Goal: Task Accomplishment & Management: Complete application form

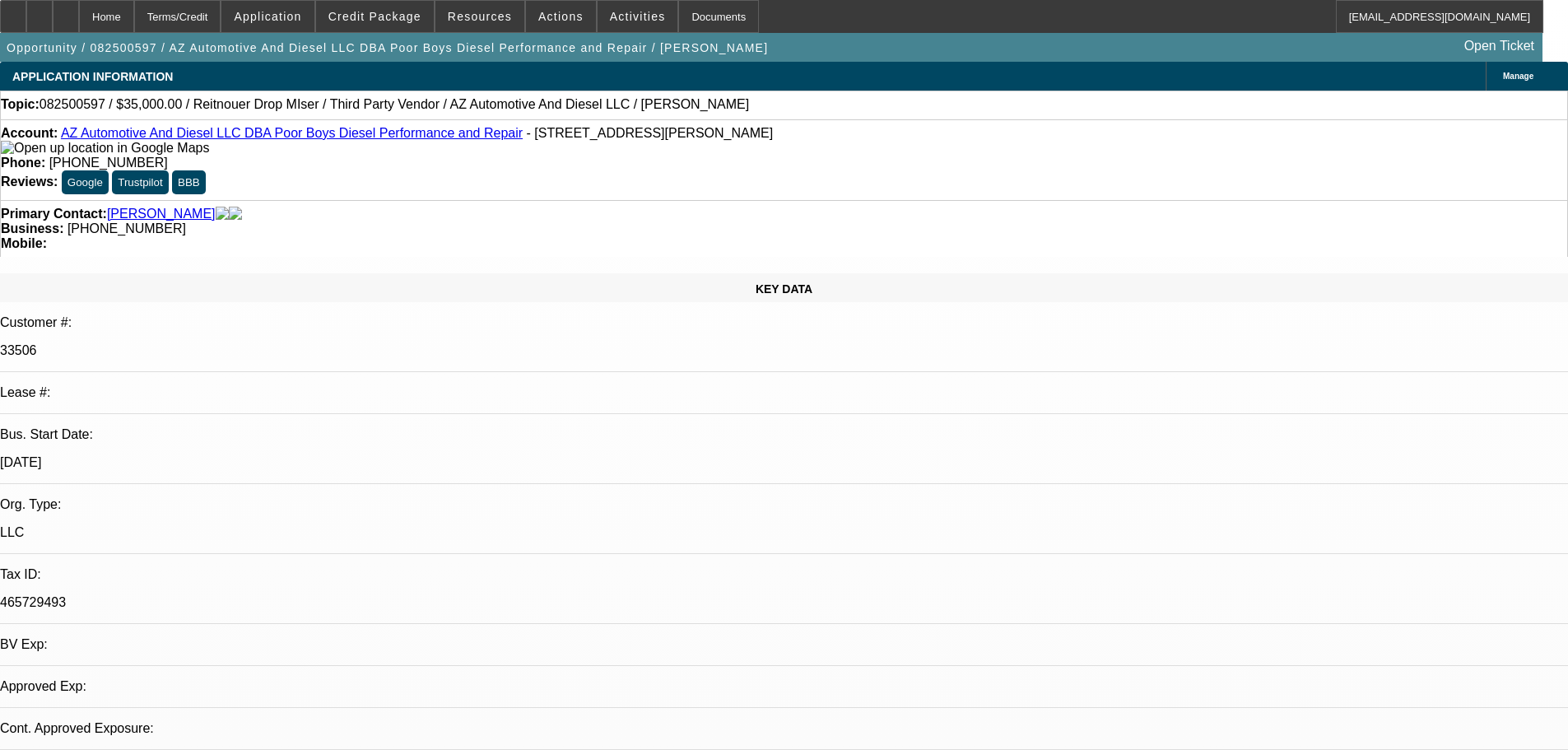
select select "0"
select select "3"
select select "0"
select select "6"
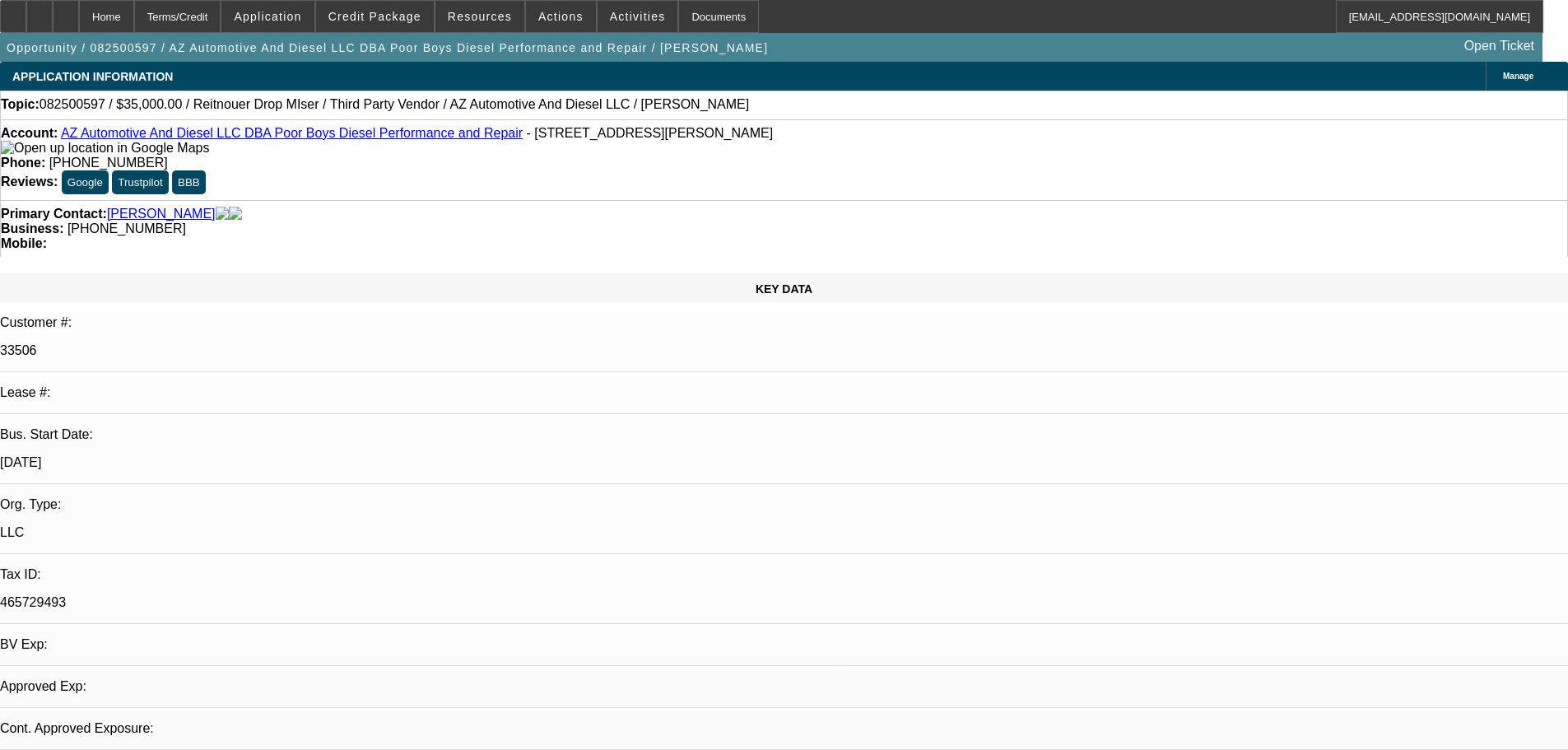
select select "0"
select select "3"
select select "0"
select select "6"
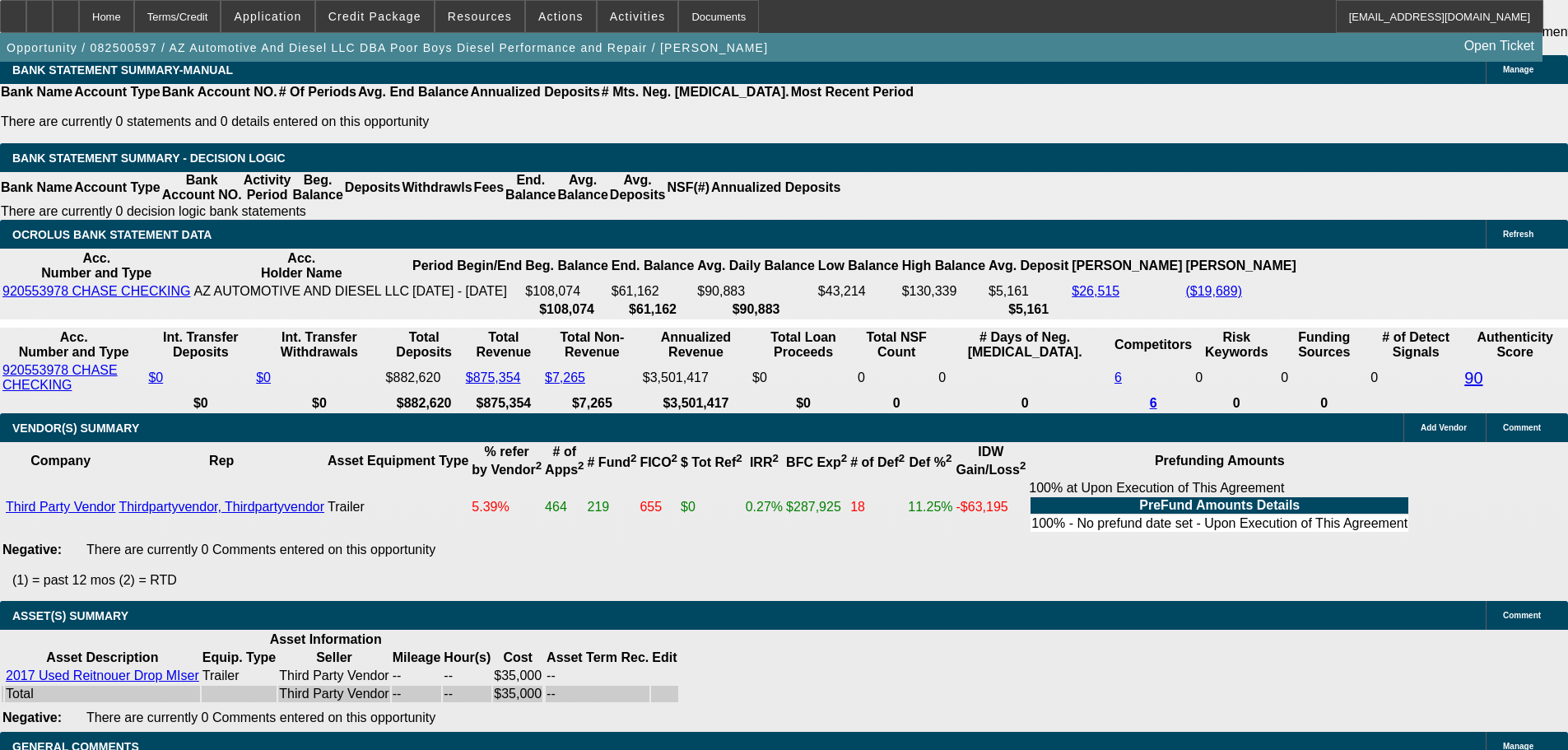
scroll to position [3212, 0]
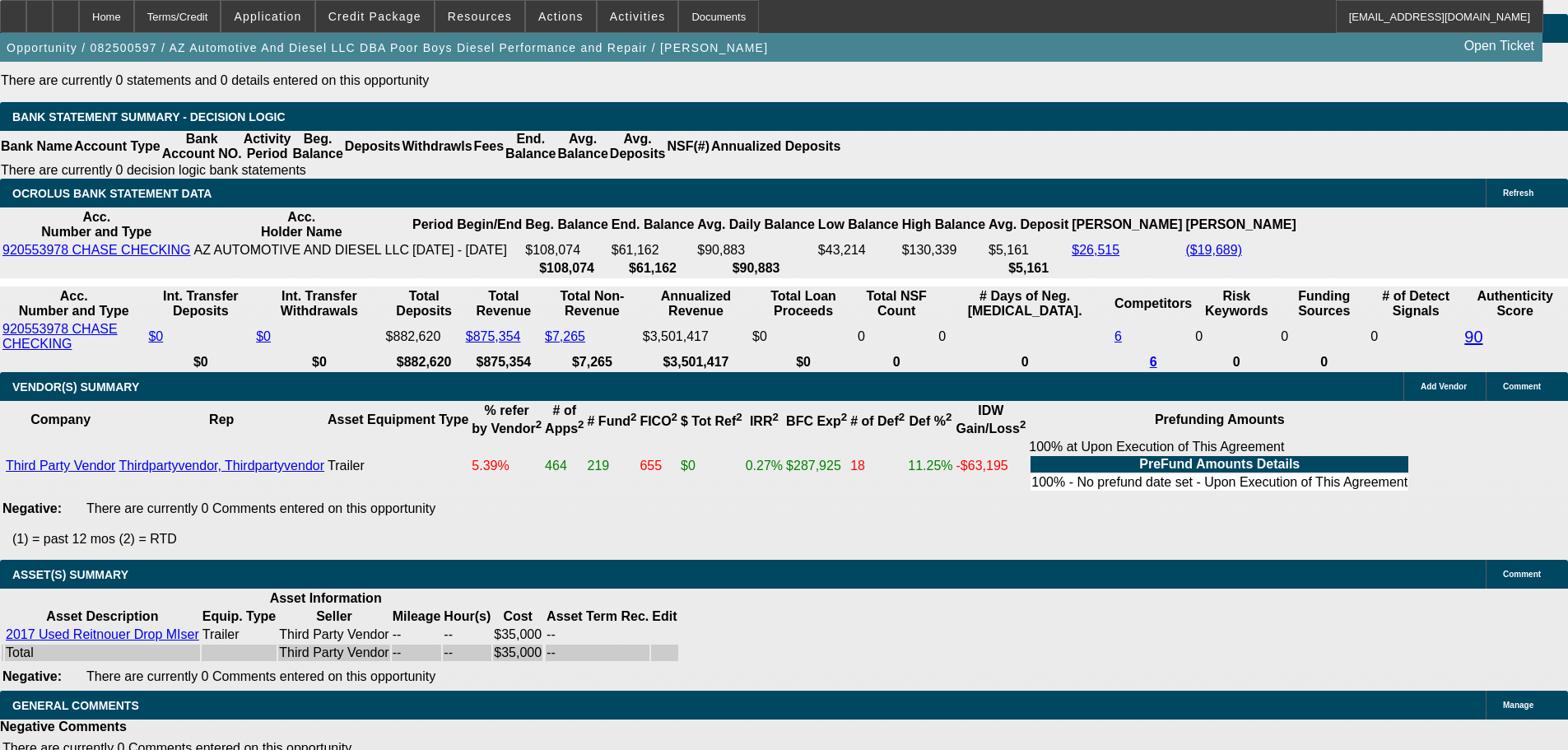
select select "4"
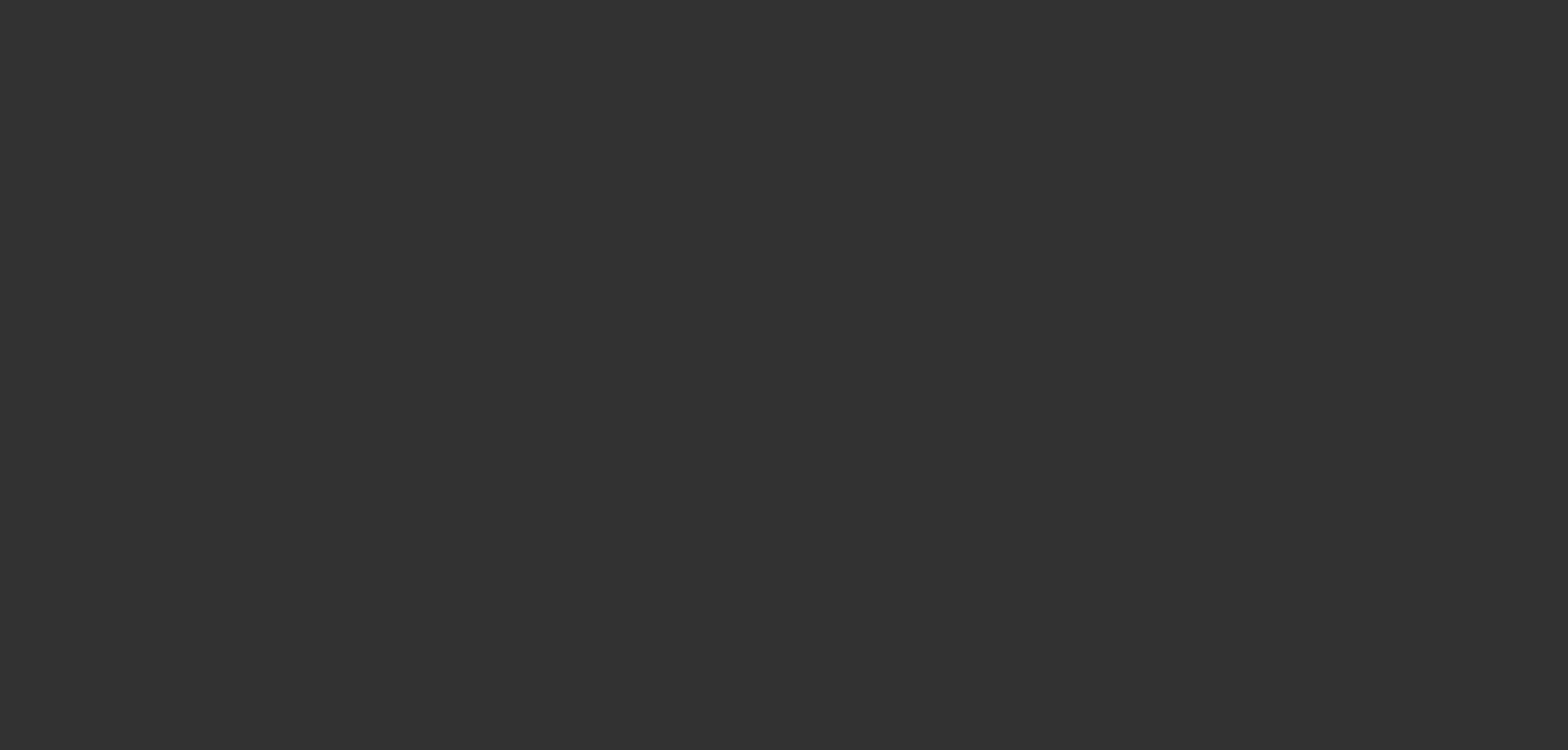
scroll to position [0, 0]
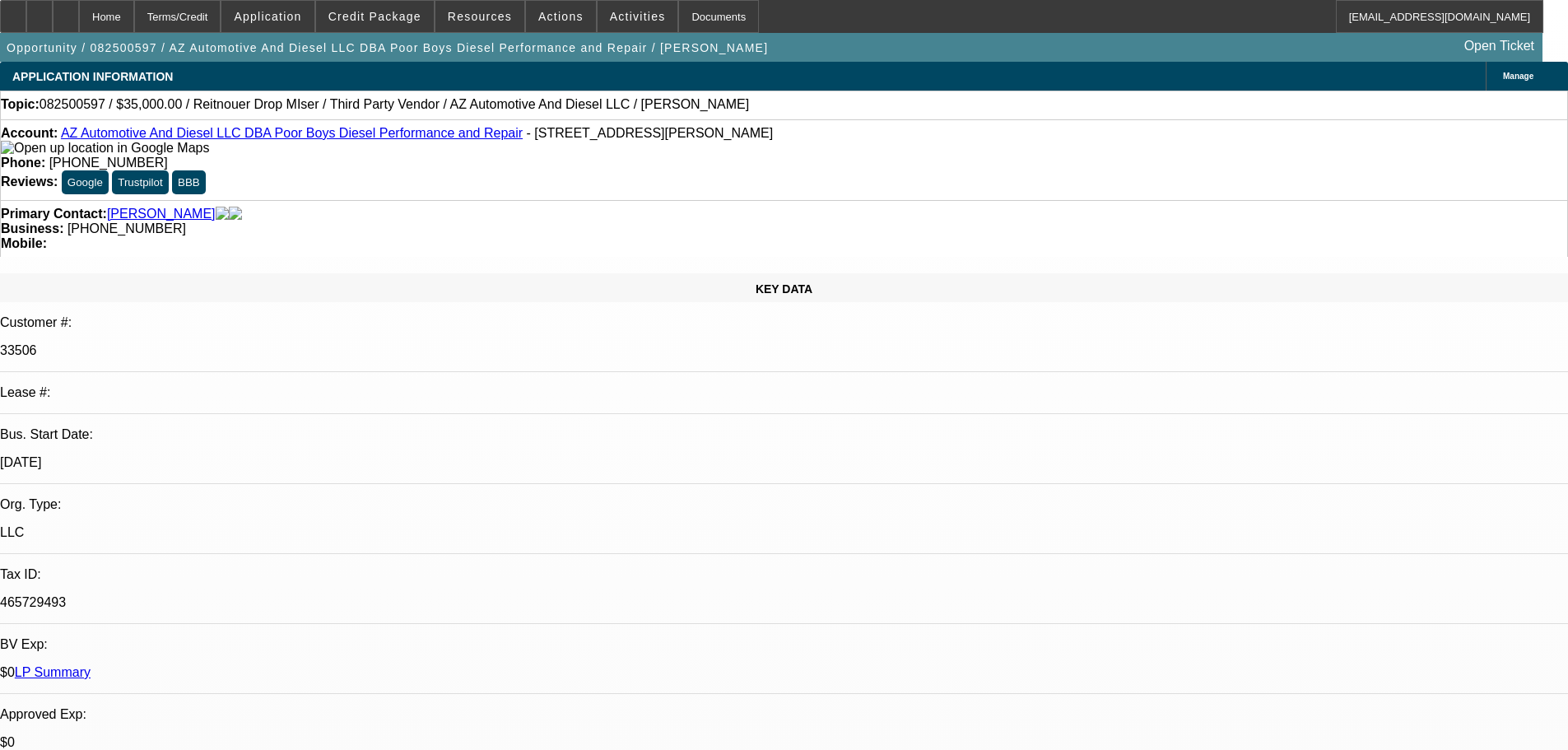
paste textarea "we’ll need to pass on this one. Credit notes are “Excessive inquiries on credit…"
type textarea "DECLINED BY FINWISE: 'we’ll need to pass on this one. Credit notes are “Excessi…"
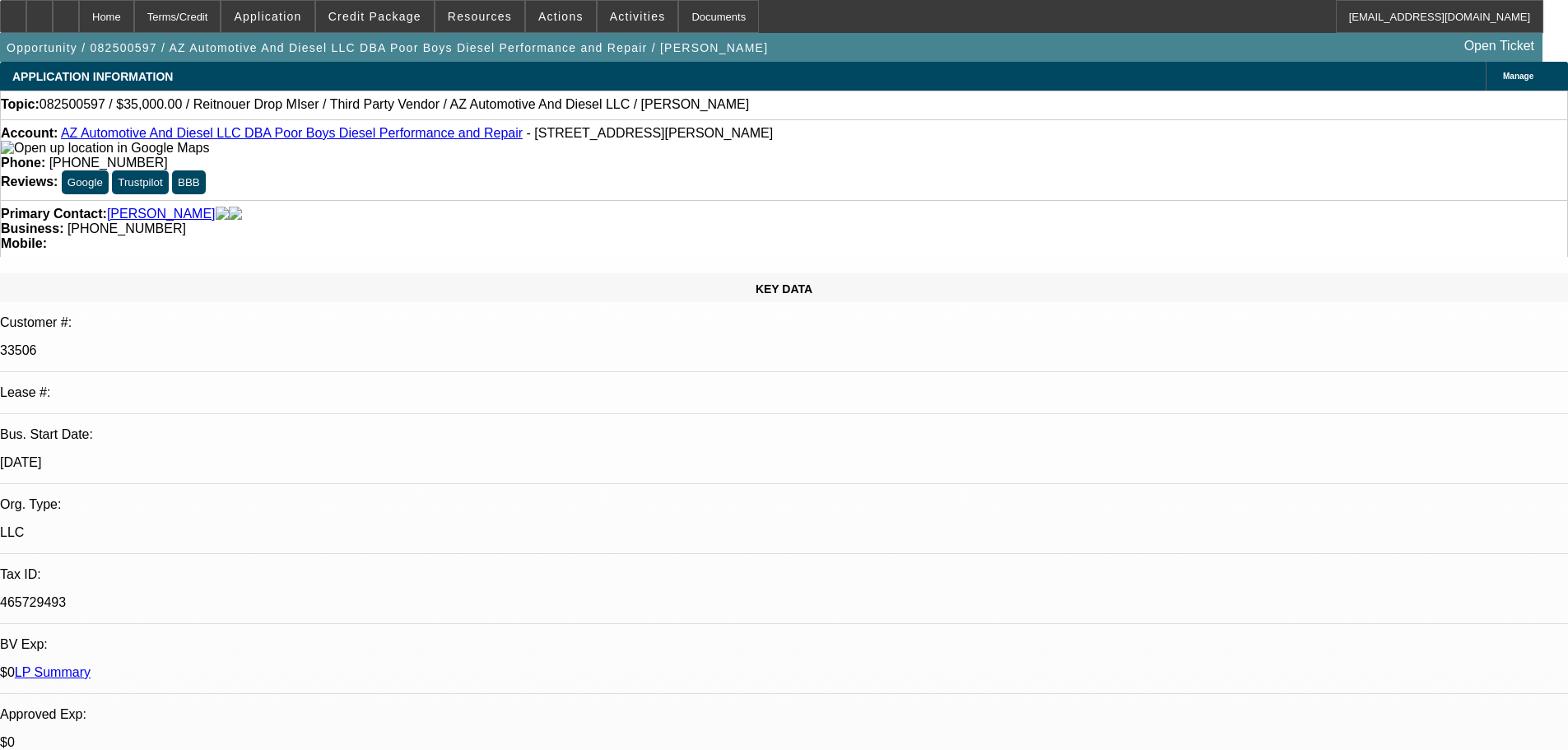
type input "11:22"
click at [1250, 344] on span "21" at bounding box center [1238, 334] width 30 height 30
type input "8/21/2025"
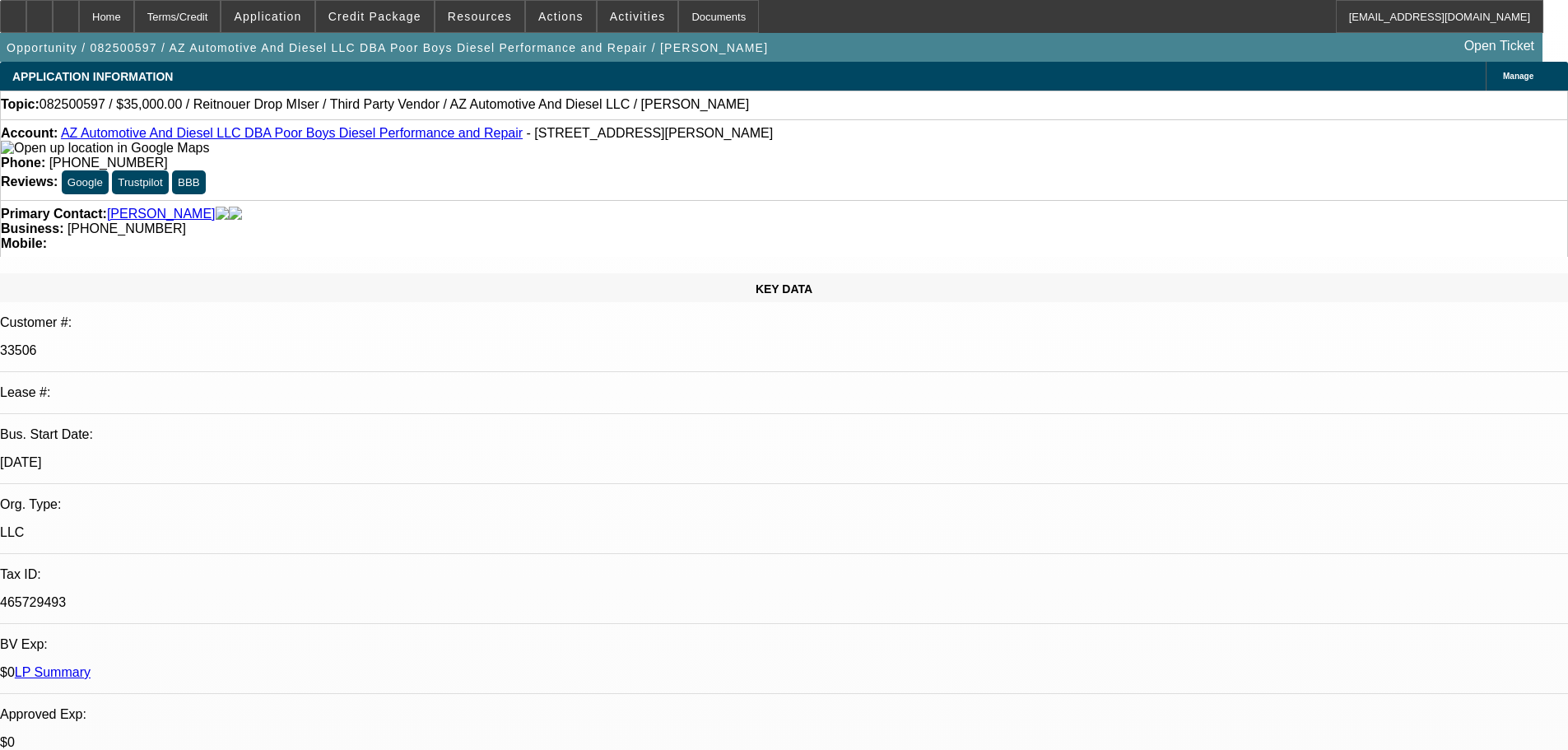
type input "04:26"
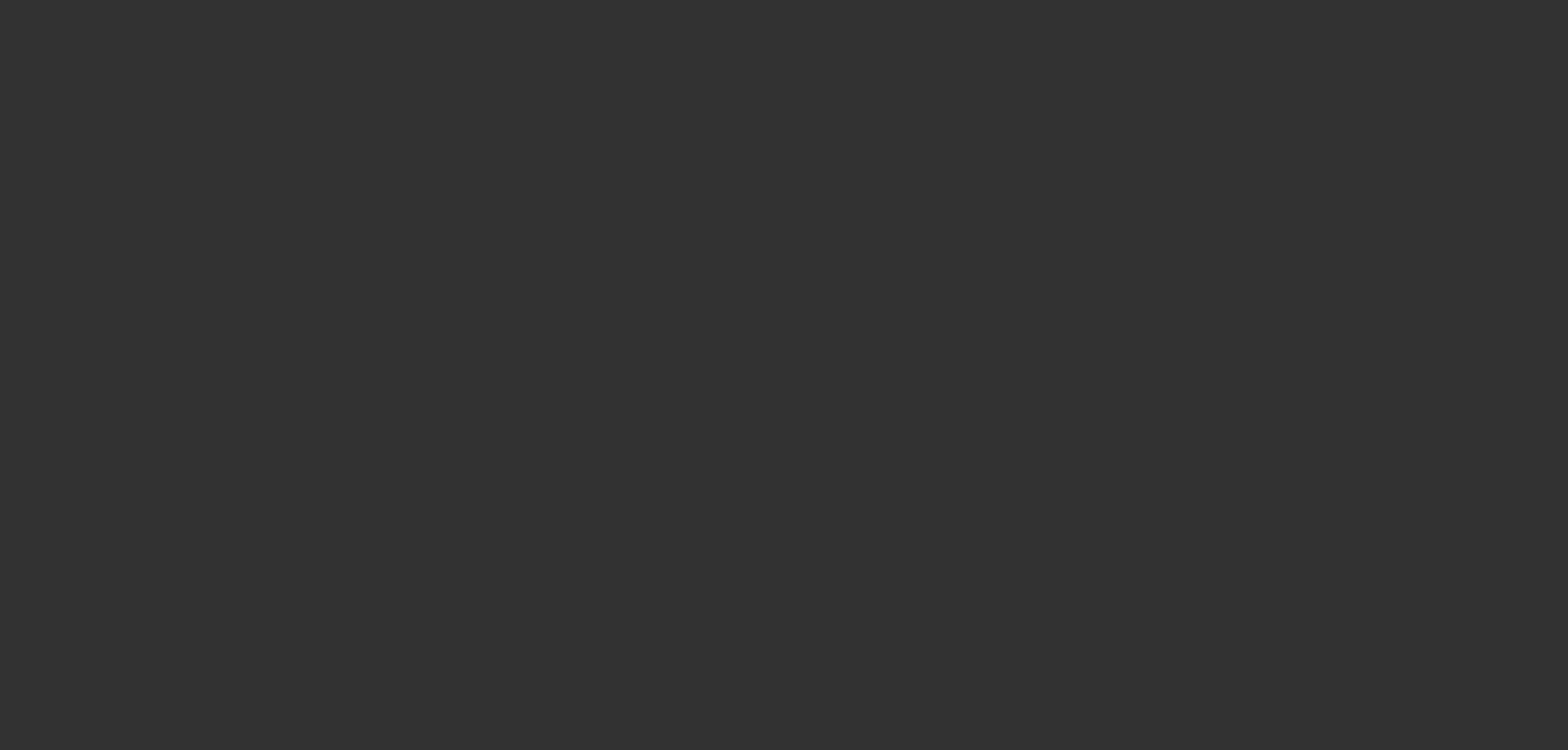
select select "0"
select select "3"
select select "0"
select select "6"
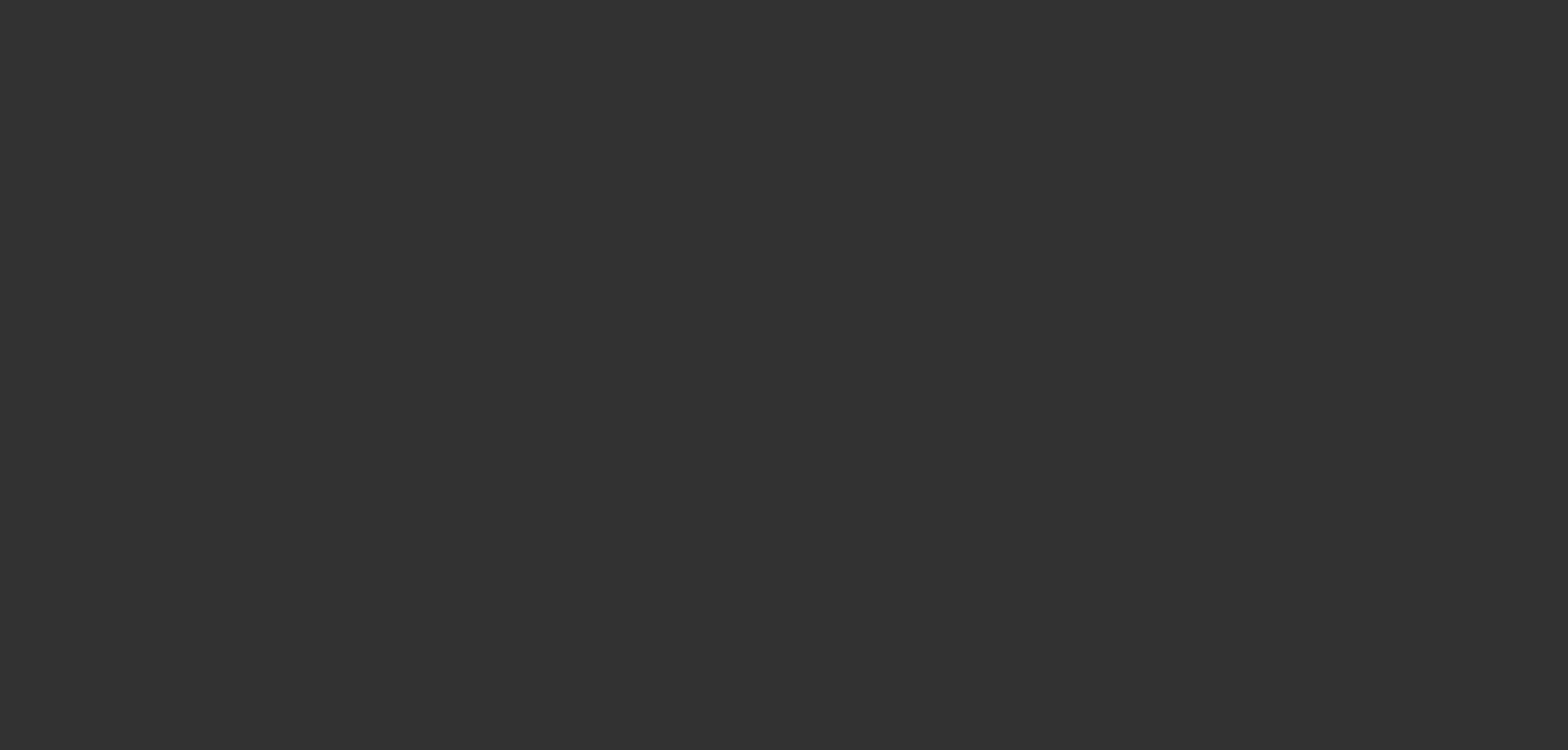
select select "0"
select select "3"
select select "0"
select select "6"
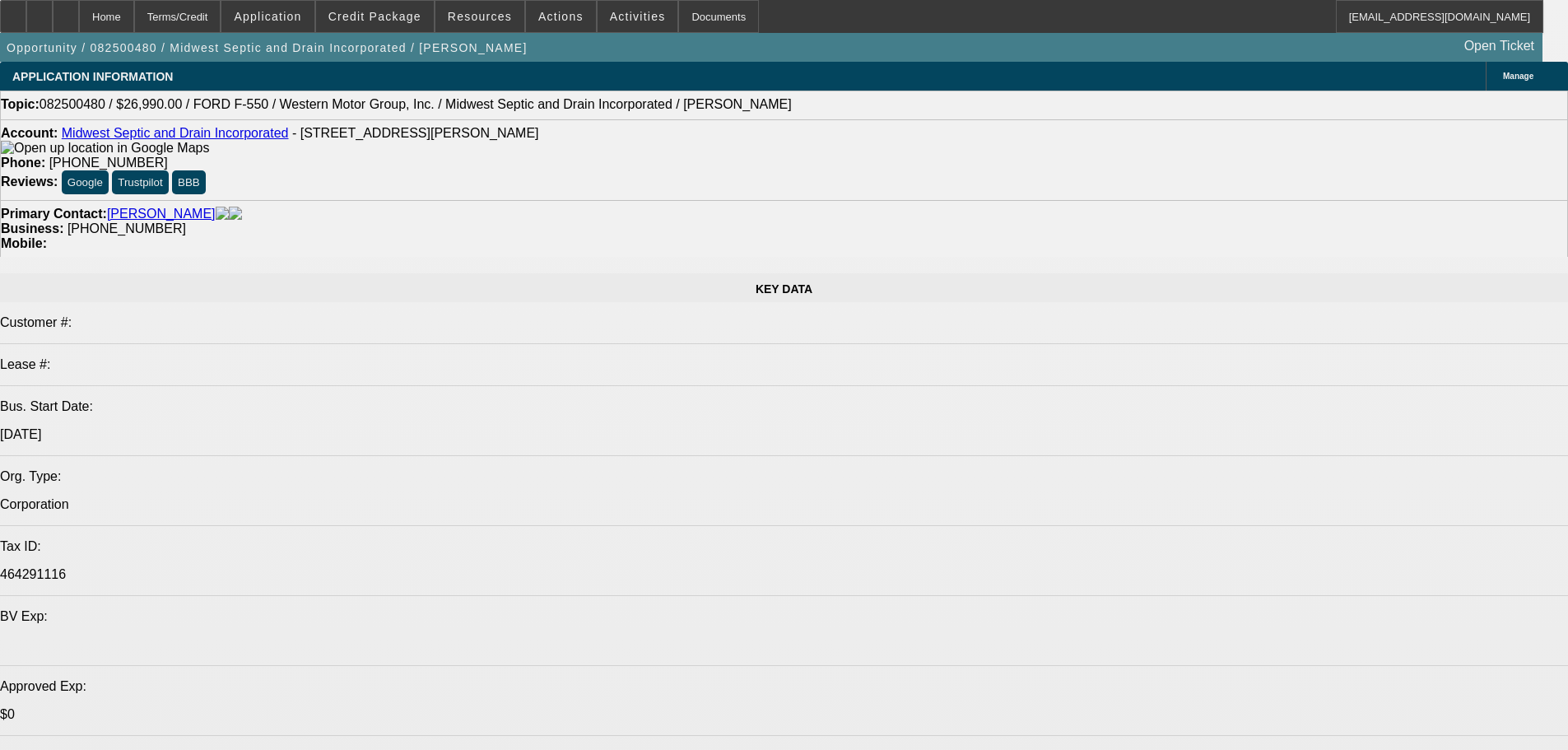
select select "0"
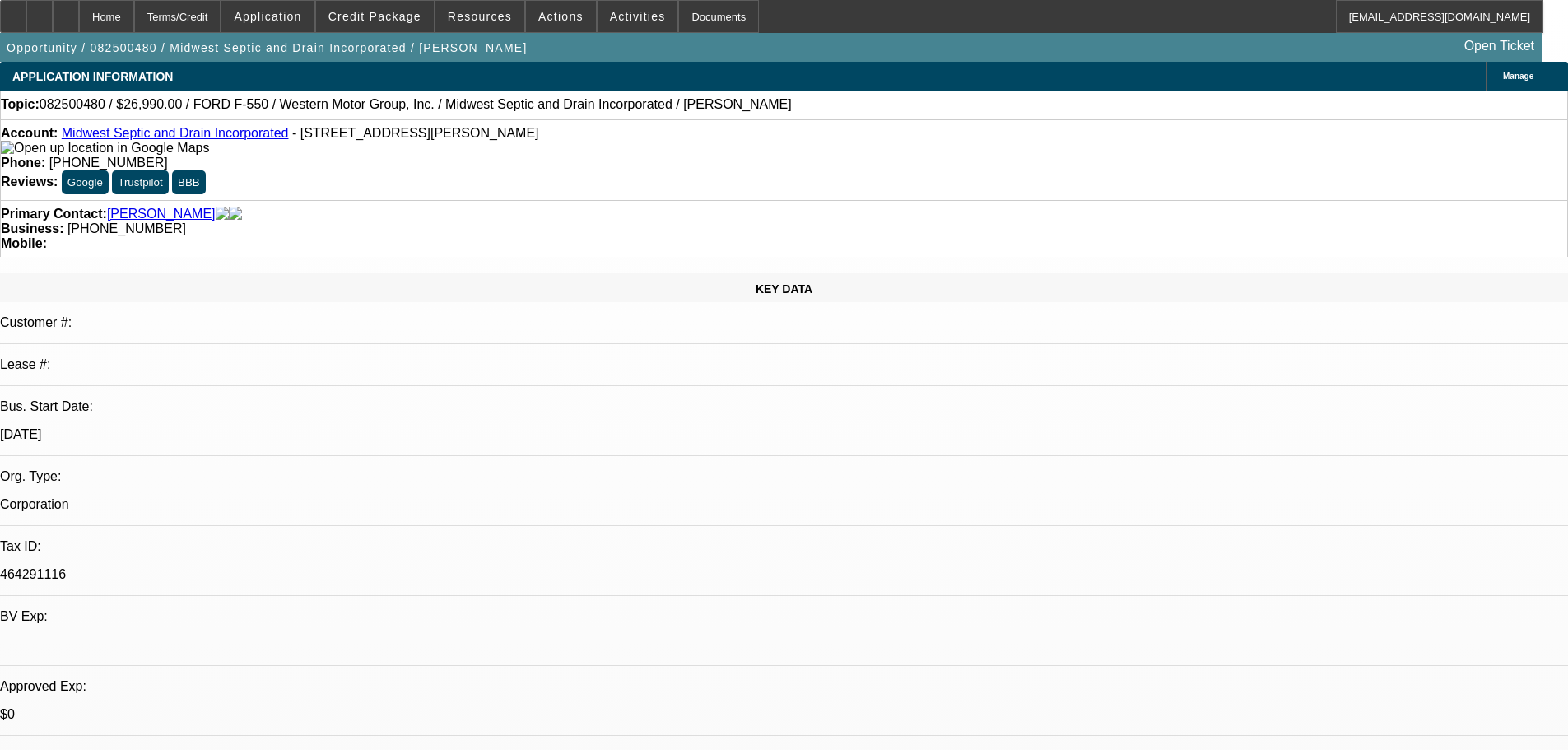
select select "0"
select select "6"
select select "0"
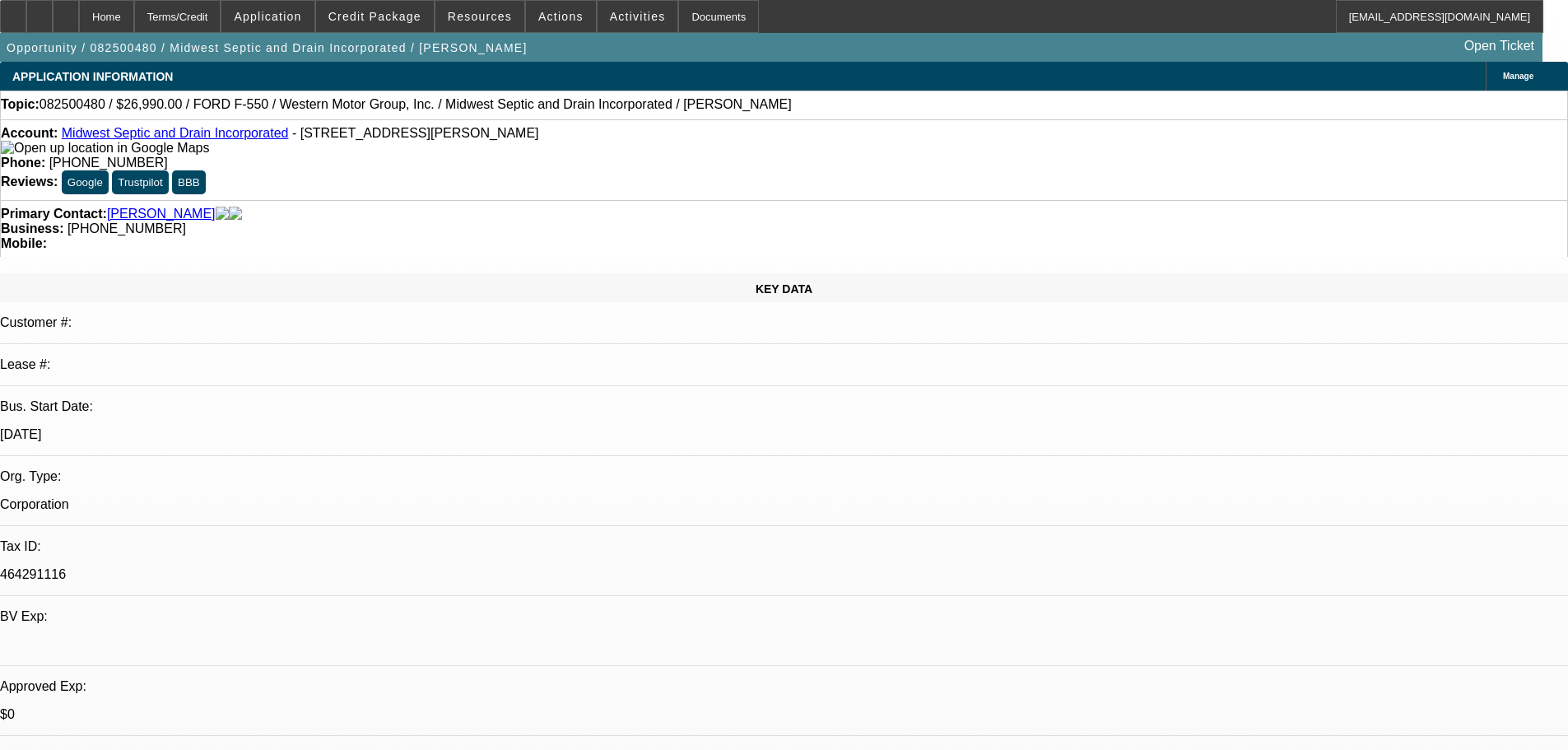
select select "6"
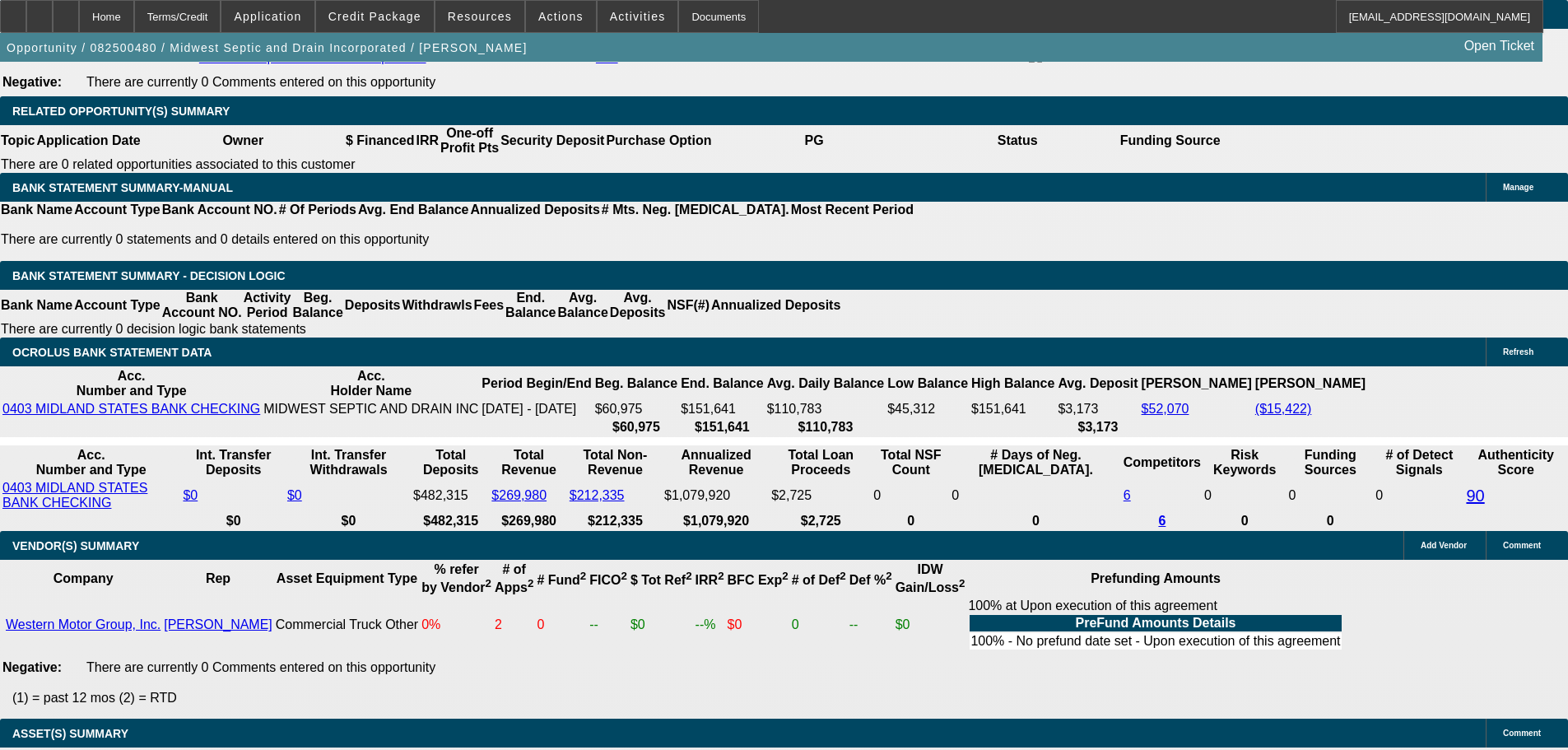
scroll to position [3066, 0]
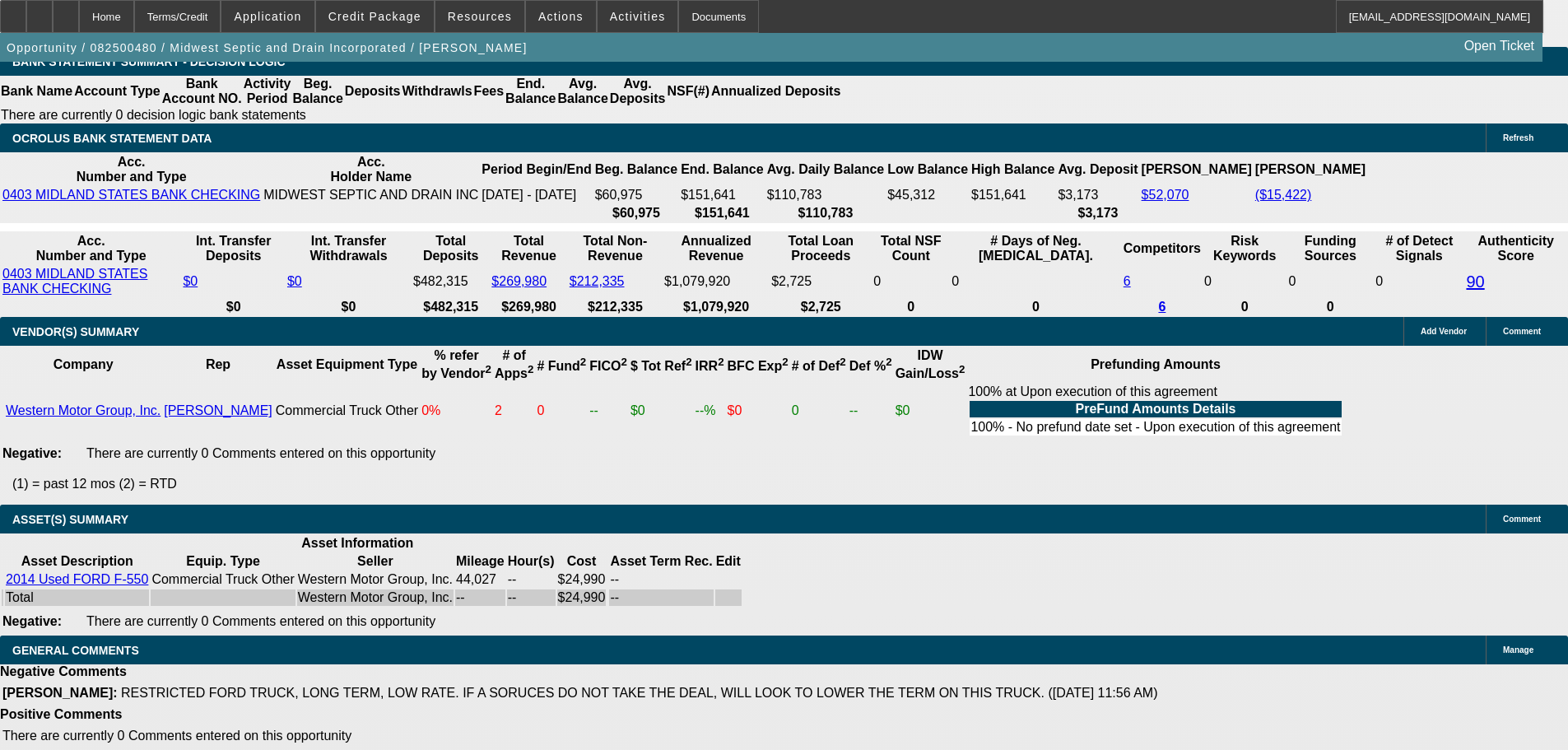
select select "6"
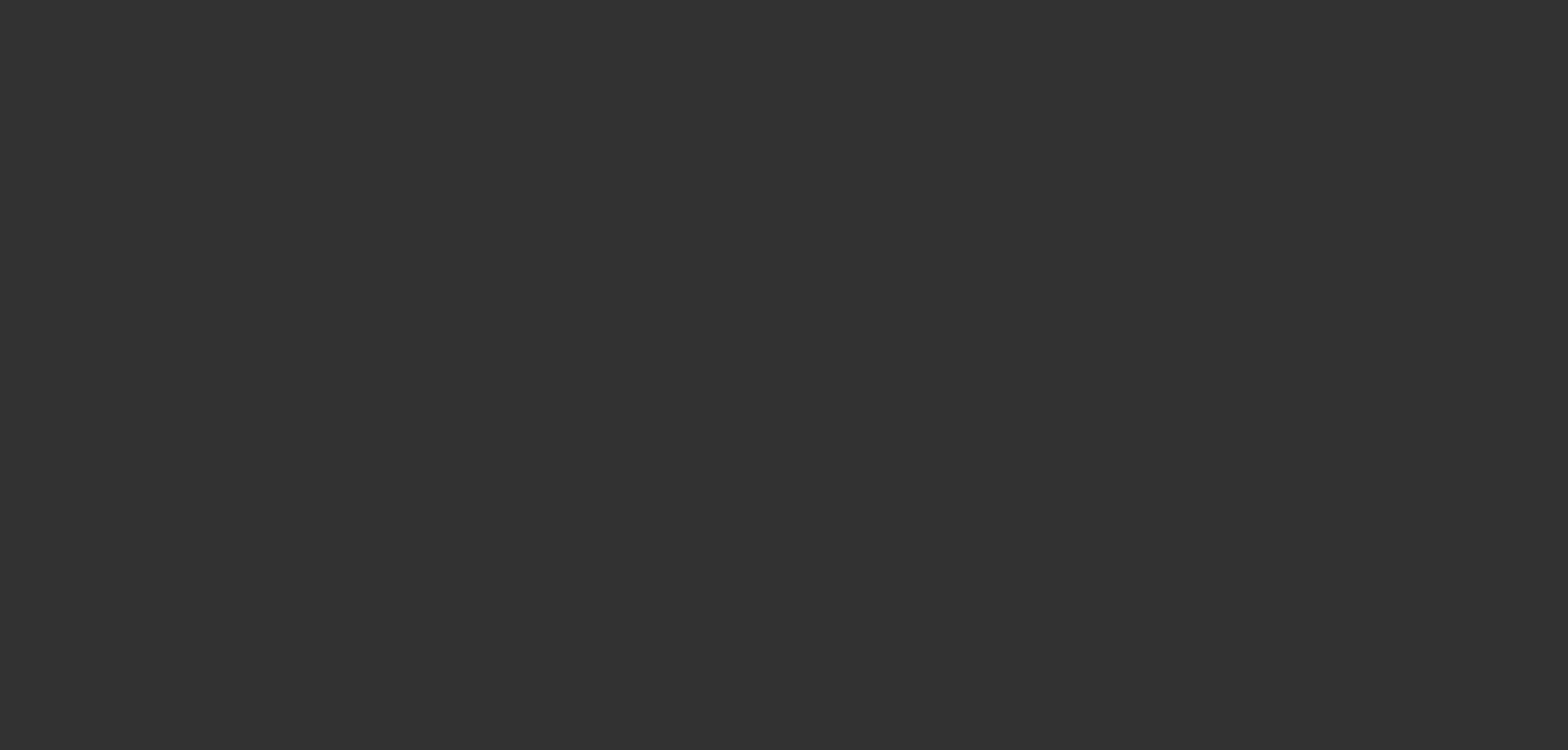
scroll to position [0, 0]
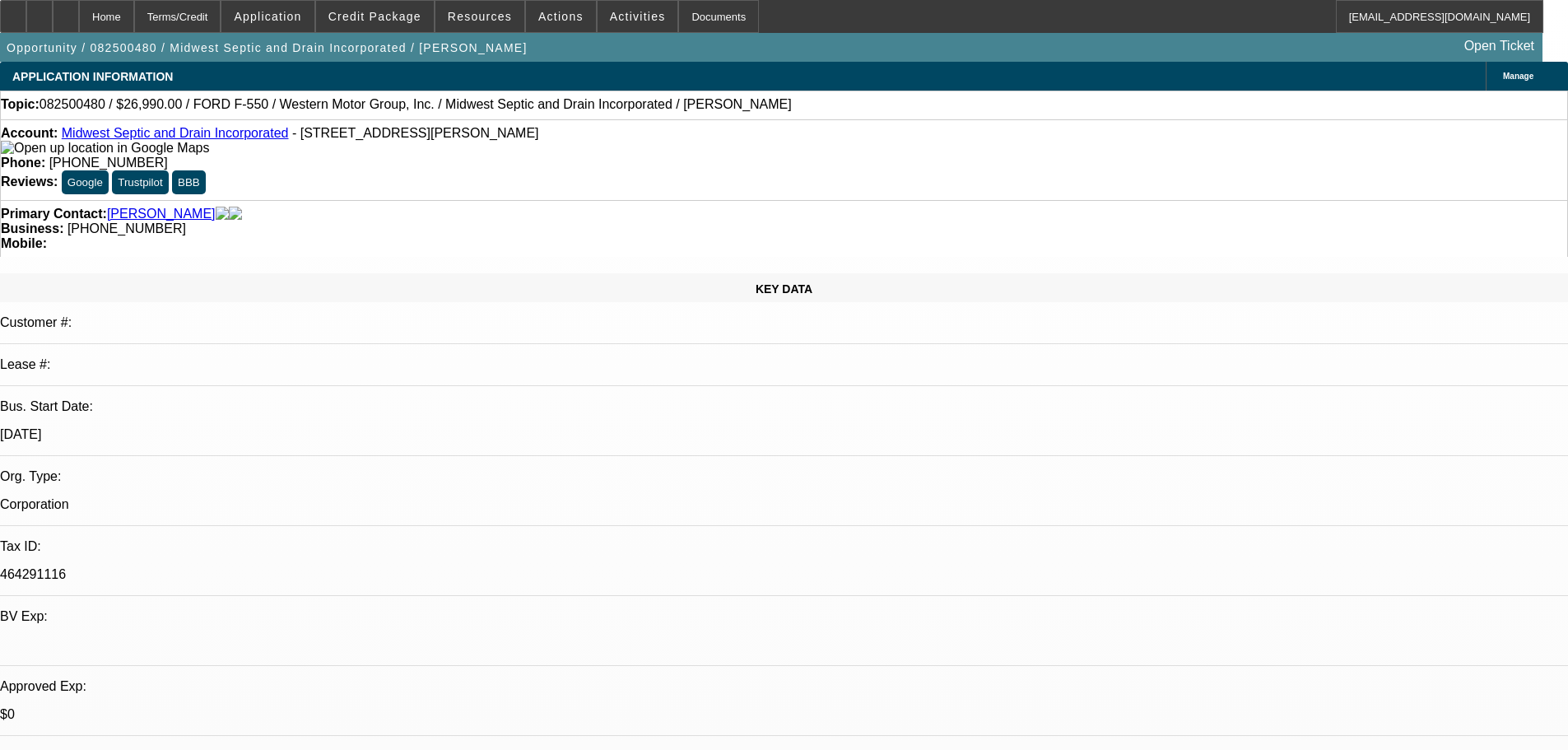
type textarea "LEAF SENT THE DEAL BACK, BUT DIDNT GIVE SPECIFIC REASONS ON THEIR EMAIL. IM FOL…"
click at [1230, 354] on span "21" at bounding box center [1238, 349] width 30 height 30
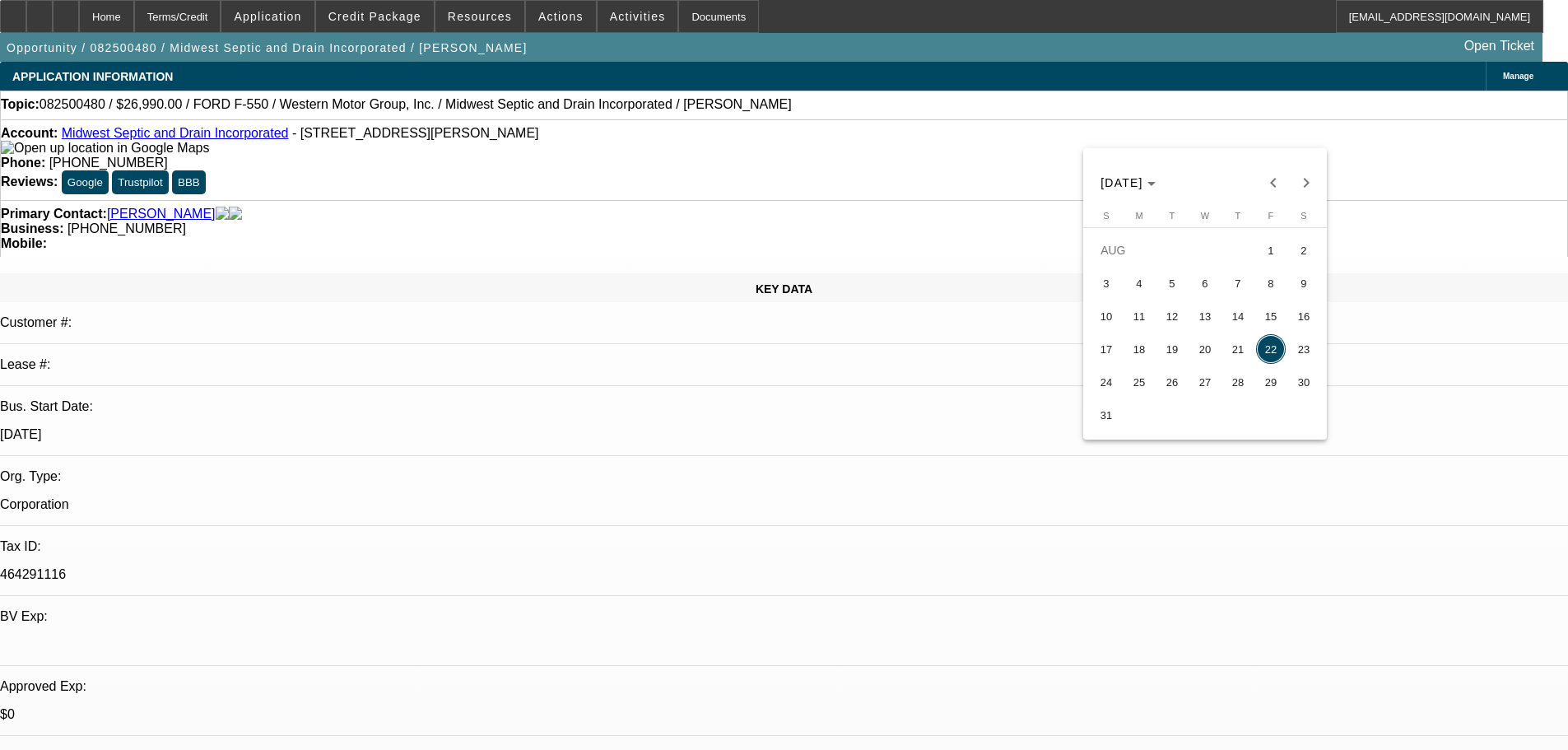
type input "8/21/2025"
type input "03:21"
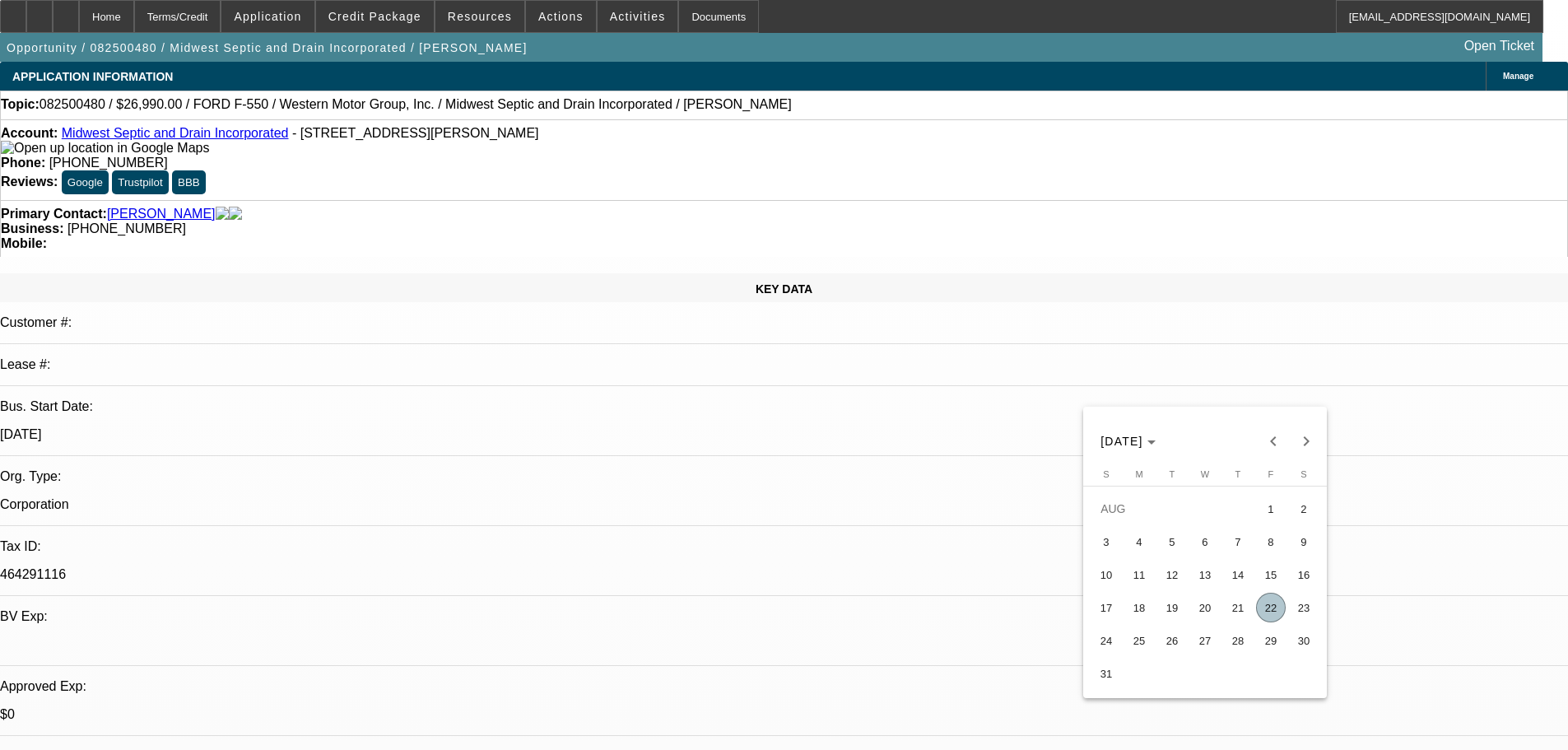
click at [1235, 613] on span "21" at bounding box center [1238, 607] width 30 height 30
type input "8/21/2025"
type input "12:03"
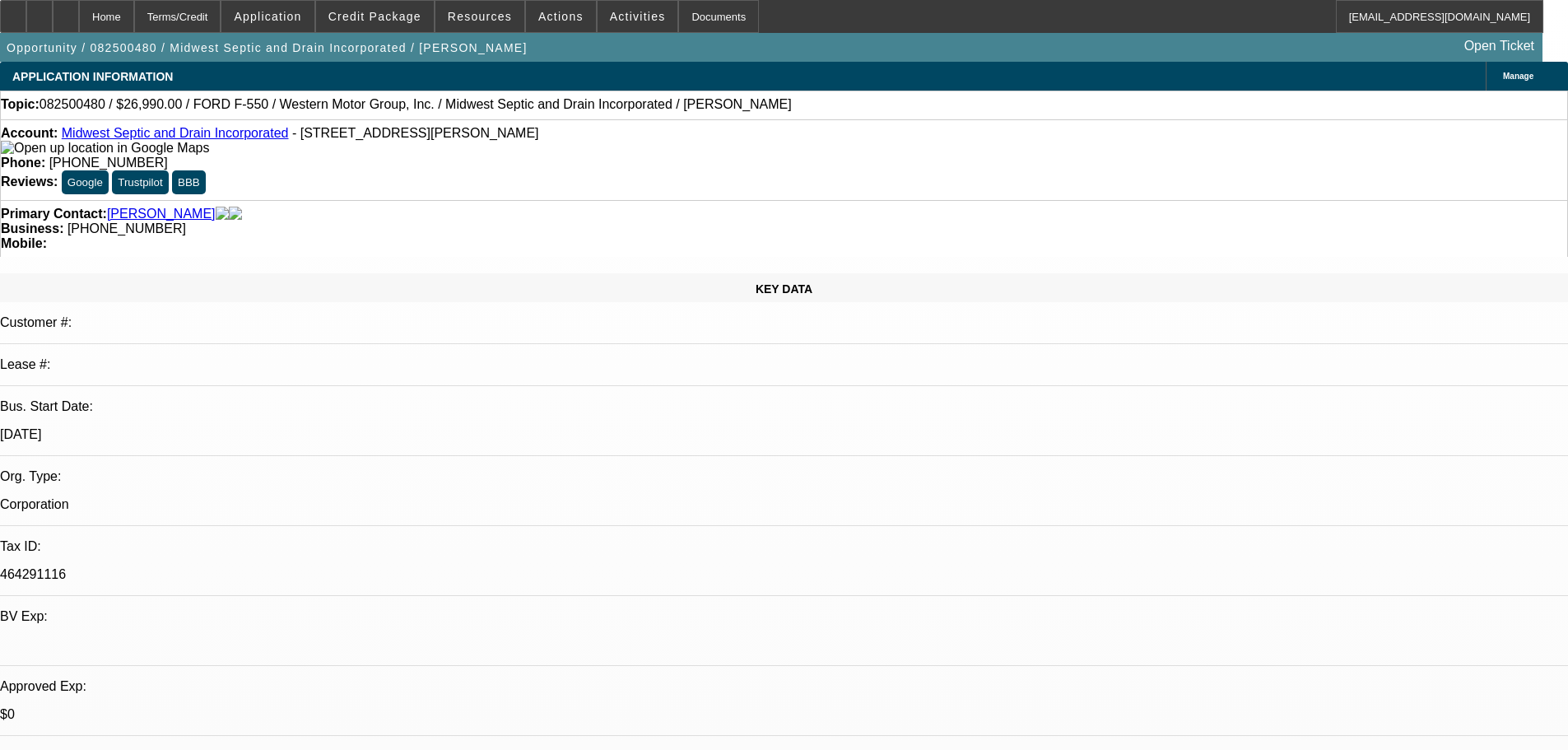
type textarea "LEAF SENT THE DEAL BACK, BUT DIDNT GIVE SPECIFIC REASONS ON THEIR EMAIL. I'M FO…"
select select "0"
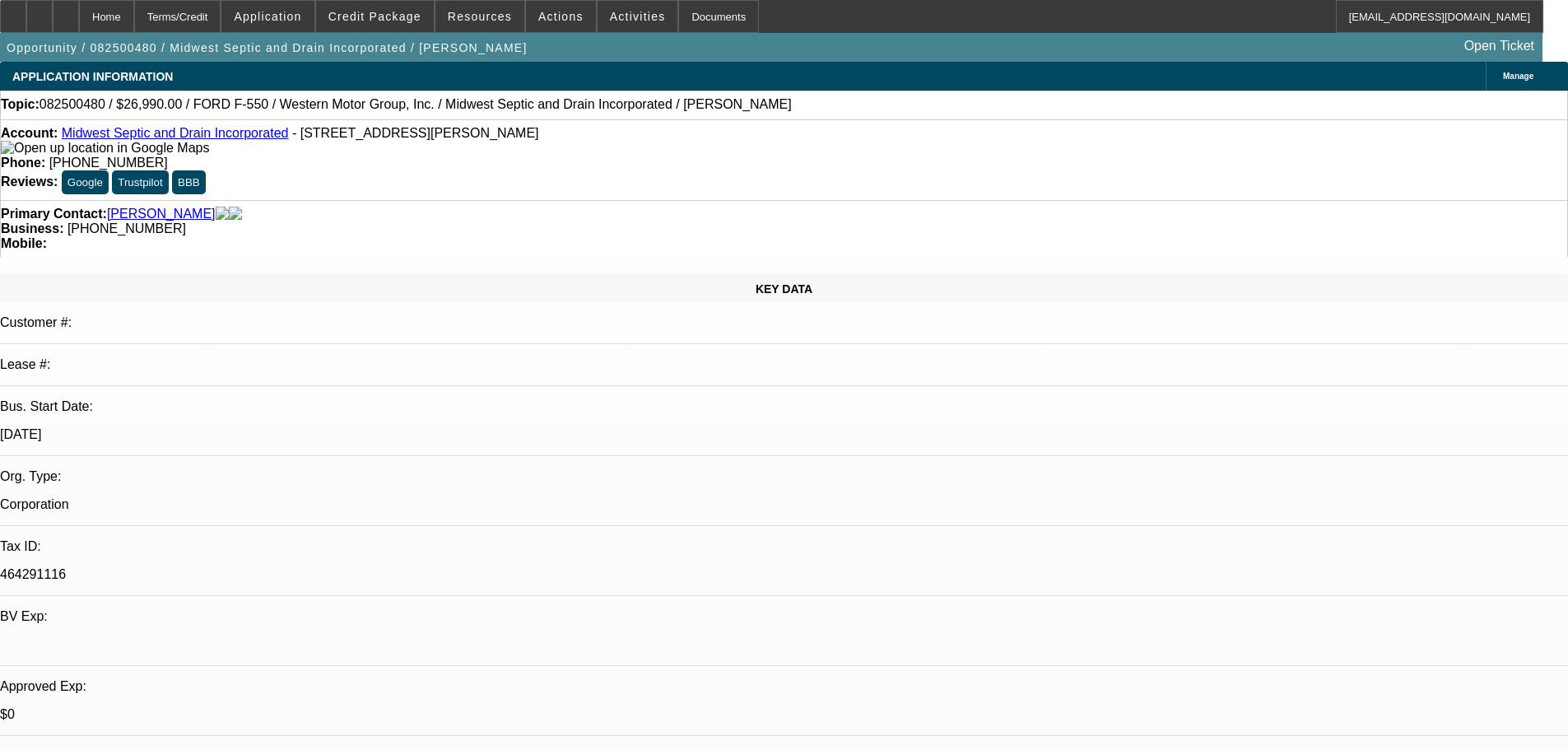
select select "0"
select select "6"
select select "0"
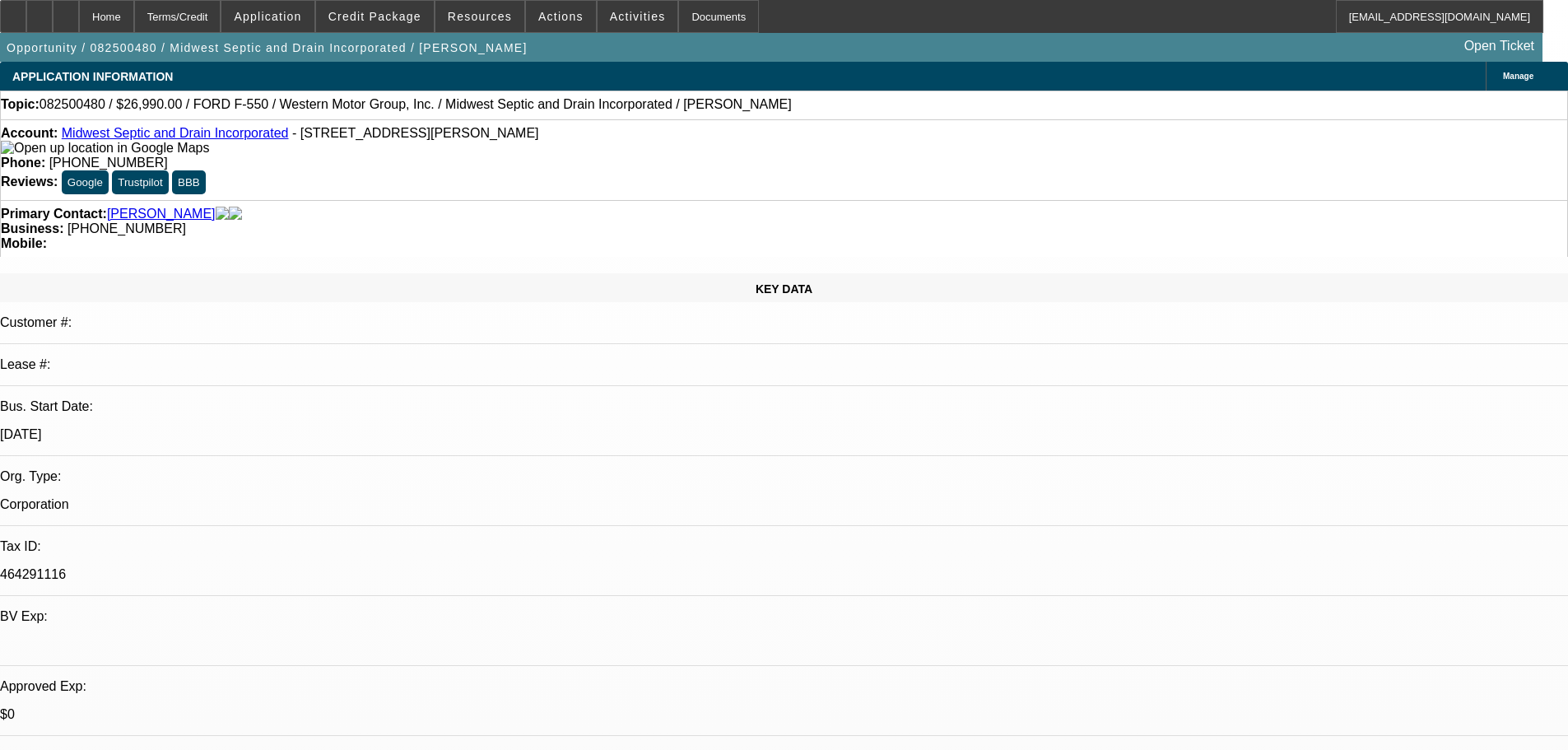
select select "0"
select select "6"
select select "0"
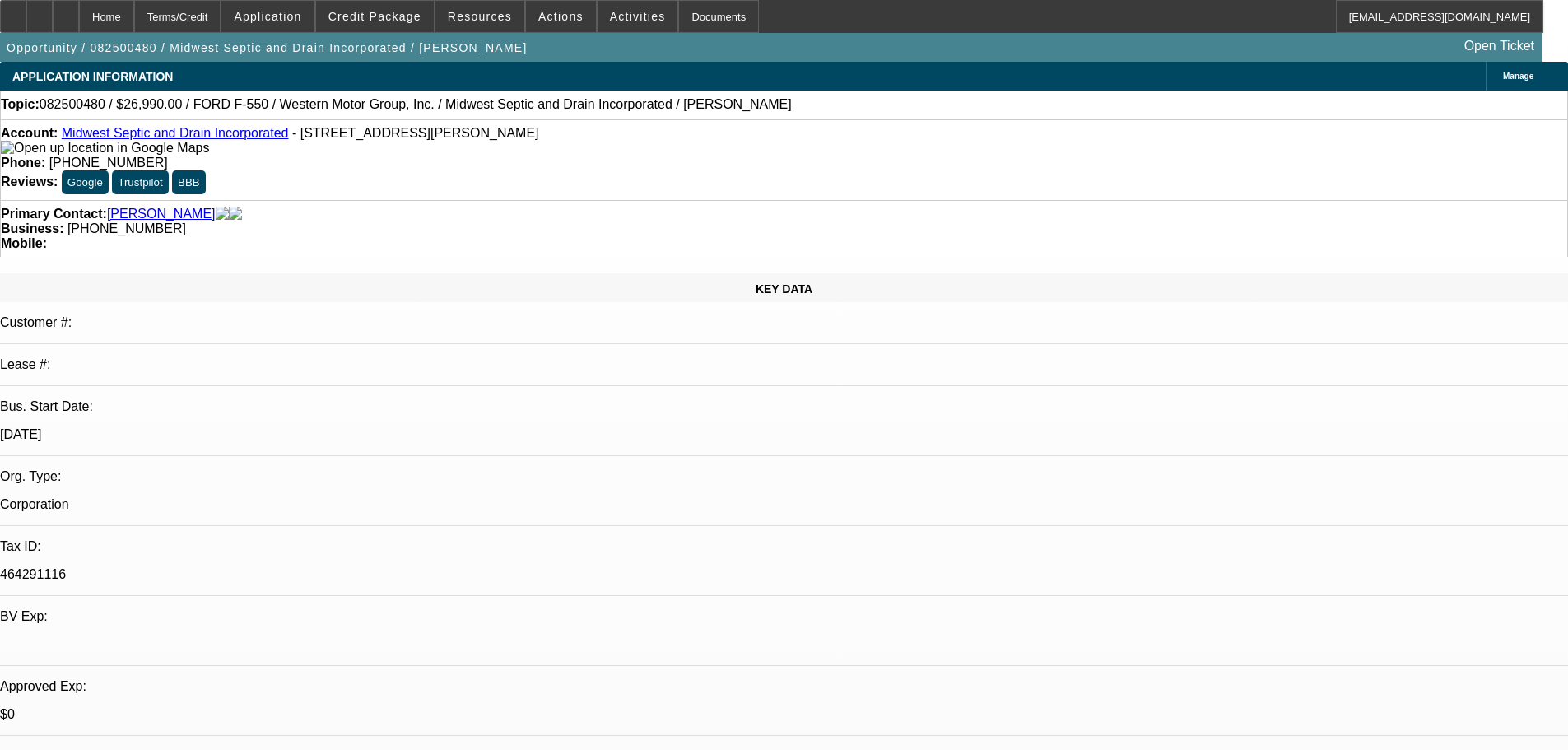
select select "6"
select select "0"
select select "6"
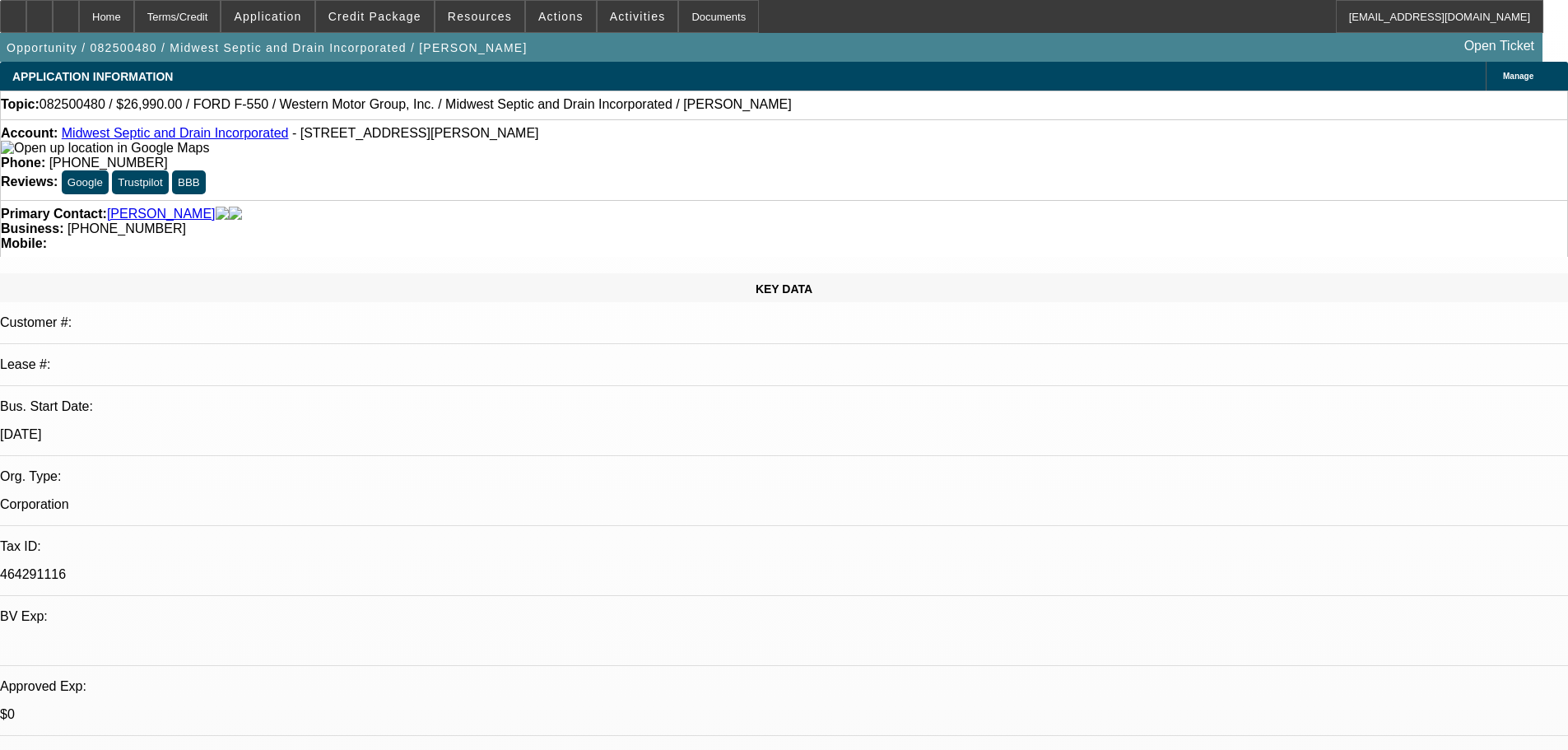
select select "0"
select select "6"
select select "0"
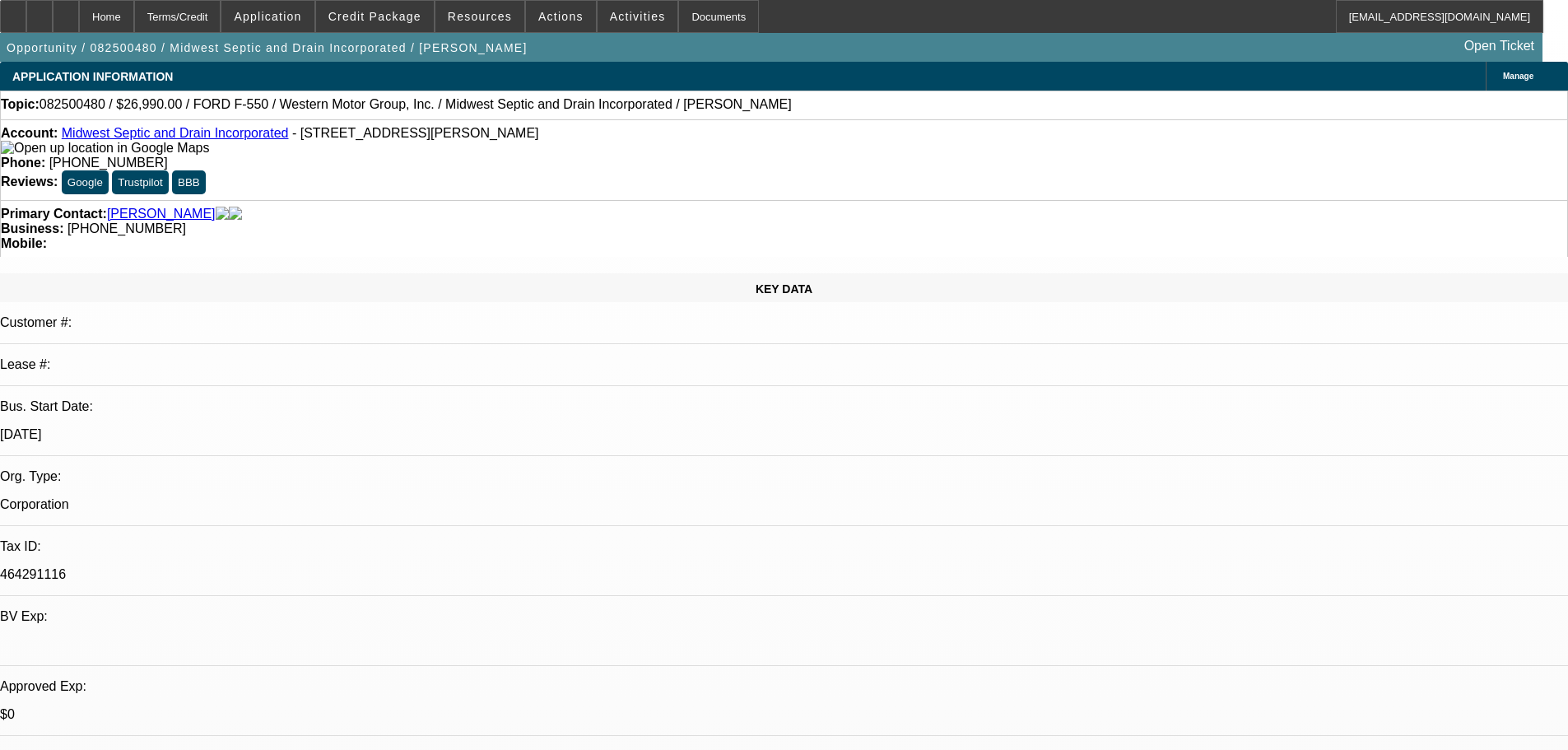
select select "0"
select select "6"
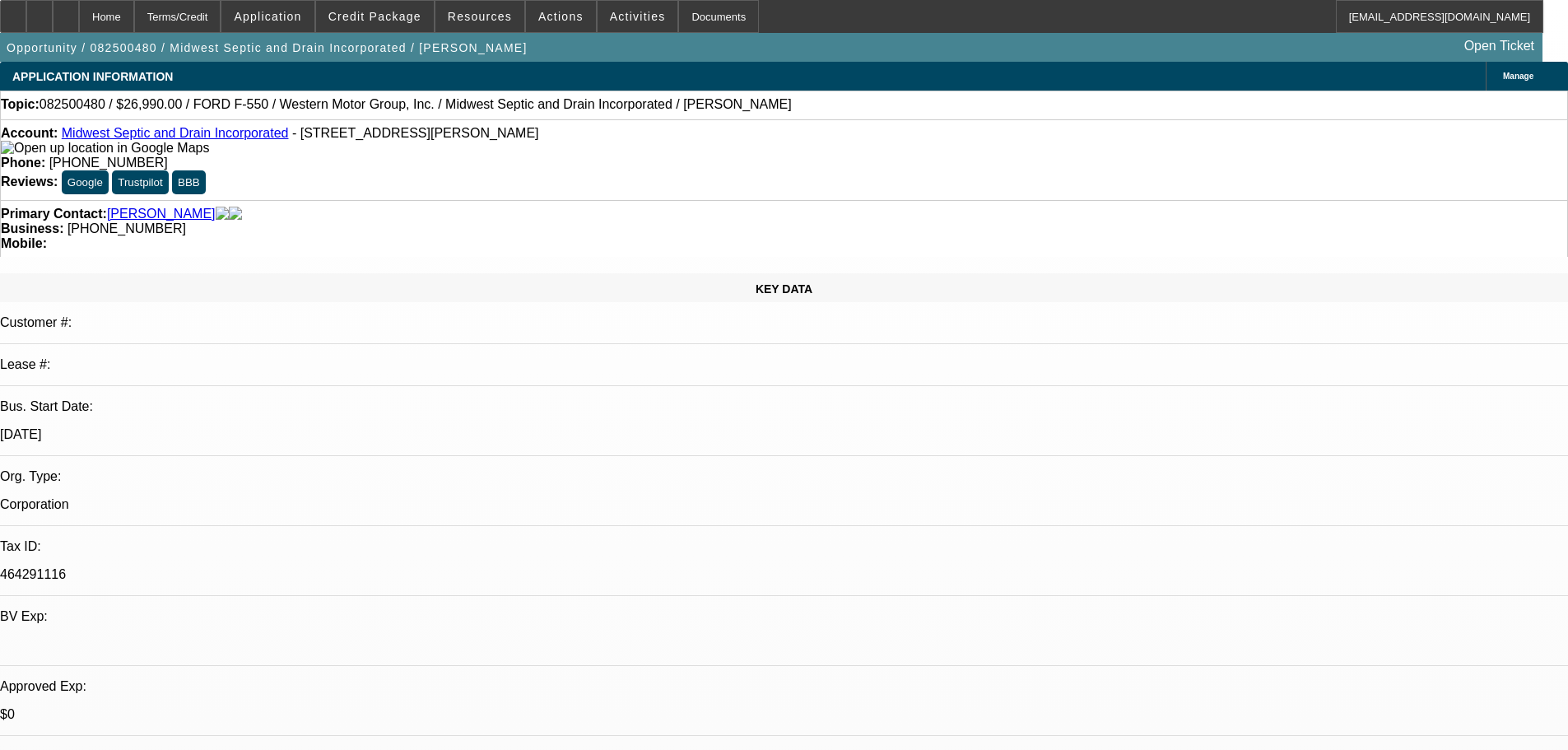
click at [1164, 302] on mat-icon "reply_all" at bounding box center [1163, 311] width 19 height 19
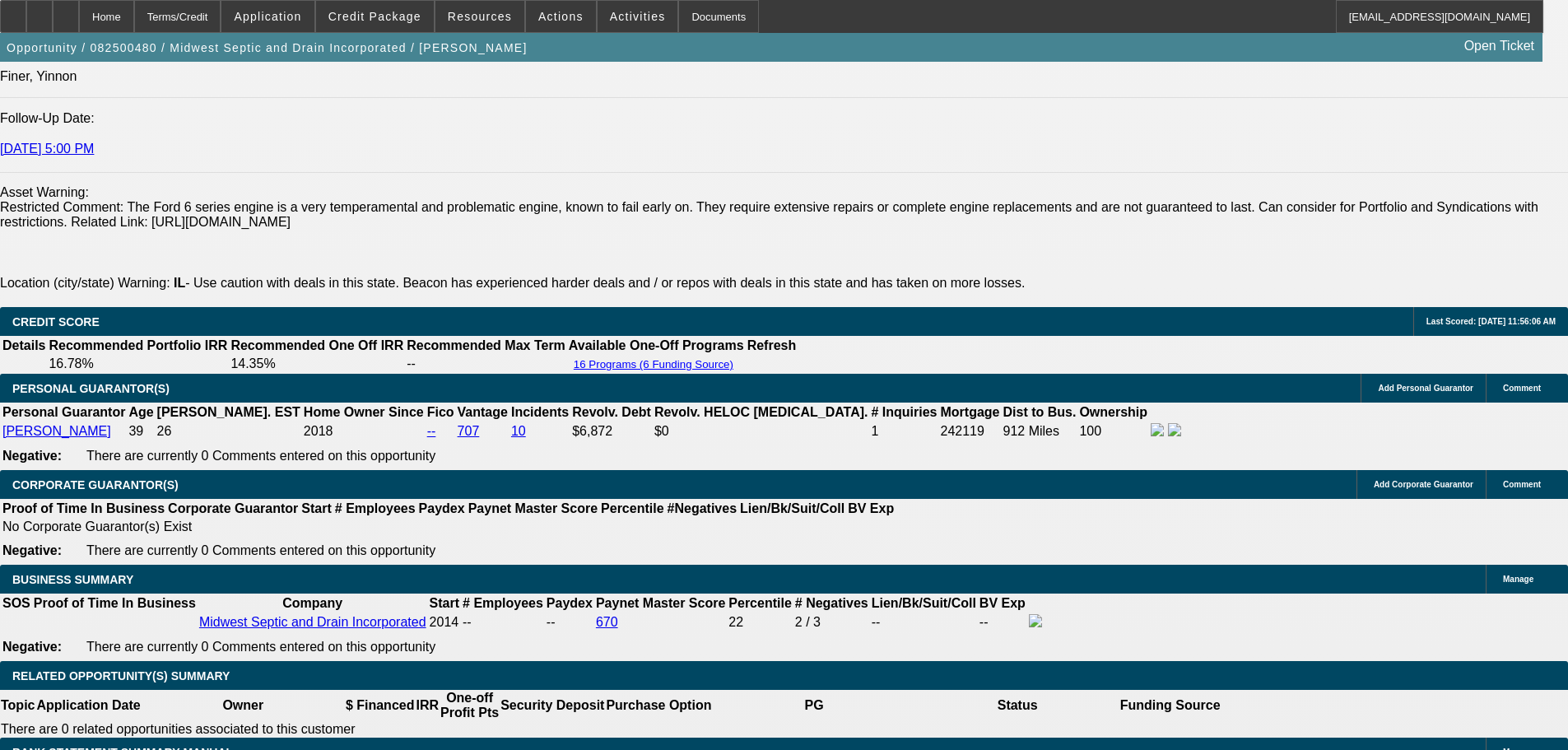
scroll to position [2469, 0]
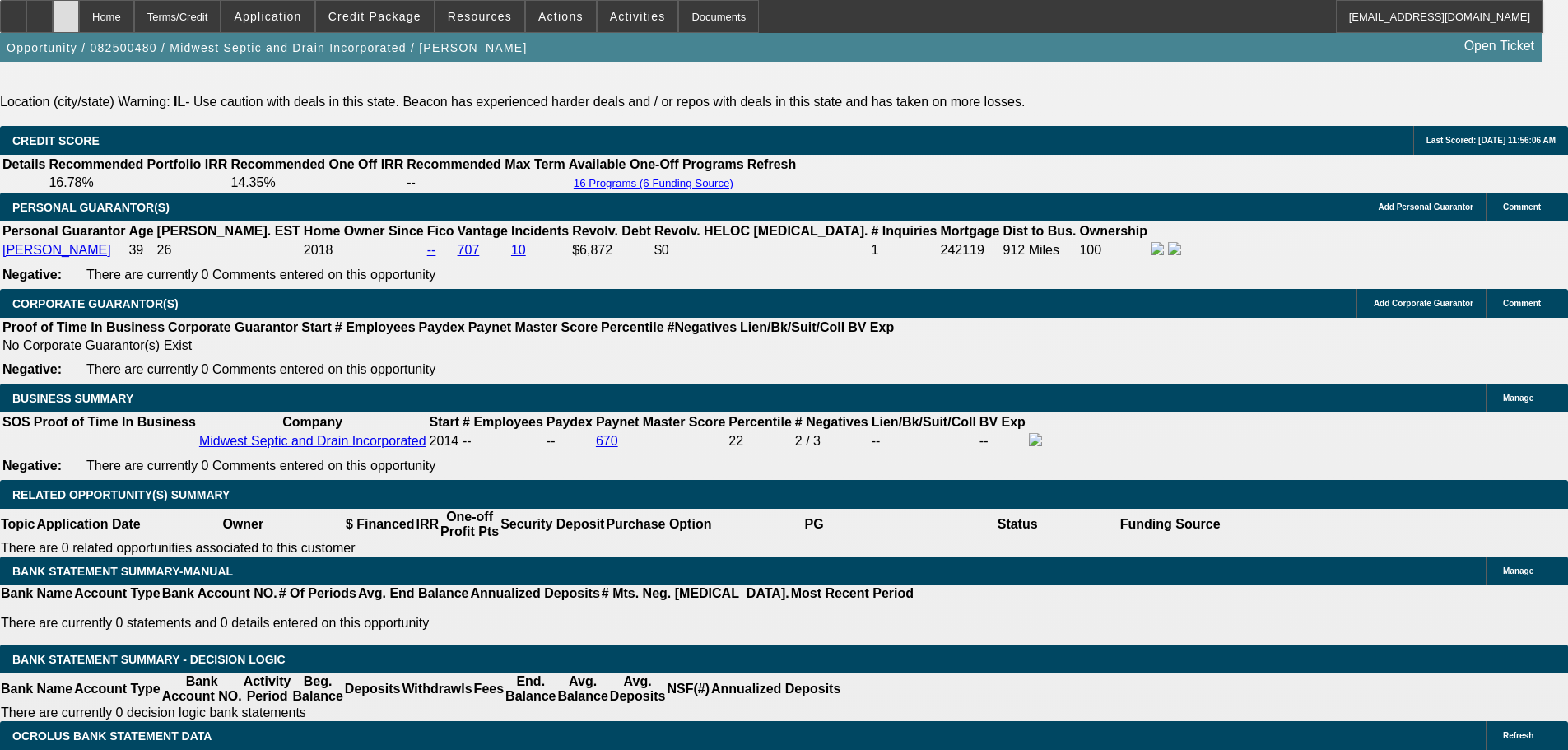
click at [79, 25] on div at bounding box center [66, 16] width 26 height 33
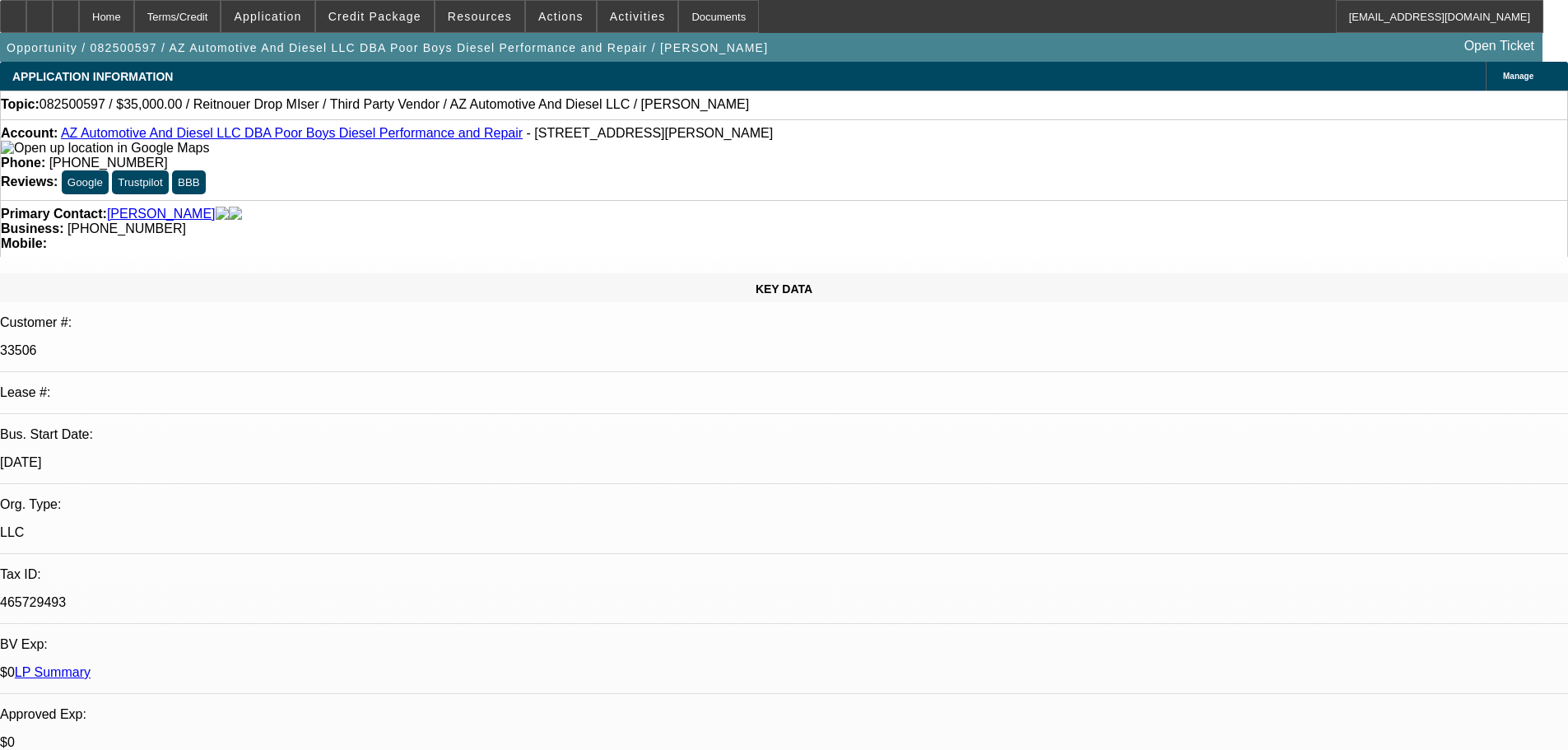
select select "0"
select select "3"
select select "0"
select select "6"
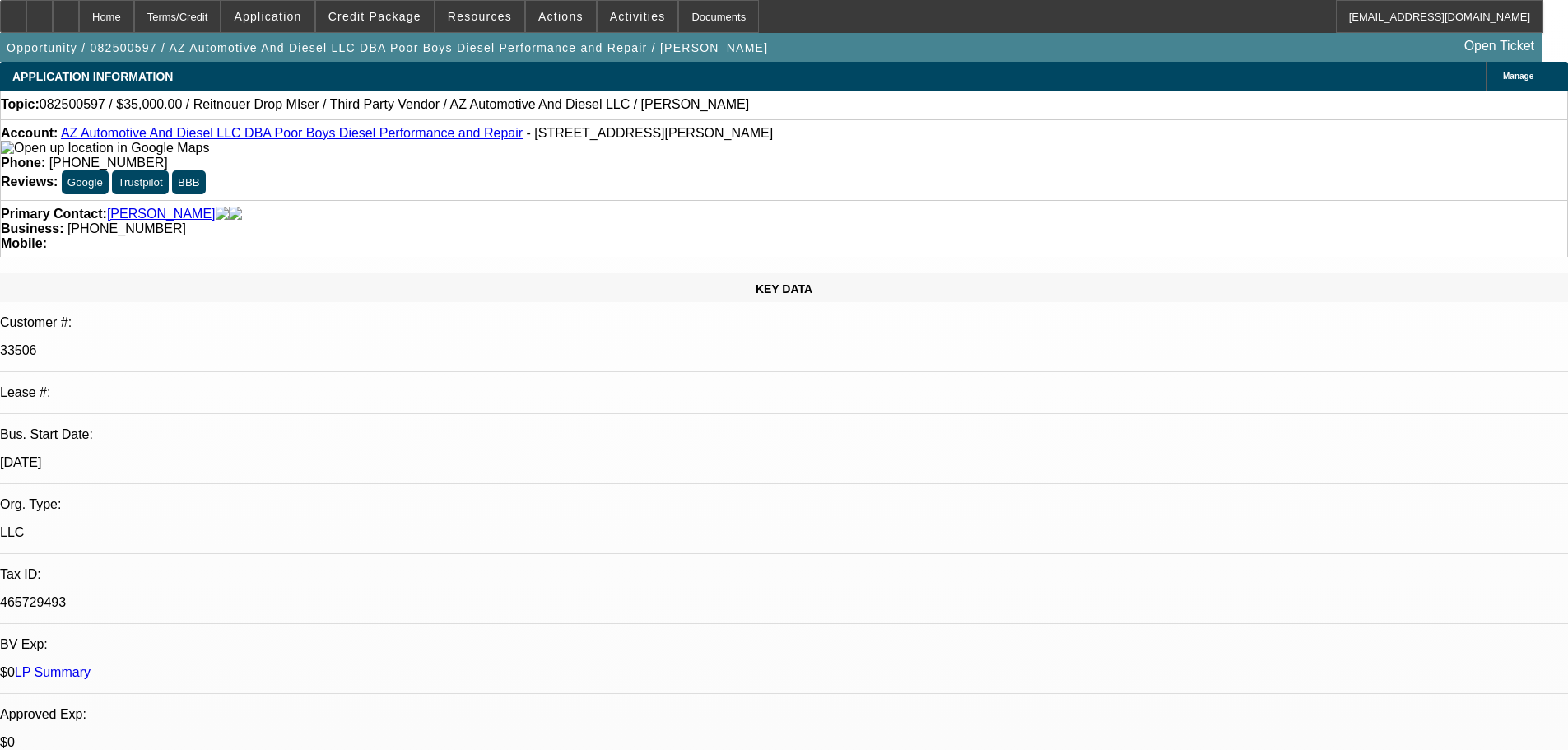
select select "0"
select select "3"
select select "0"
select select "6"
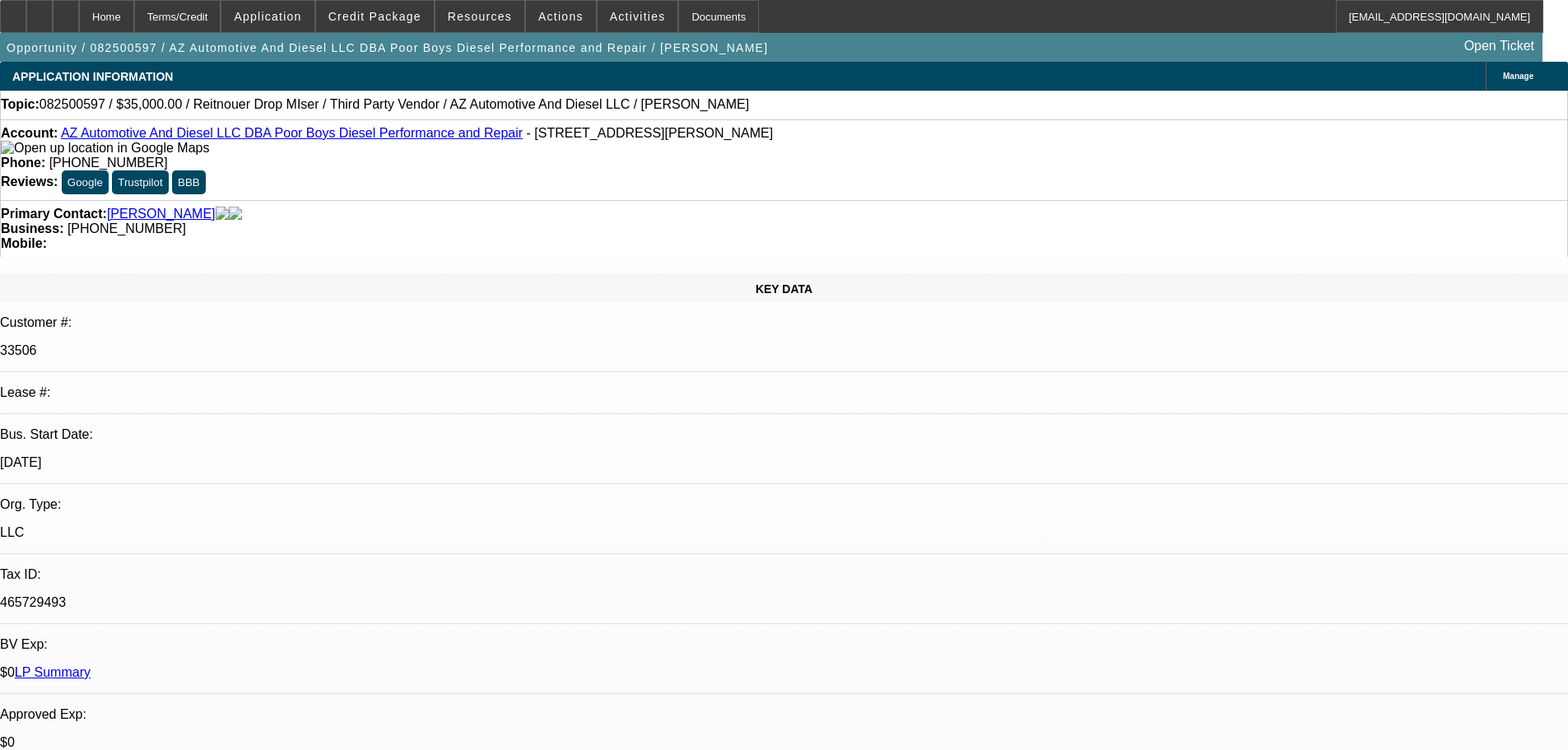
select select "0"
select select "3"
select select "0"
select select "6"
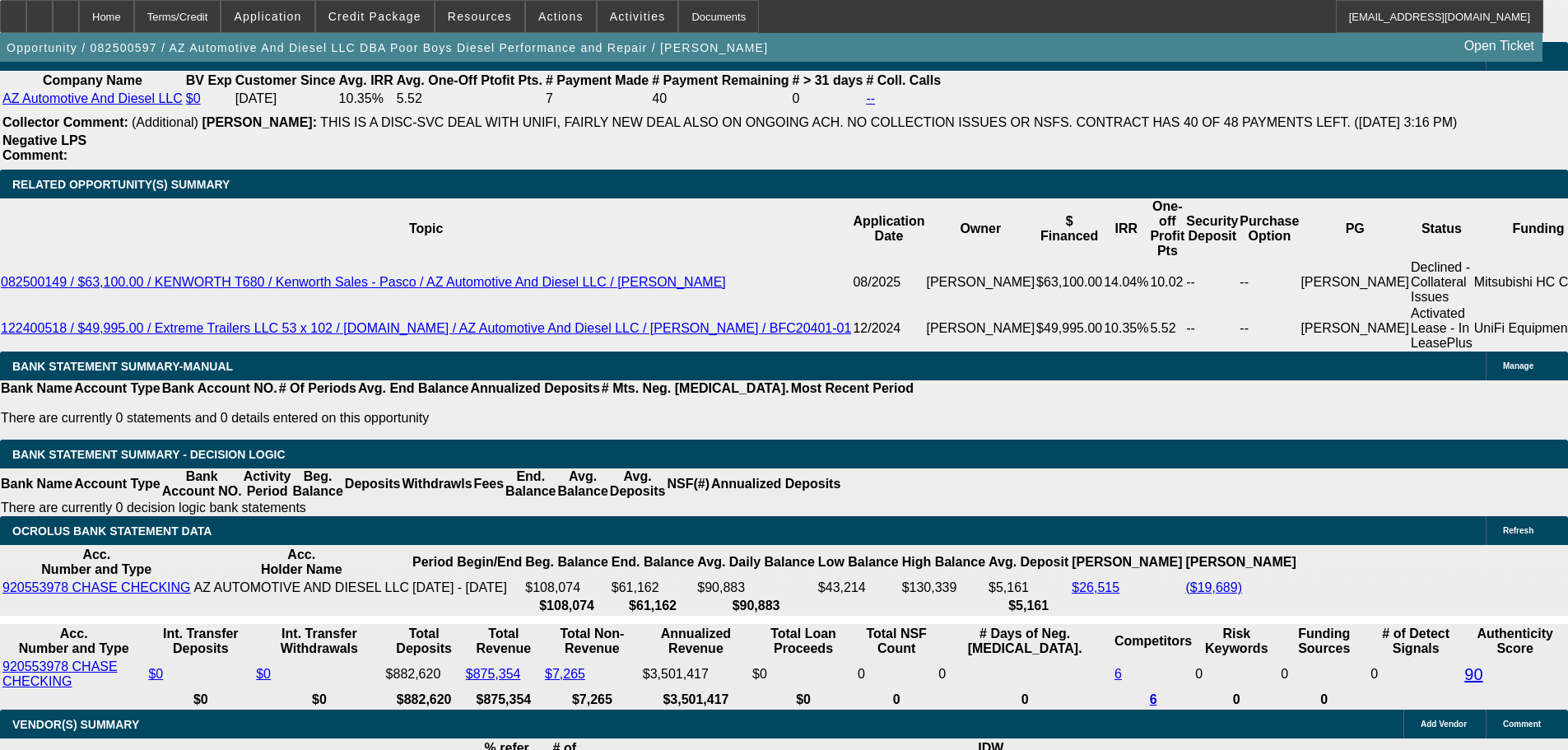
scroll to position [2582, 0]
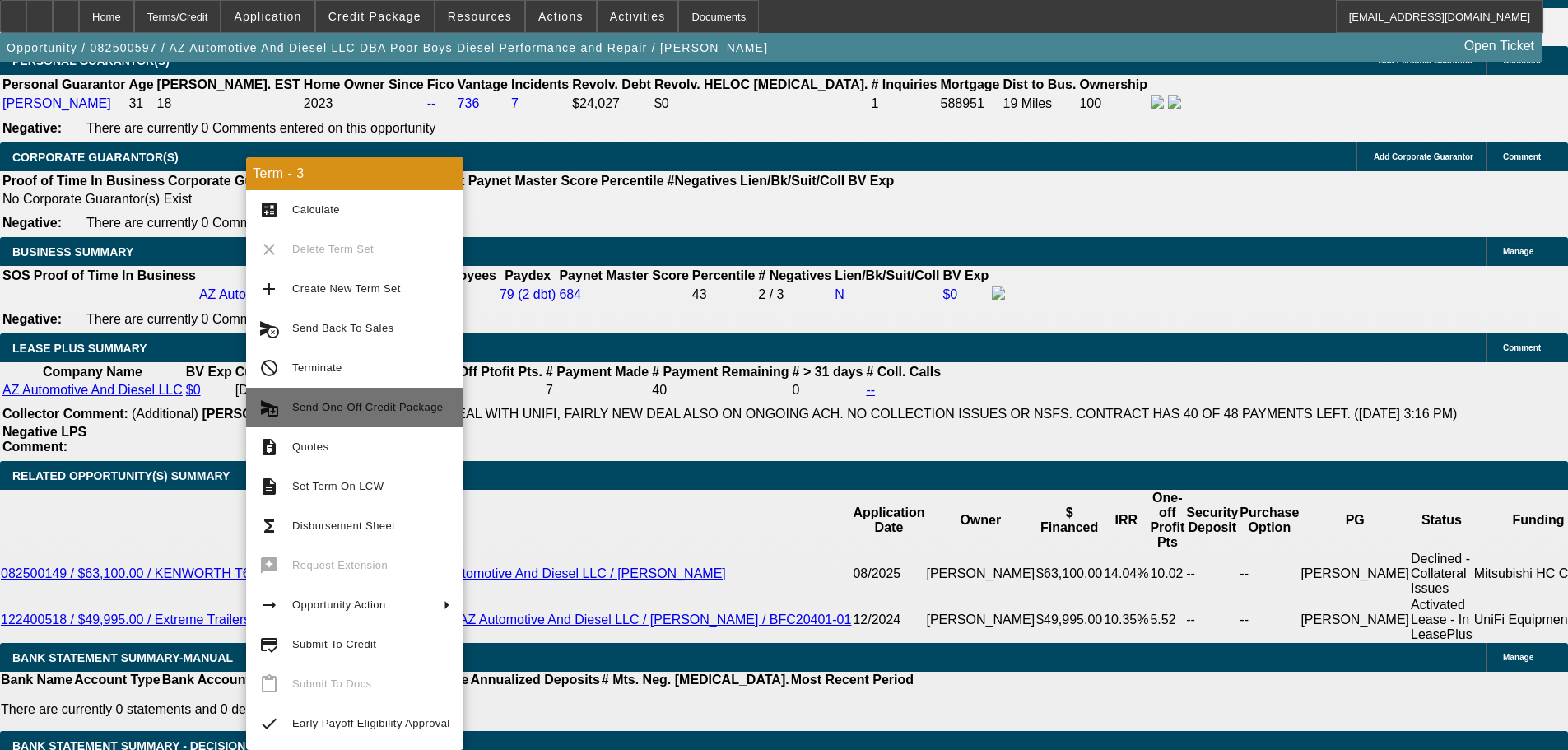
click at [364, 405] on span "Send One-Off Credit Package" at bounding box center [368, 407] width 151 height 12
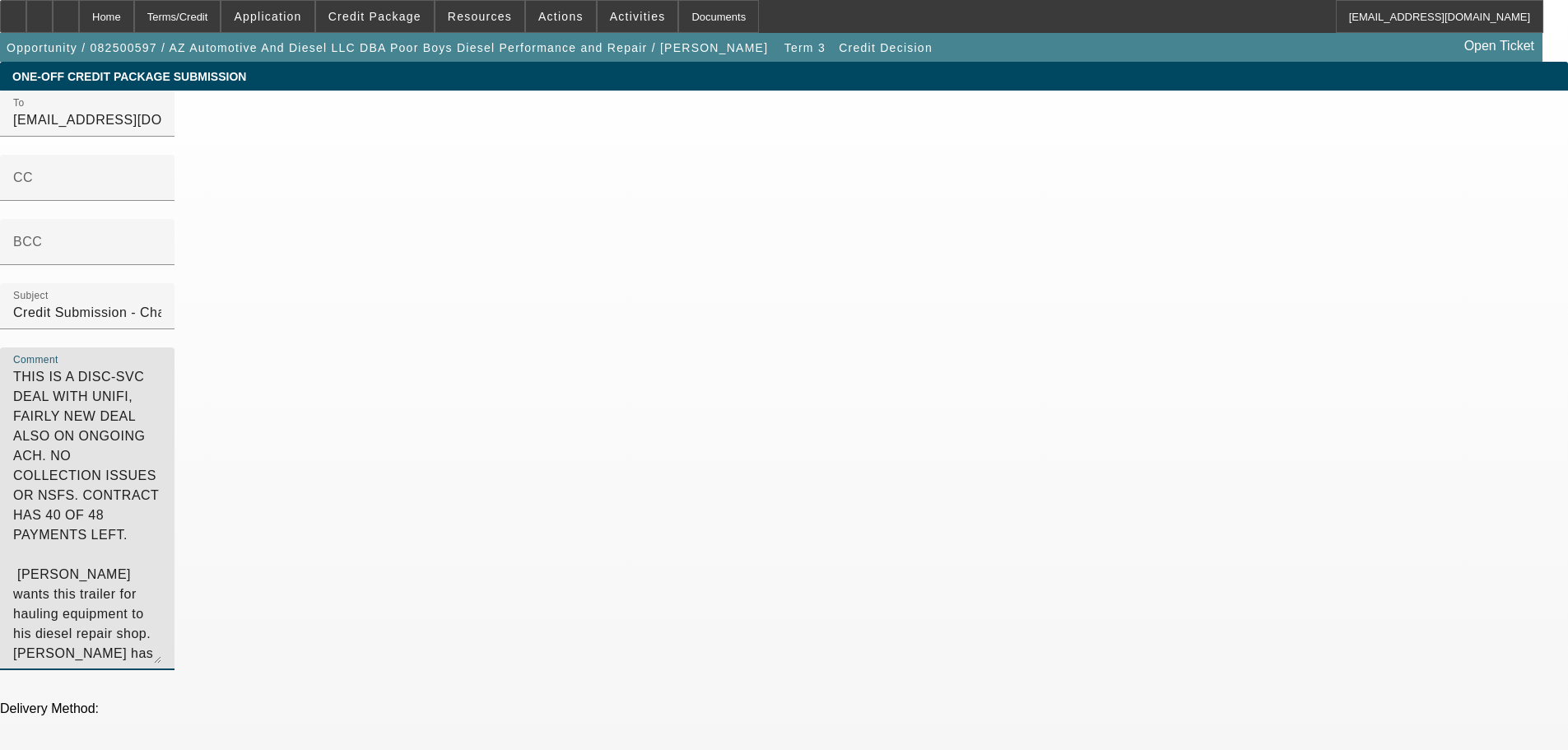
drag, startPoint x: 812, startPoint y: 216, endPoint x: 779, endPoint y: 140, distance: 82.9
click at [784, 347] on div "Comment THIS IS A DISC-SVC DEAL WITH UNIFI, FAIRLY NEW DEAL ALSO ON ONGOING ACH…" at bounding box center [784, 517] width 1568 height 341
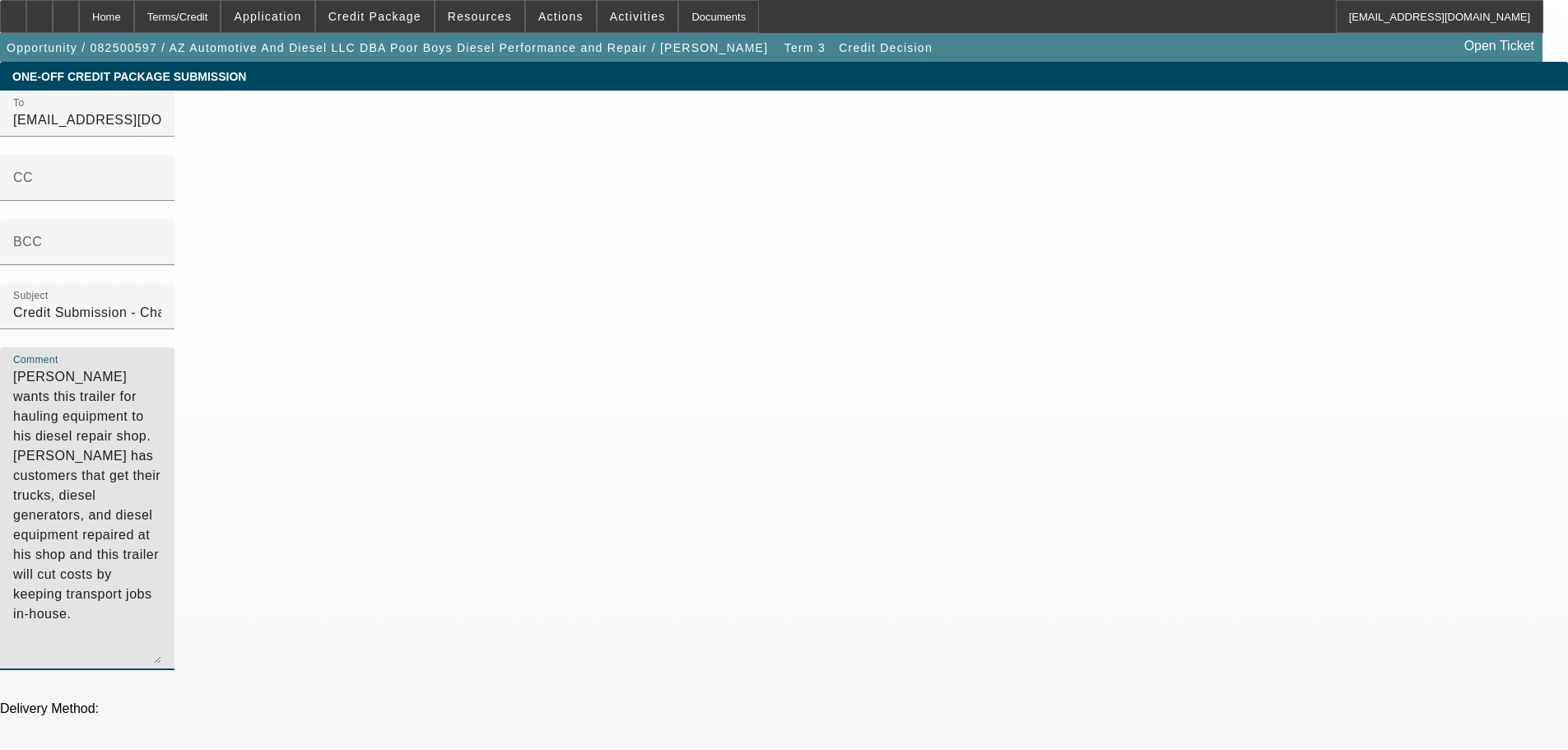
click at [161, 367] on textarea "[PERSON_NAME] wants this trailer for hauling equipment to his diesel repair sho…" at bounding box center [87, 515] width 148 height 296
type textarea "[PERSON_NAME] wants this trailer for hauling equipment to his diesel repair sho…"
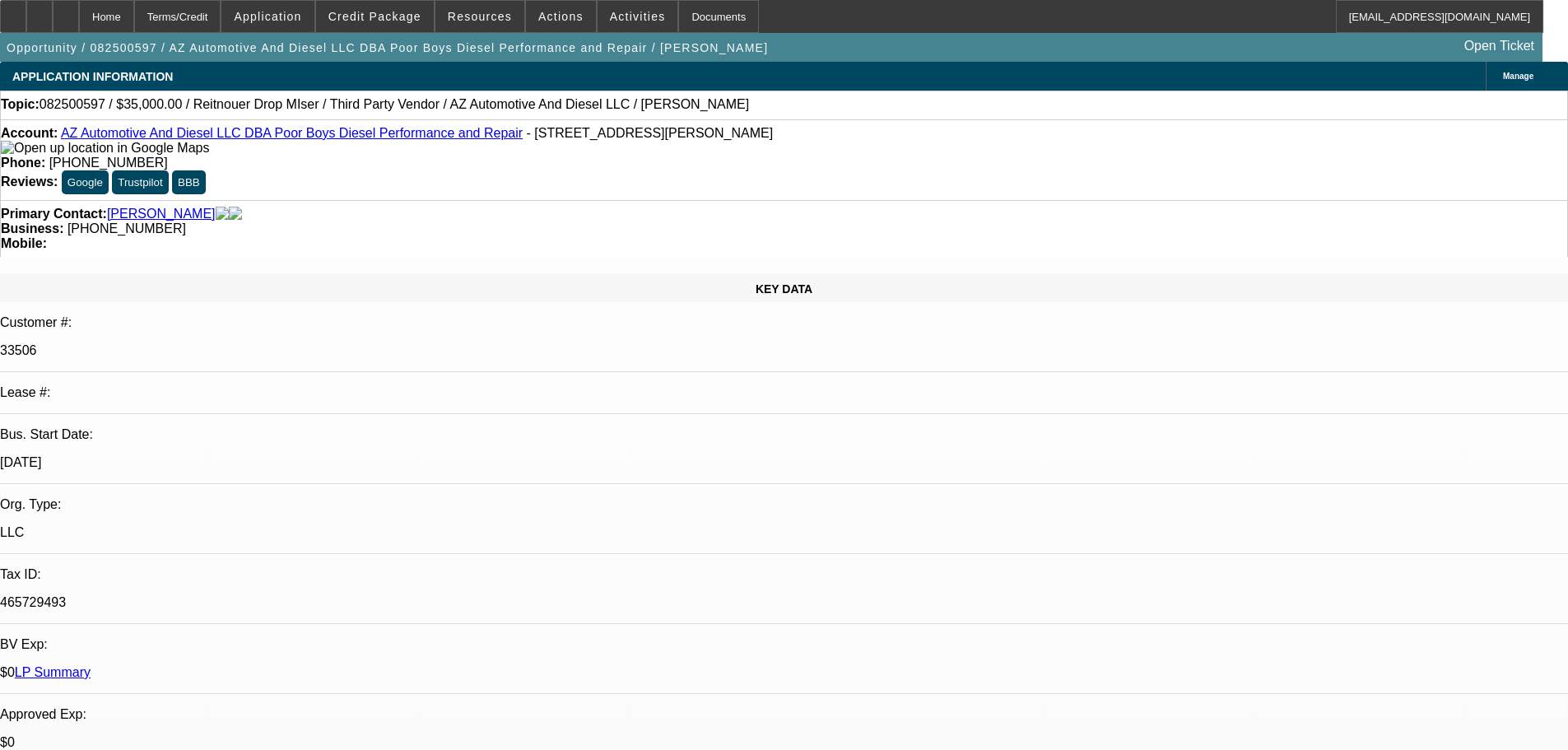
select select "0"
select select "3"
select select "0"
select select "6"
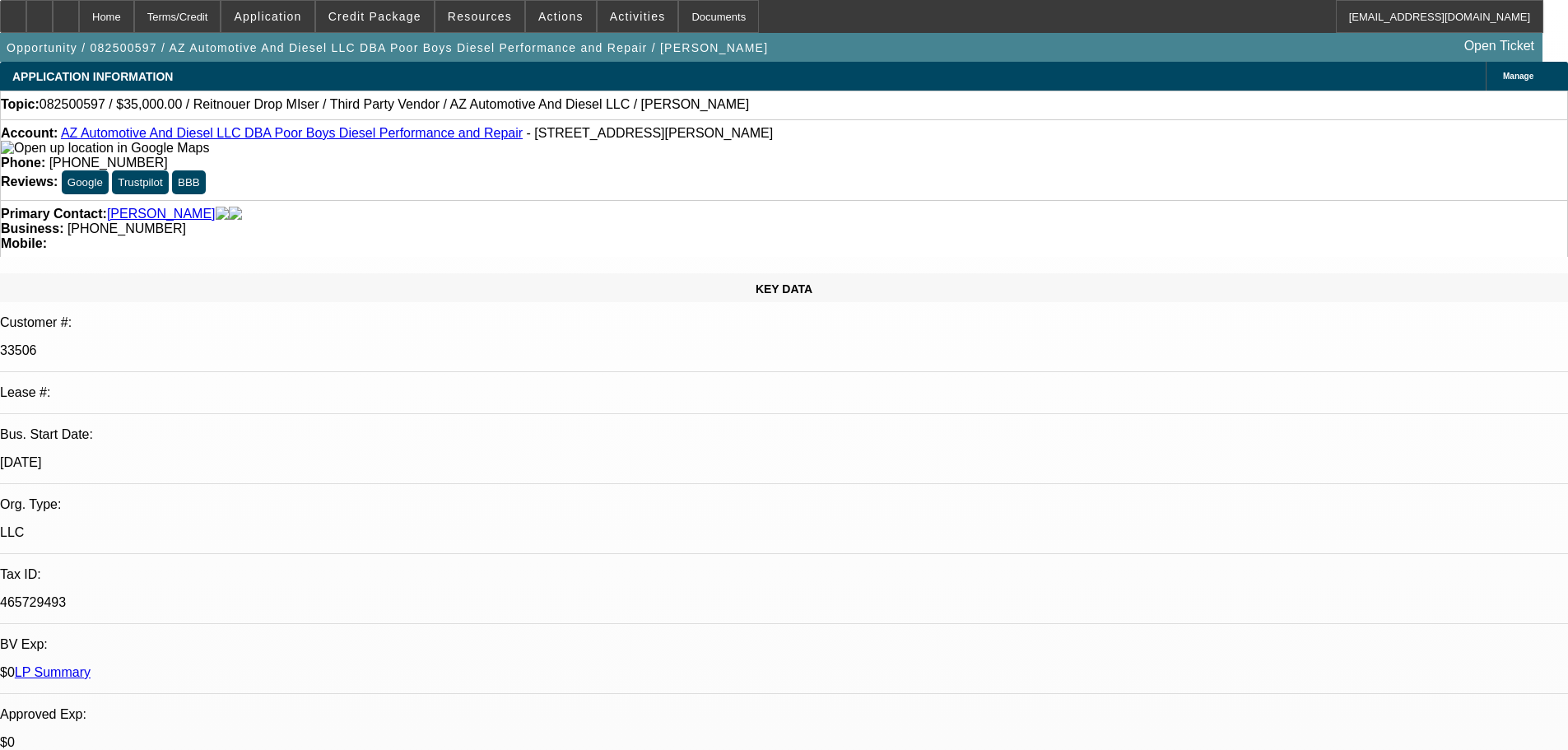
select select "0"
select select "3"
select select "0"
select select "6"
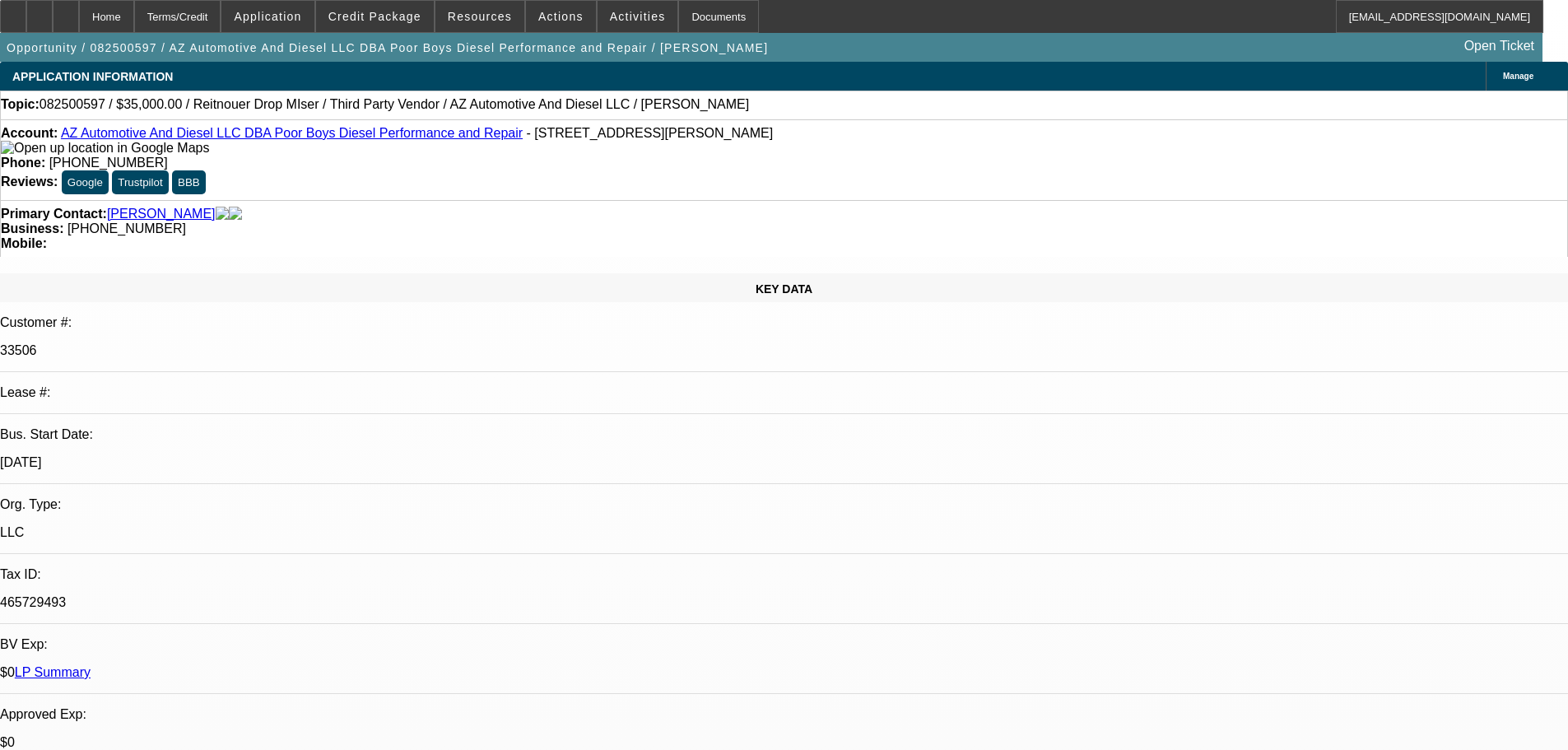
select select "0"
select select "3"
select select "0"
select select "6"
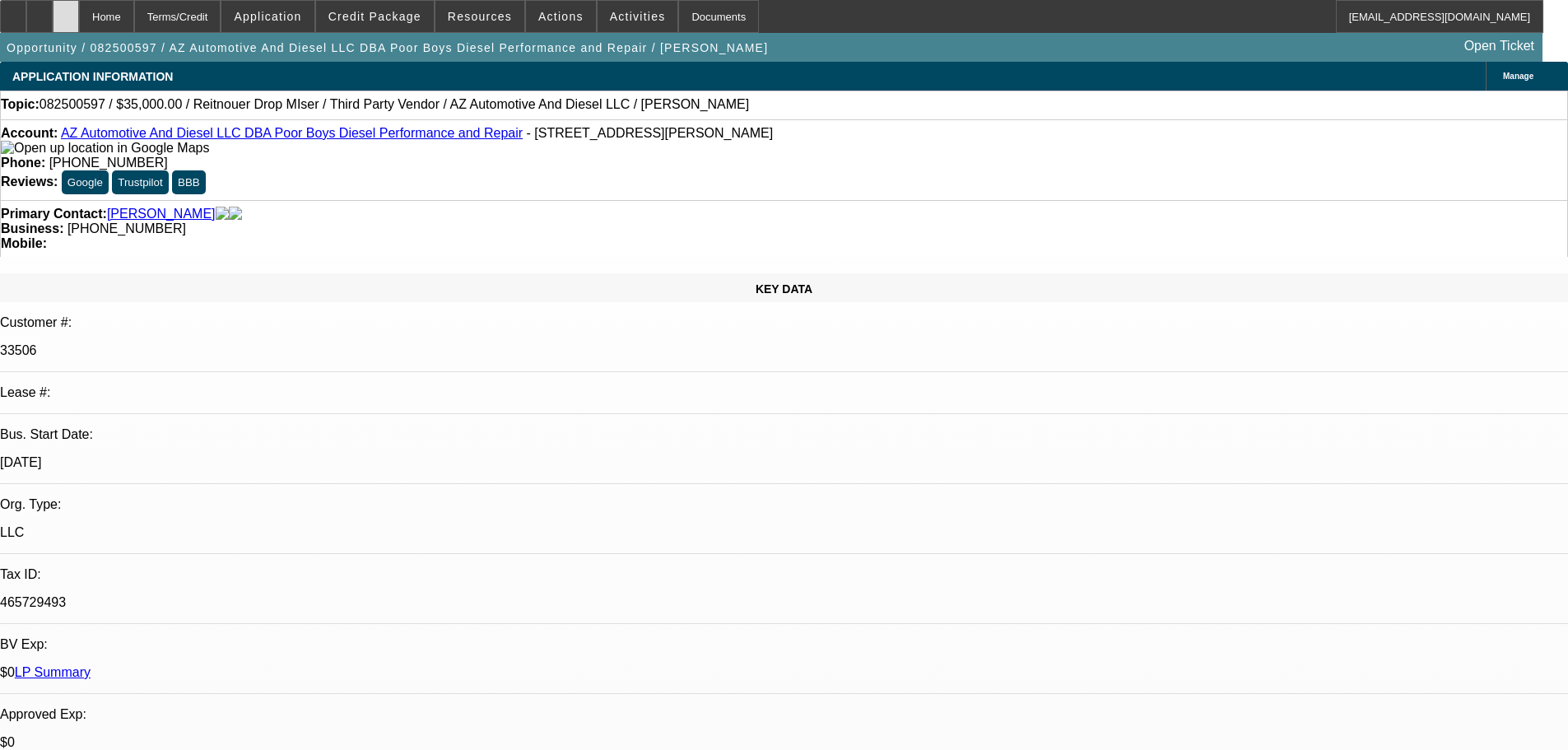
click at [79, 15] on div at bounding box center [66, 16] width 26 height 33
select select "0"
select select "3"
select select "0"
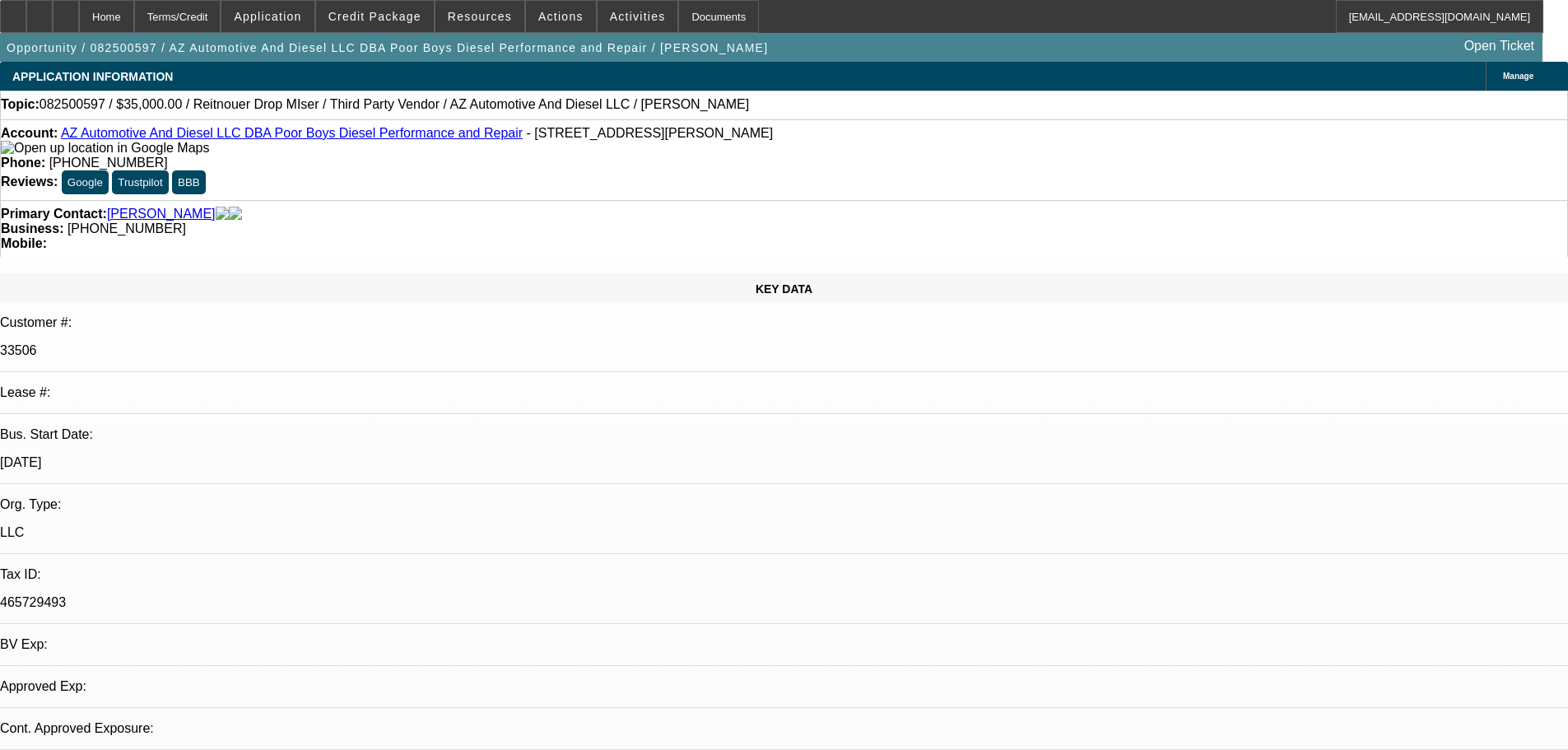
select select "6"
select select "0"
select select "3"
select select "0"
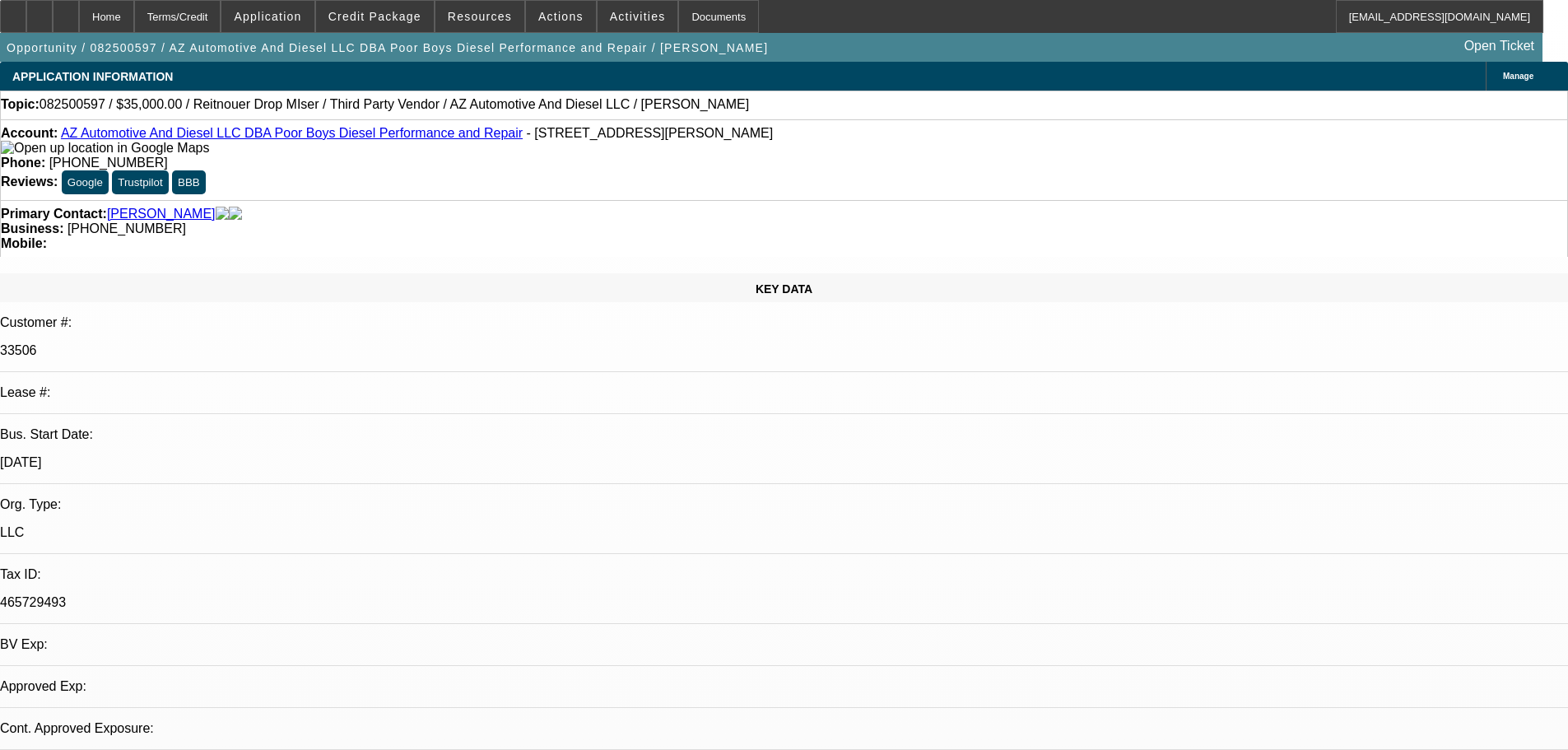
select select "6"
select select "0"
select select "3"
select select "0"
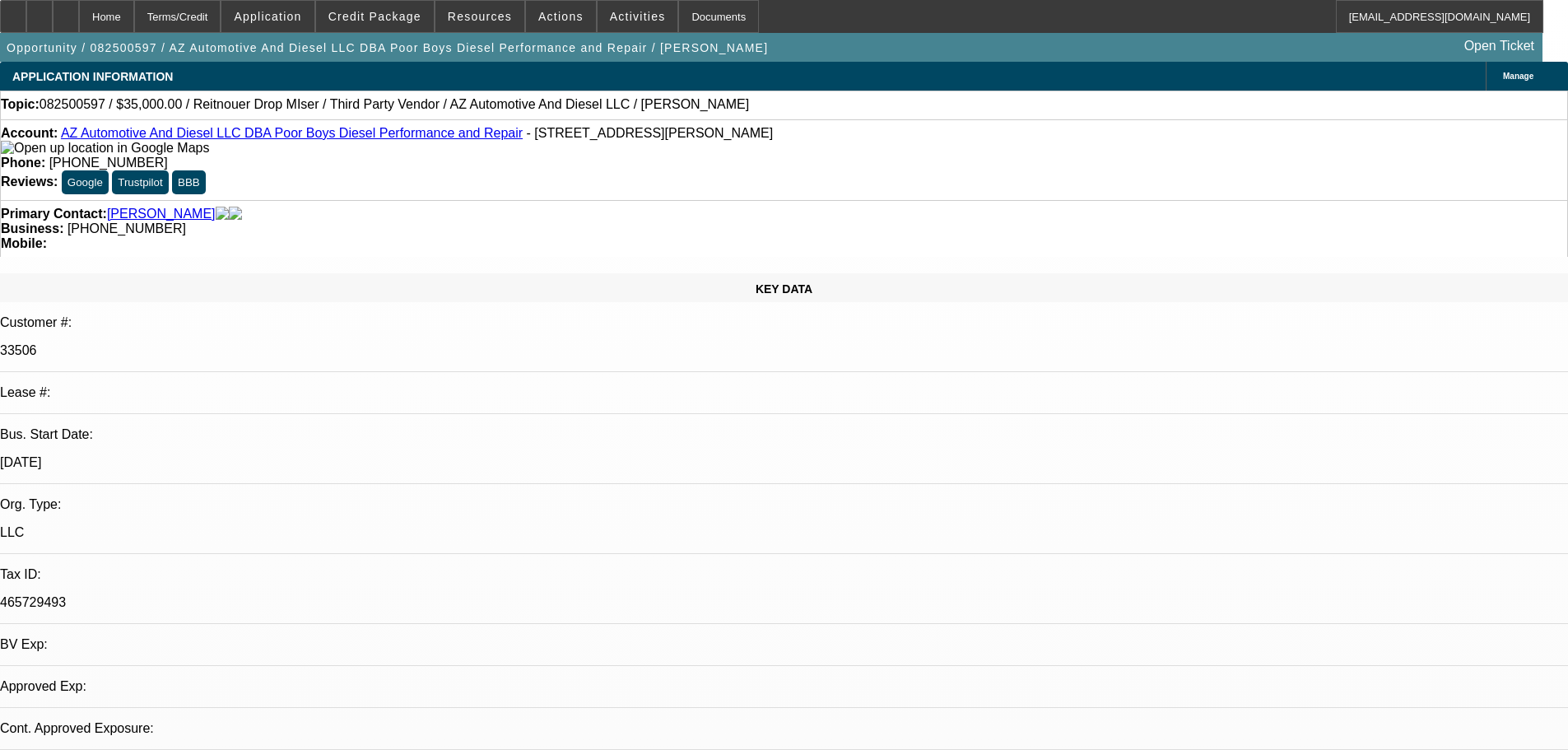
select select "6"
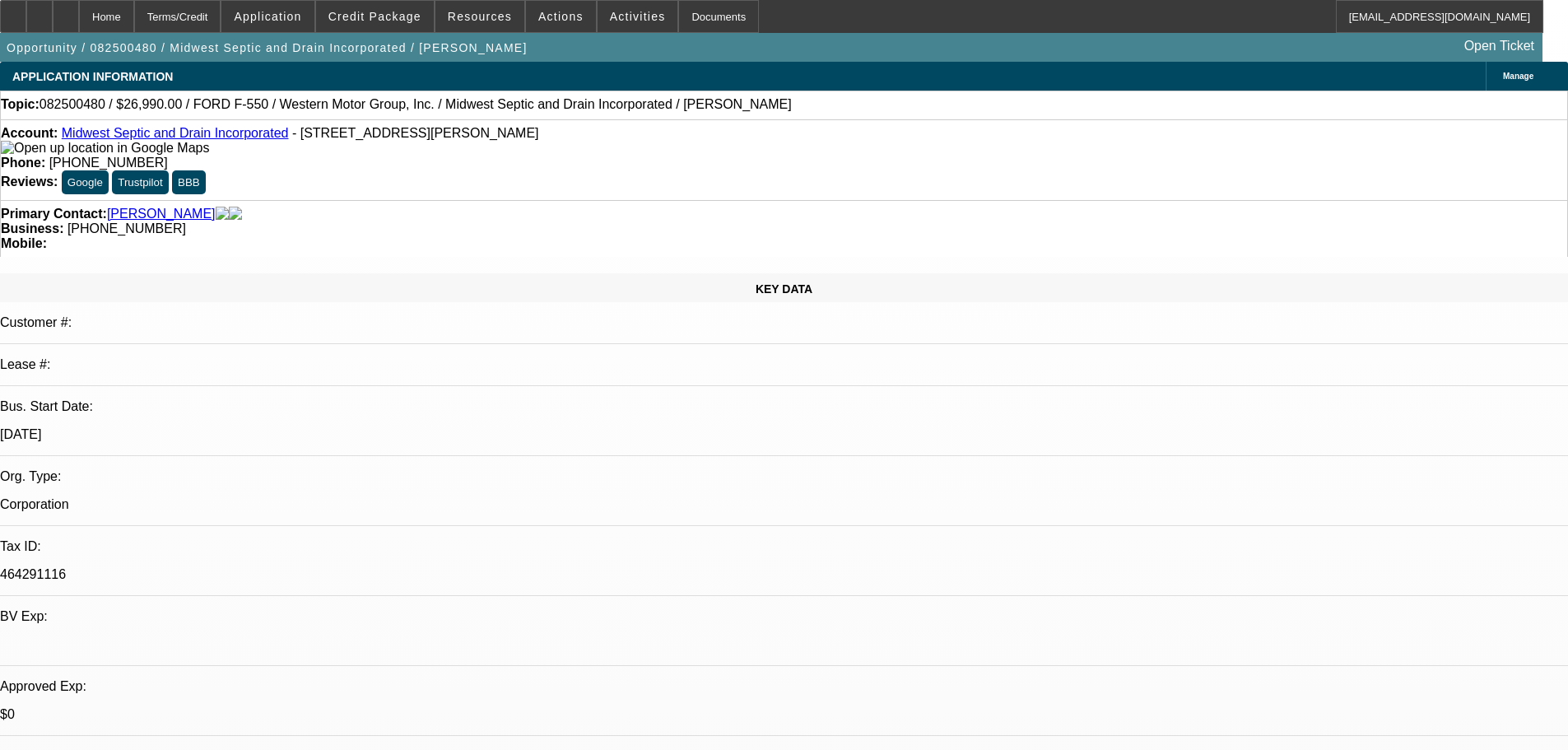
select select "0"
select select "6"
select select "0"
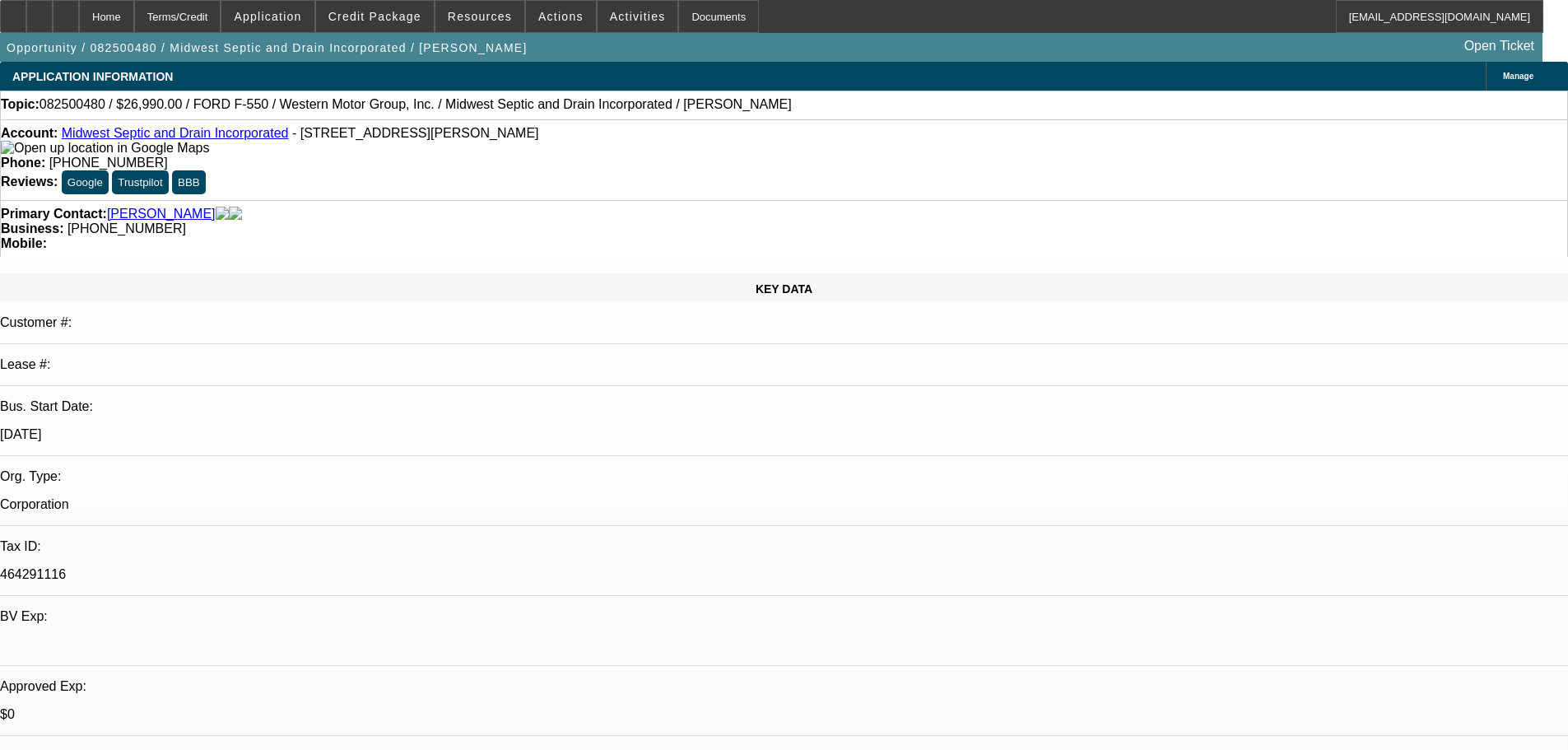
select select "0"
select select "6"
select select "0"
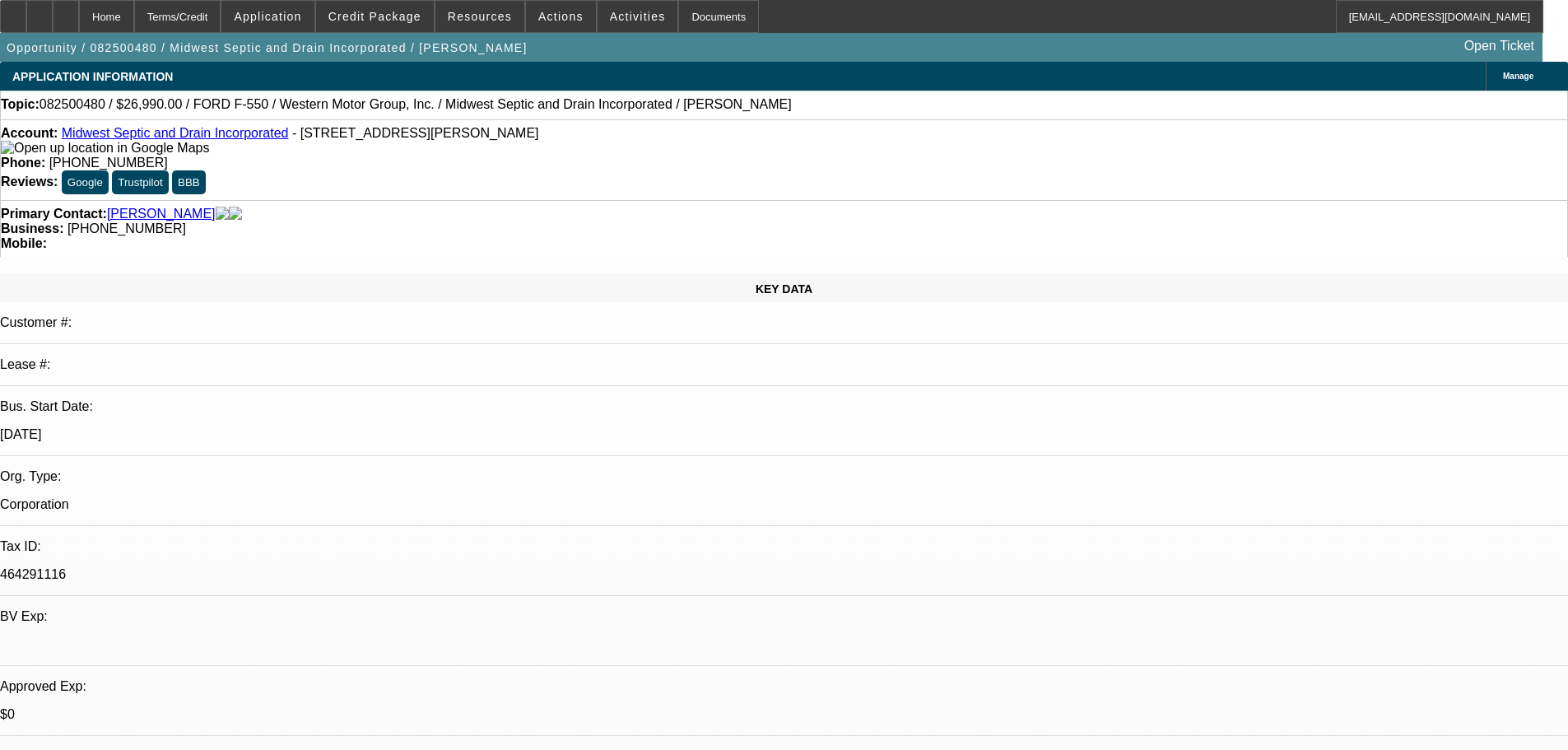
select select "0"
select select "6"
select select "0"
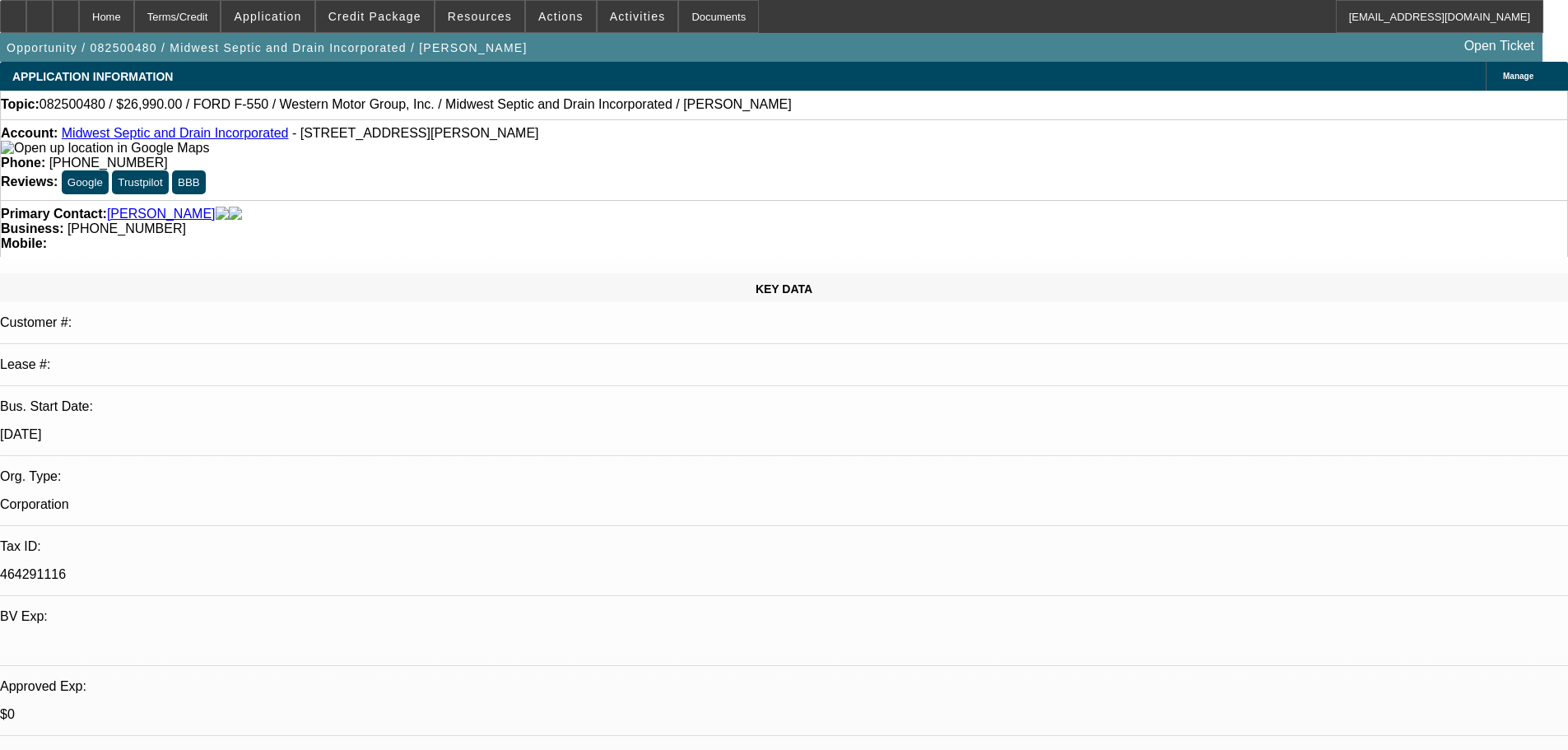
select select "6"
select select "0"
select select "6"
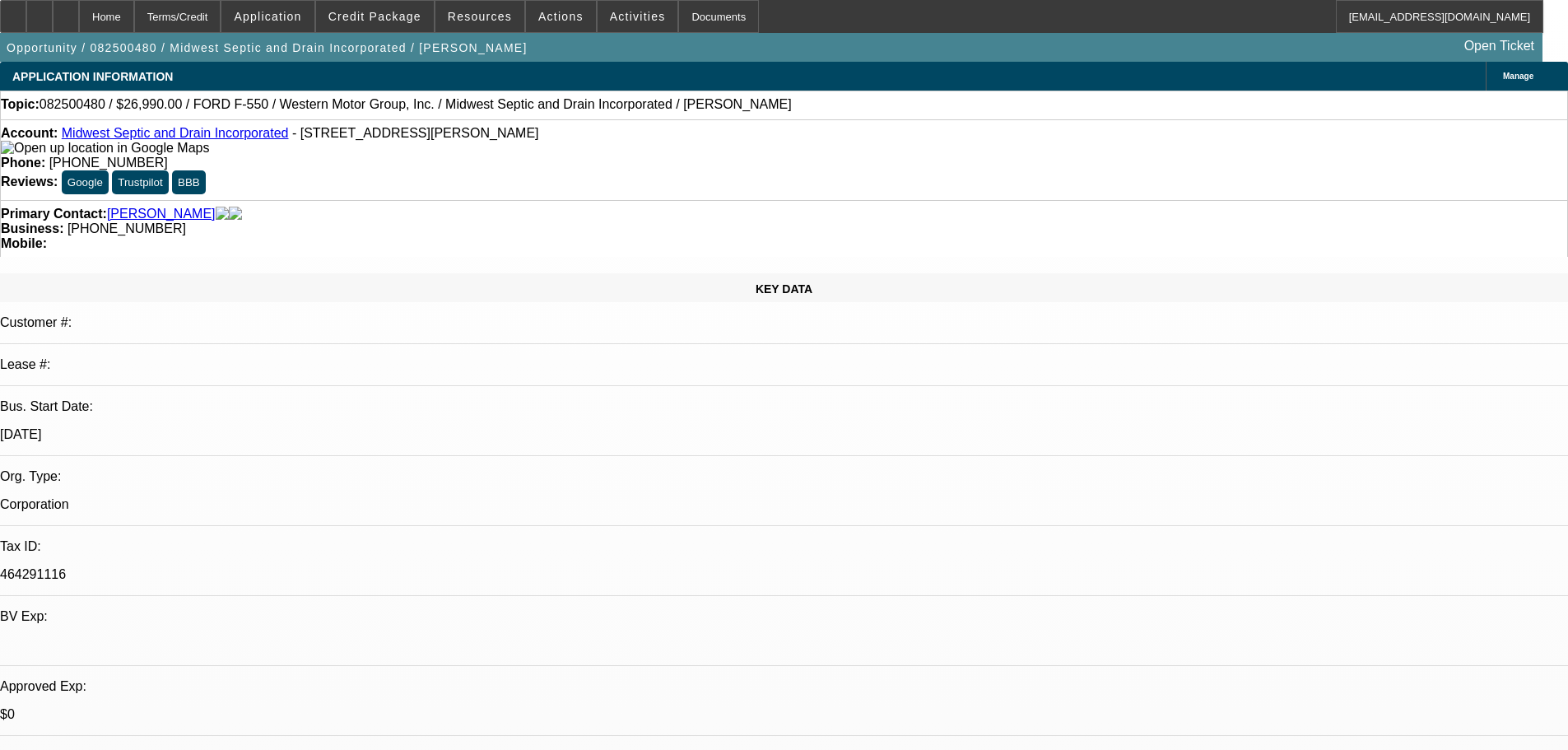
select select "0"
select select "6"
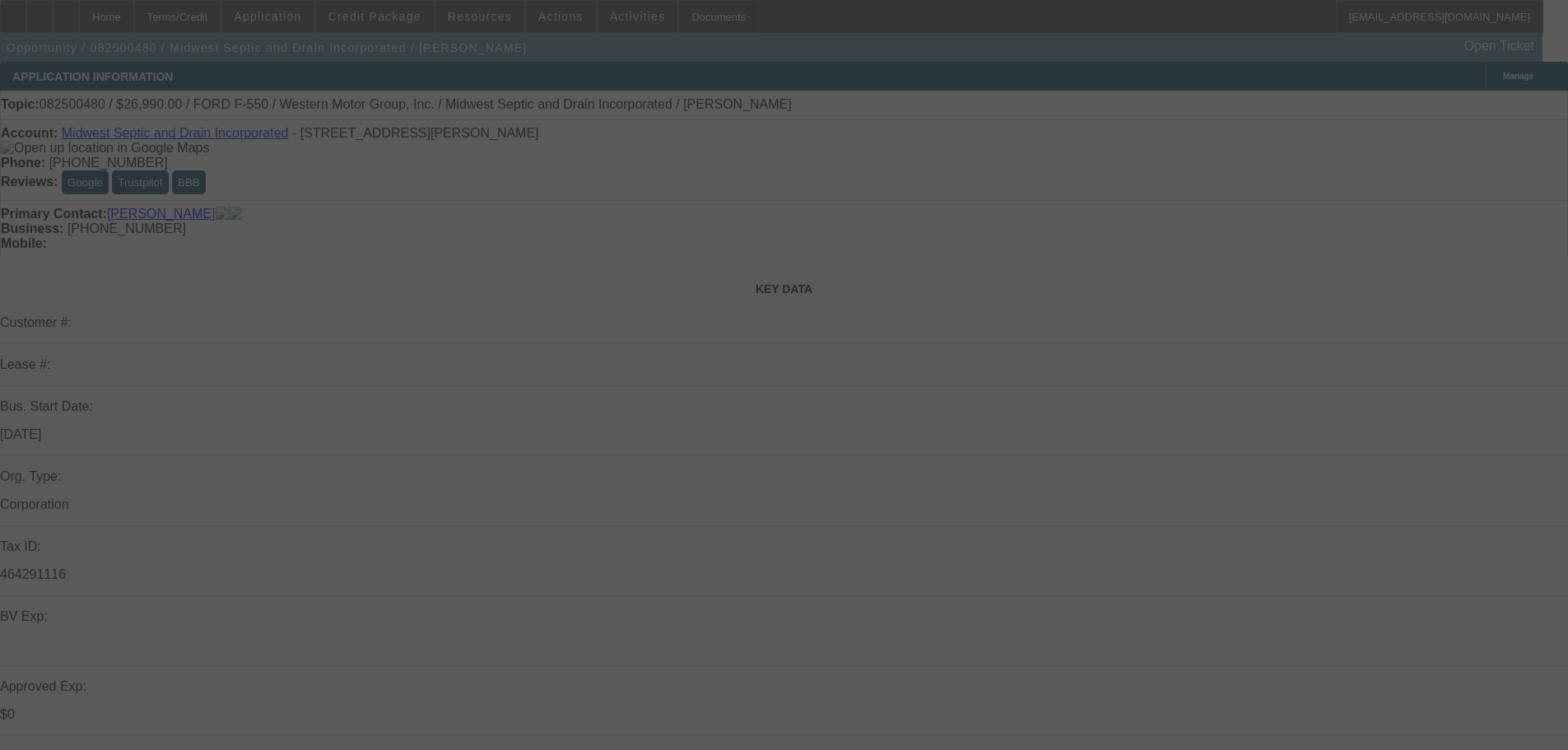
select select "0"
select select "6"
select select "0"
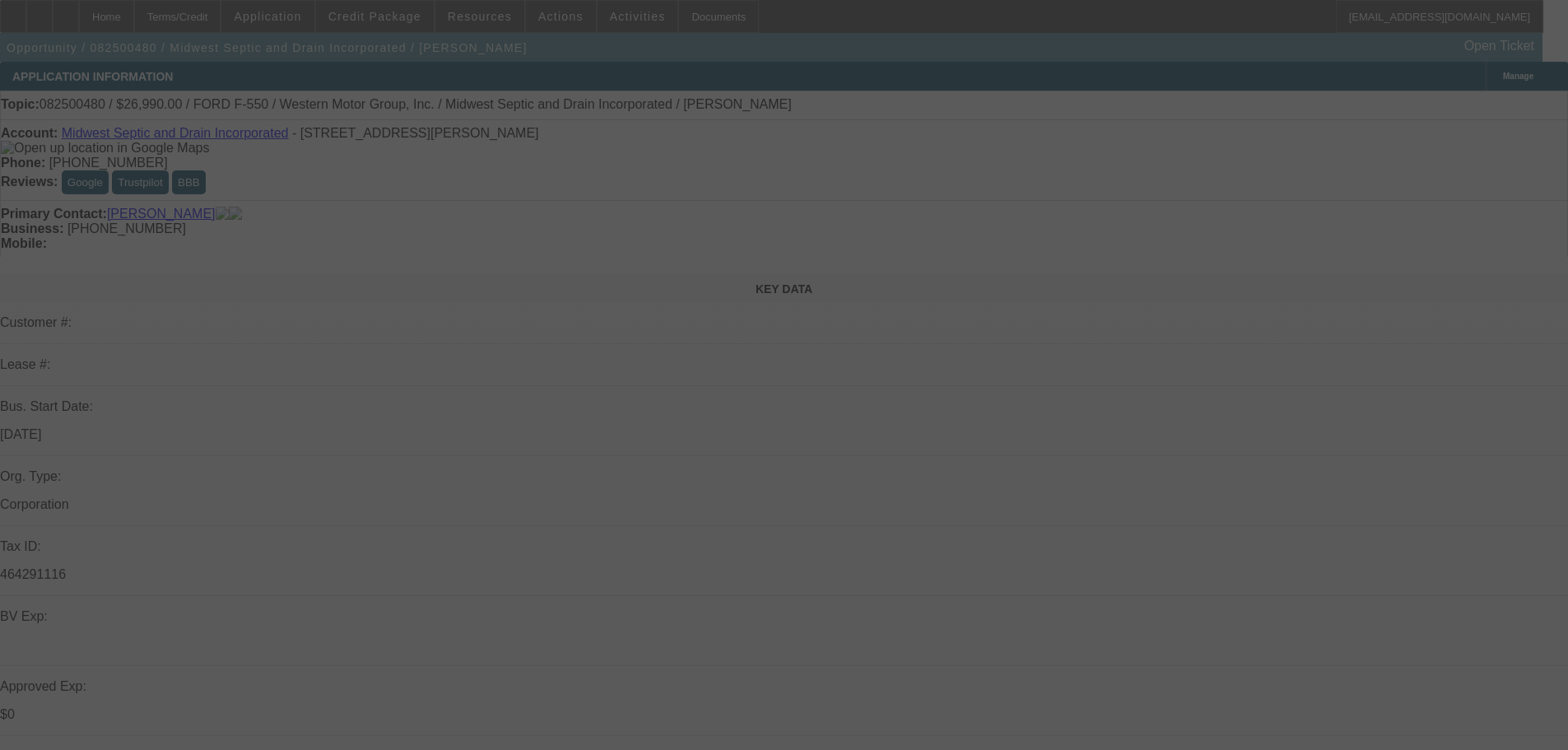
select select "0"
select select "6"
select select "0"
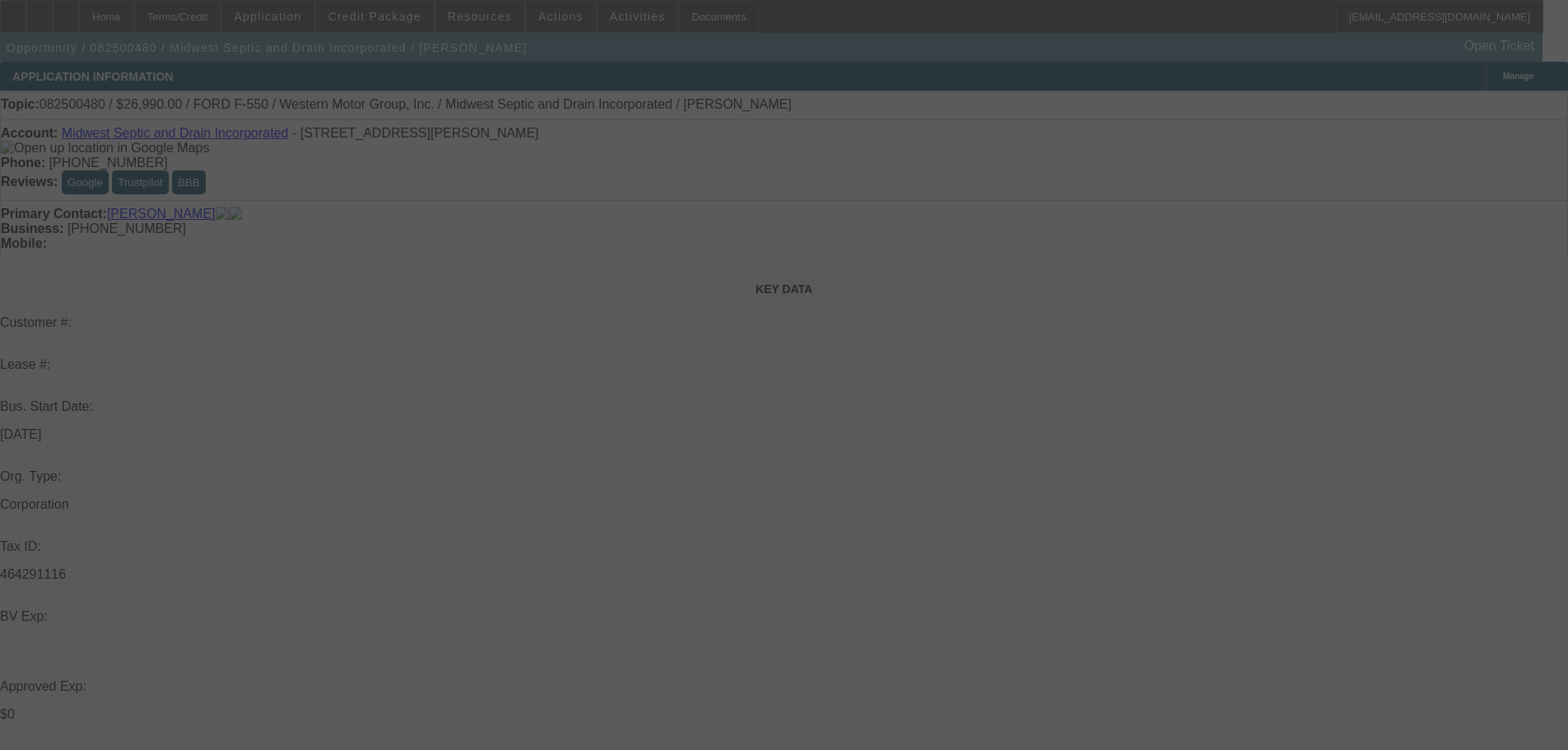
select select "0"
select select "6"
select select "0"
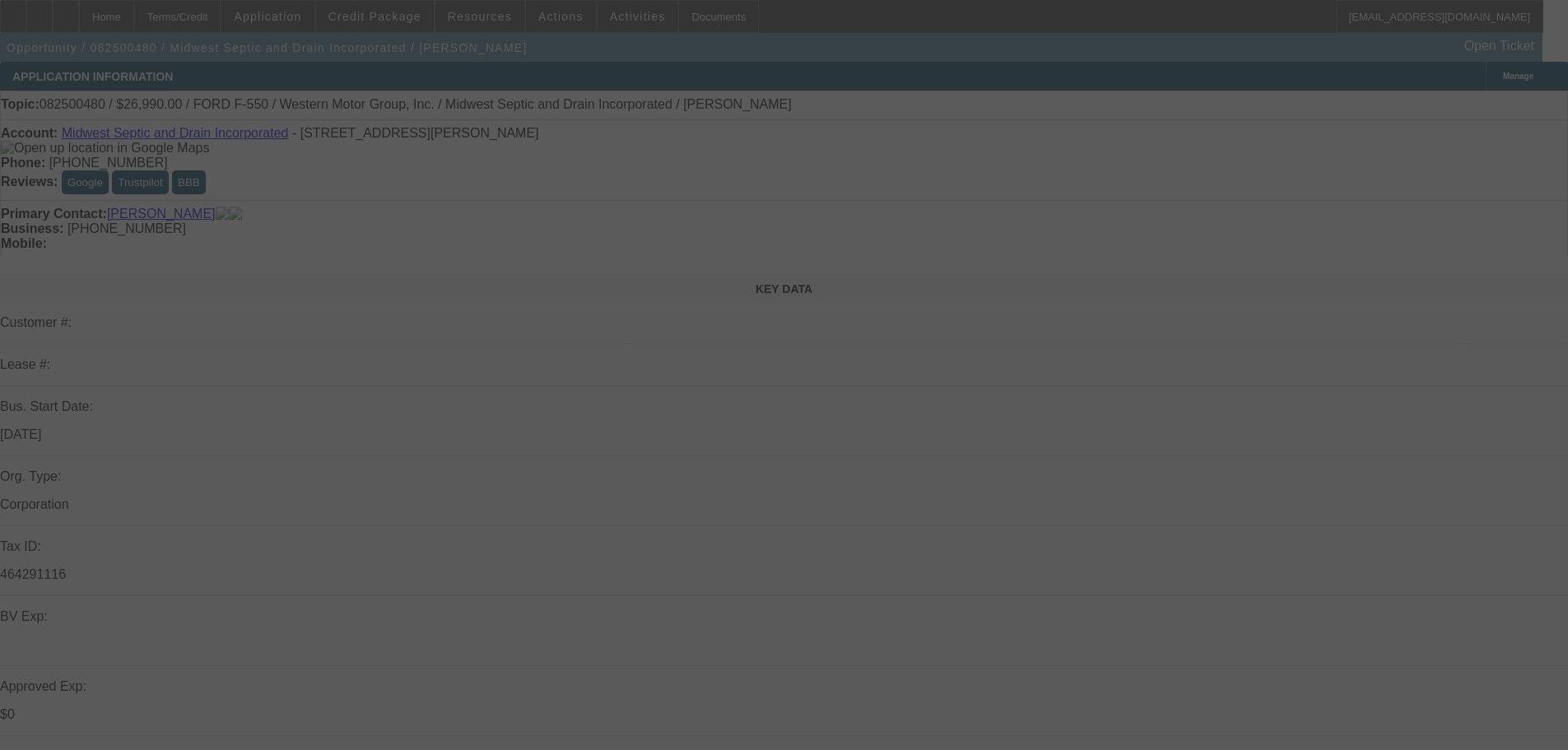
select select "6"
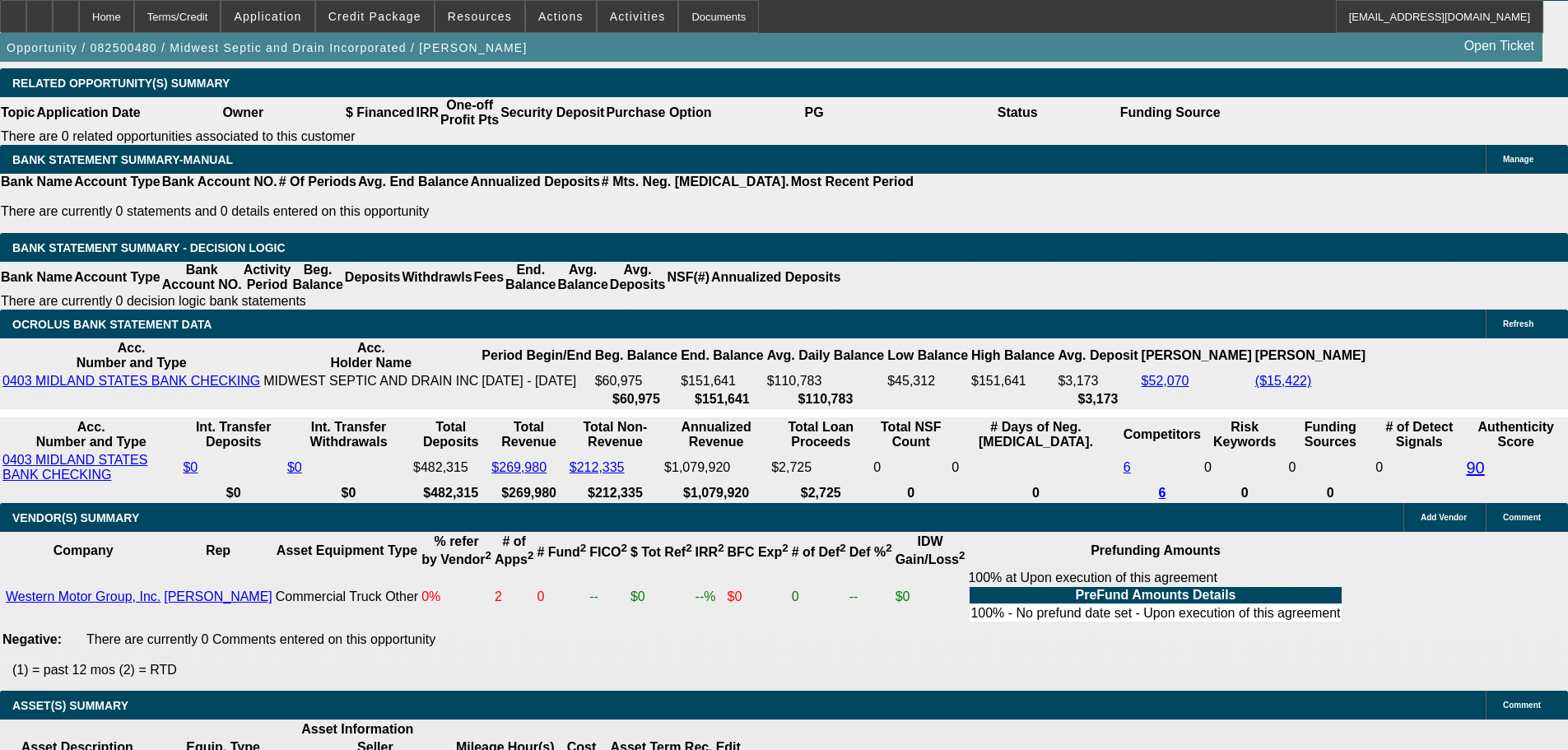
scroll to position [82, 12]
drag, startPoint x: 1401, startPoint y: 626, endPoint x: 1419, endPoint y: 626, distance: 18.0
drag, startPoint x: 1212, startPoint y: 605, endPoint x: 1475, endPoint y: 653, distance: 267.3
copy td "Business address is [STREET_ADDRESS][PERSON_NAME] . Business was started and op…"
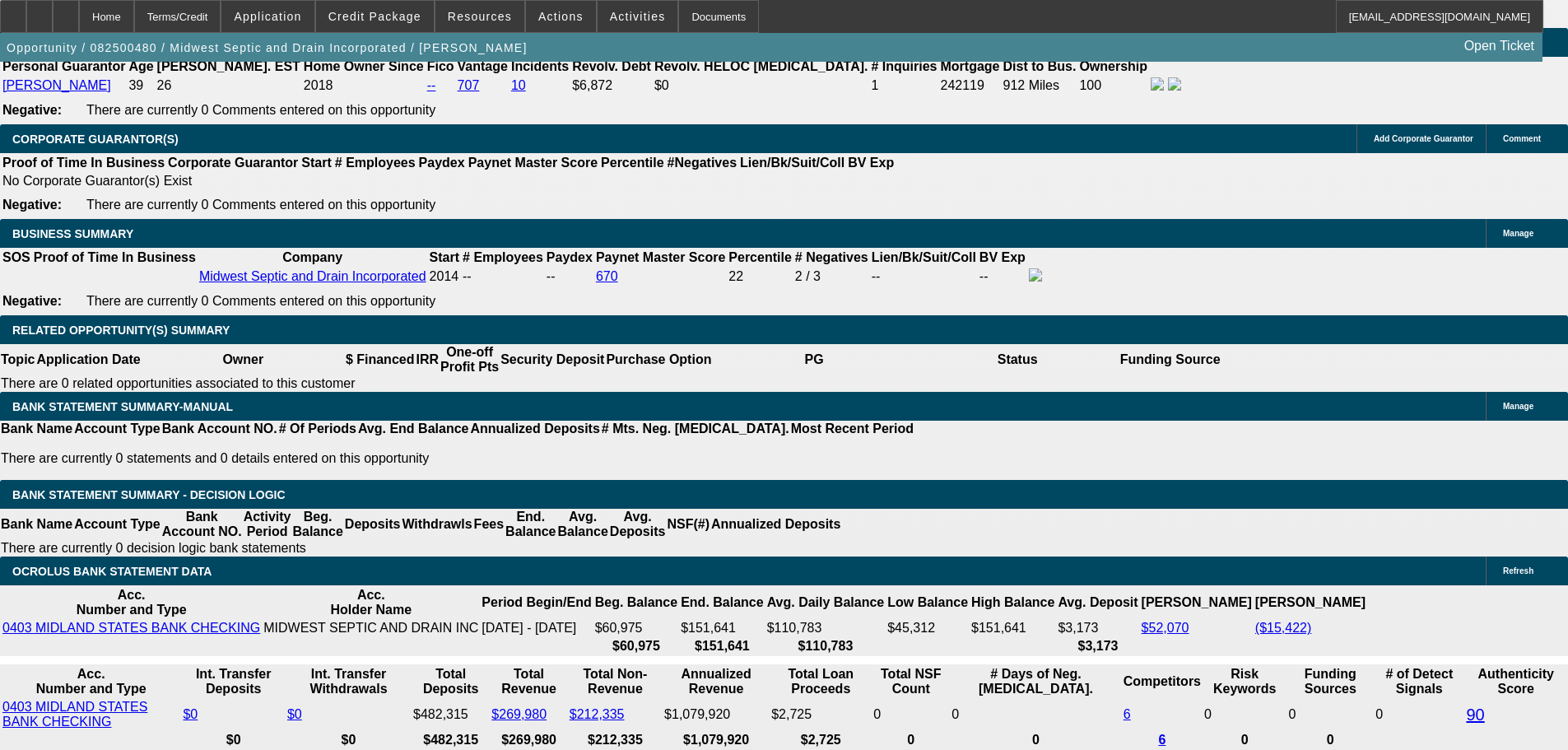
scroll to position [3045, 0]
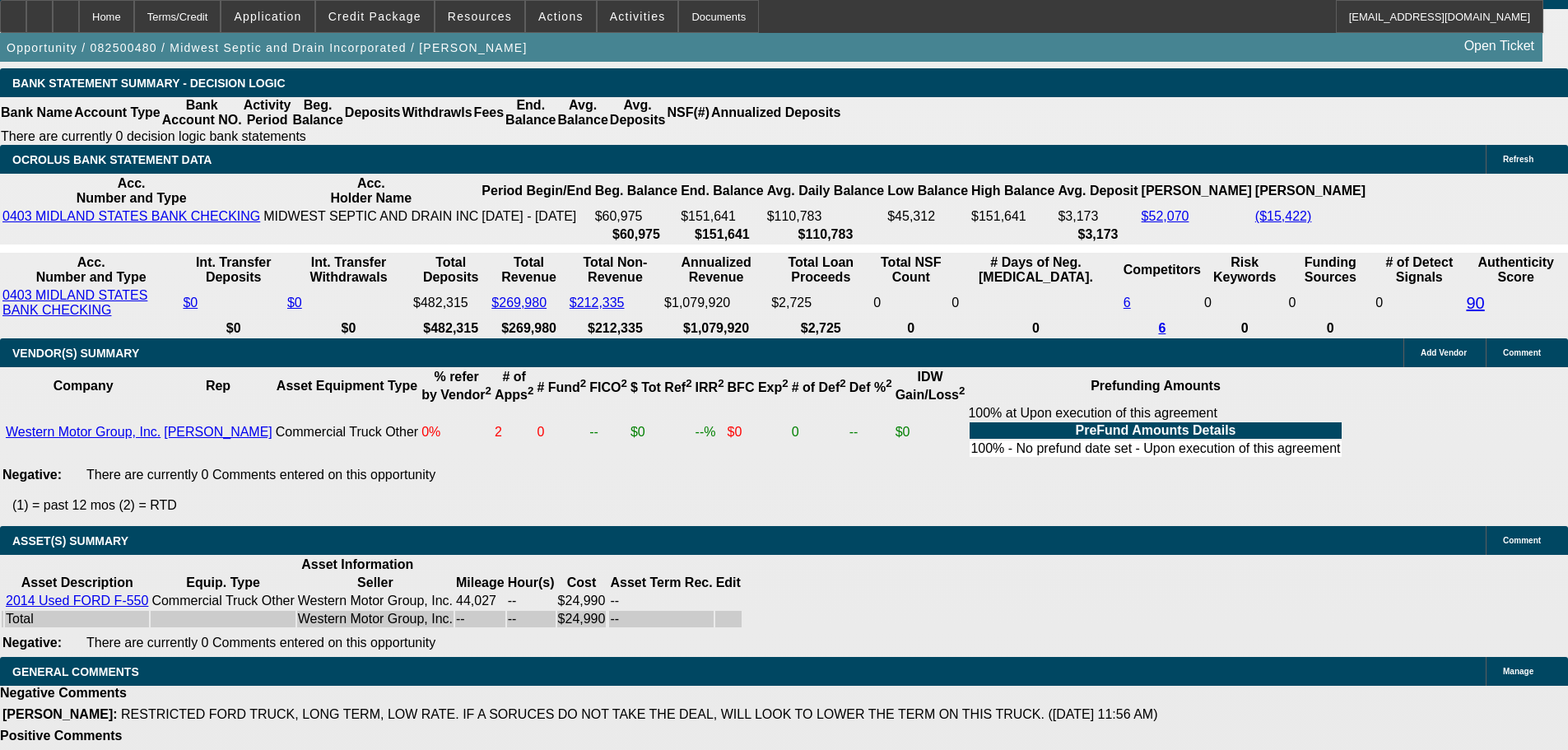
select select "6"
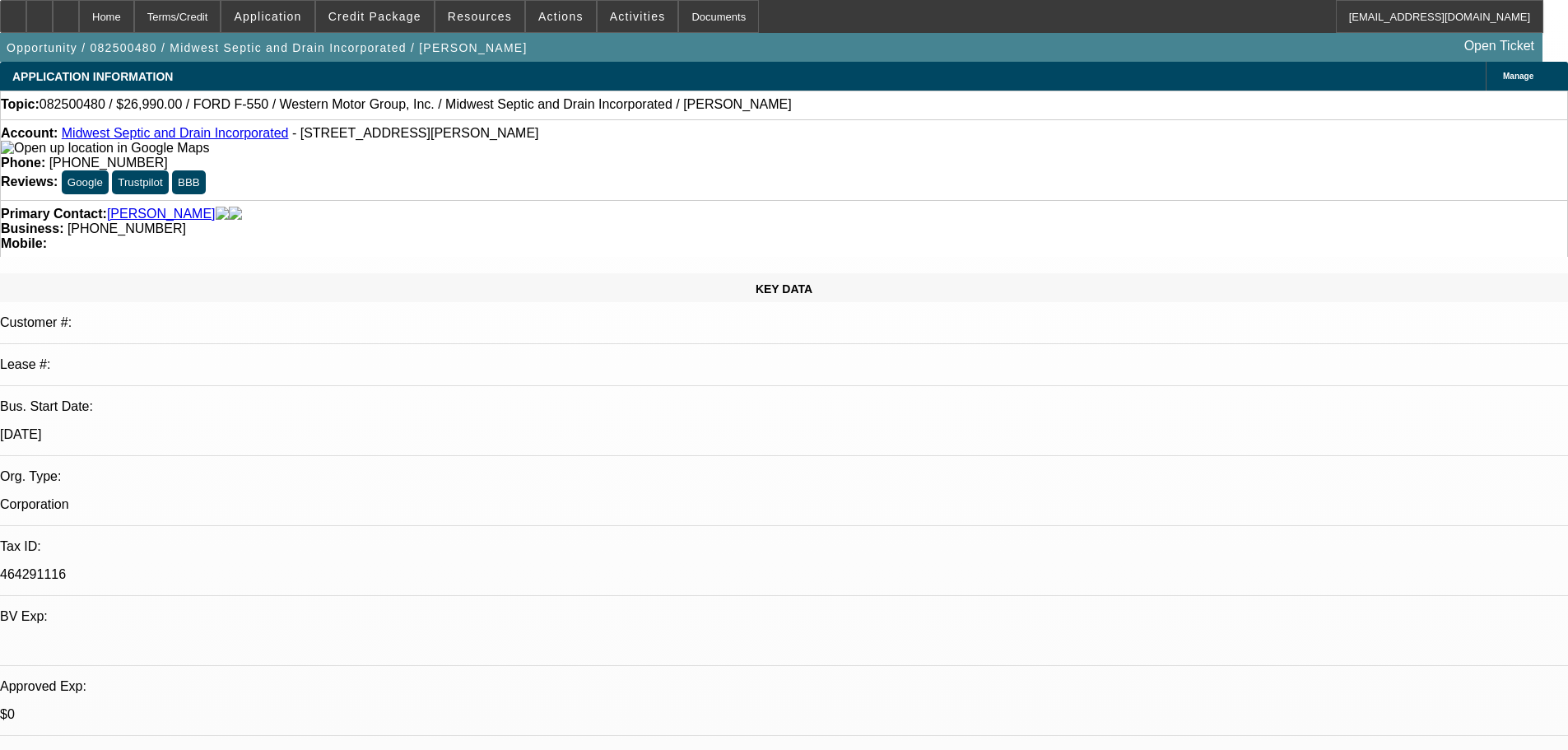
checkbox input "true"
type textarea "Sending back Unifi term set for now."
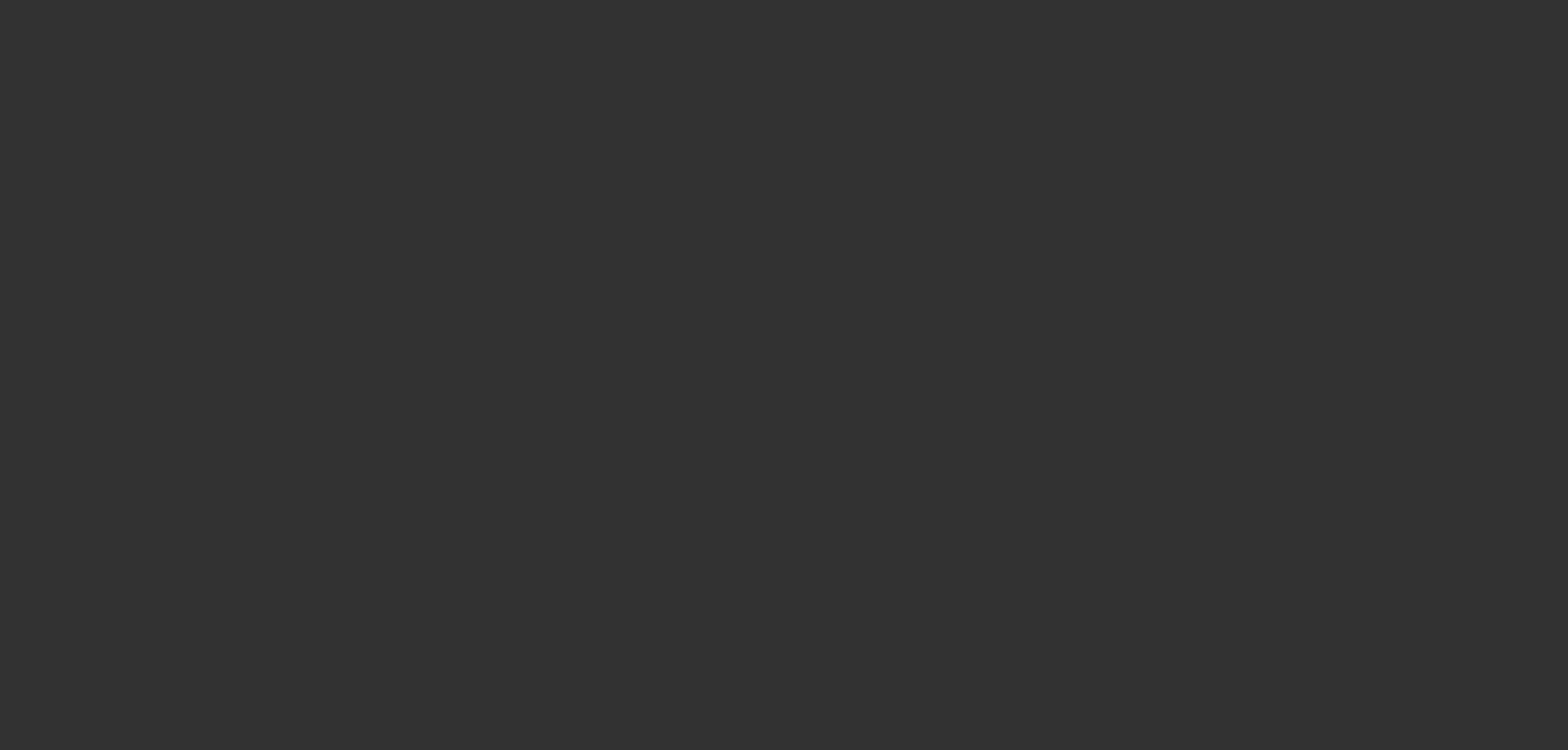
select select "0"
select select "6"
select select "0"
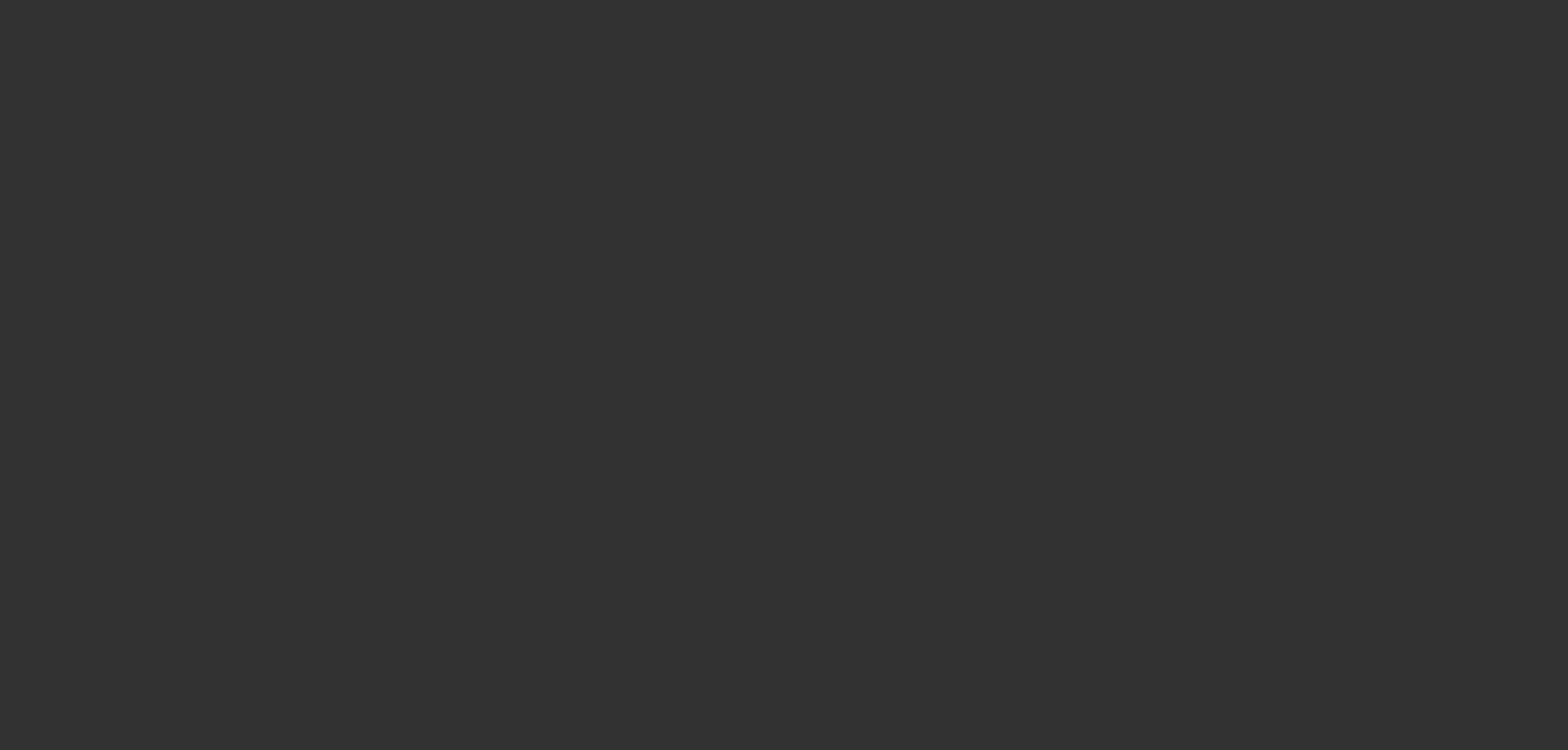
select select "0"
select select "6"
select select "0"
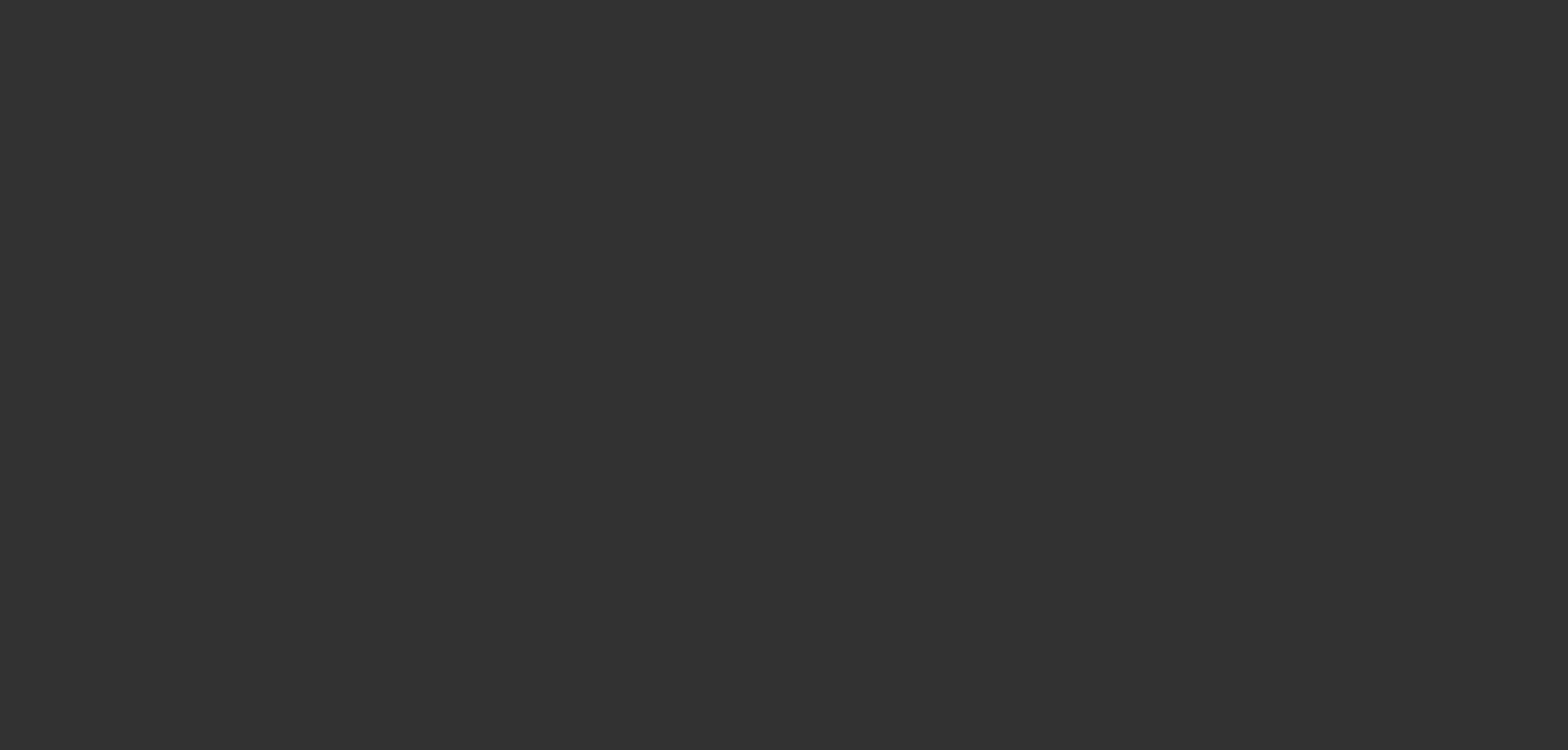
select select "0"
select select "6"
select select "0"
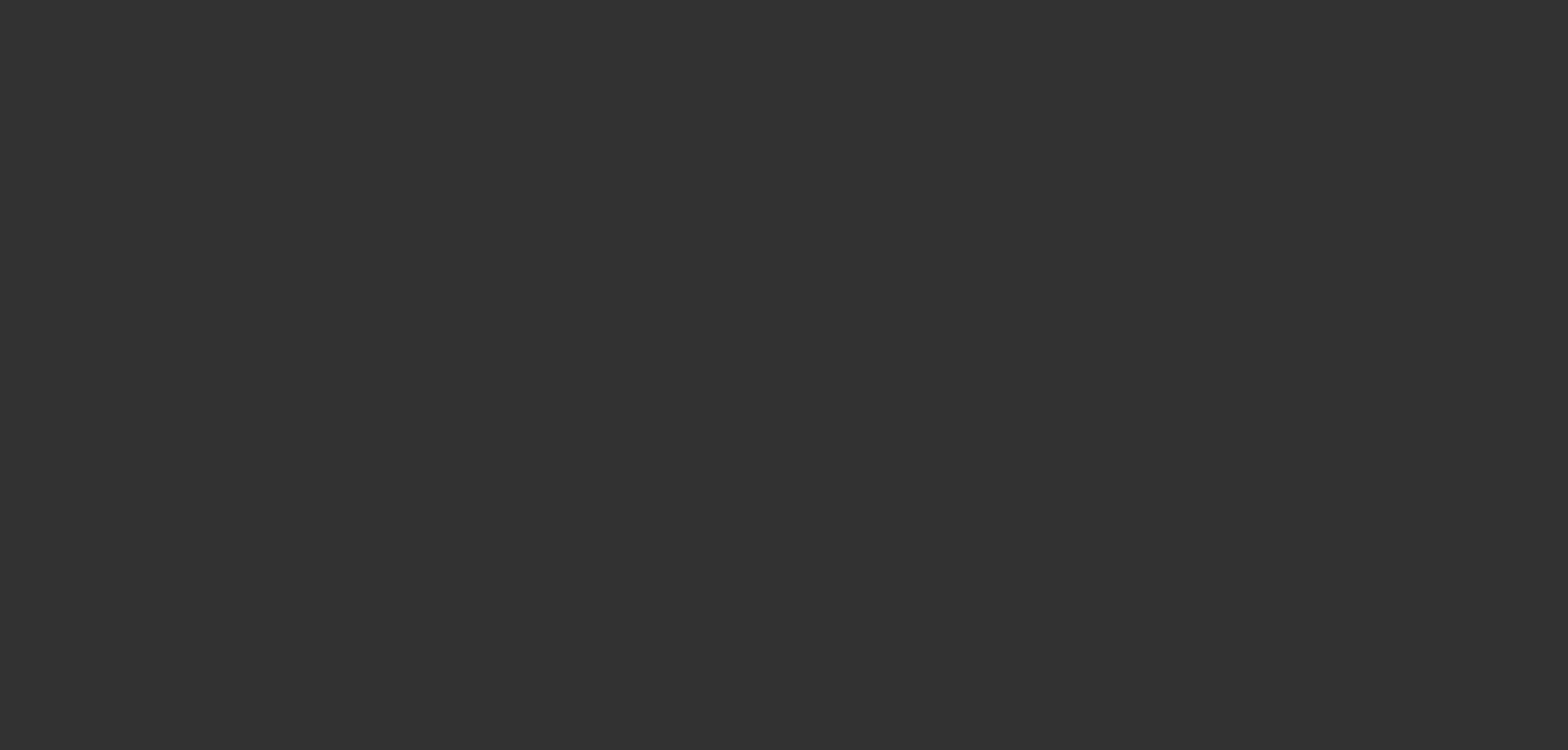
select select "6"
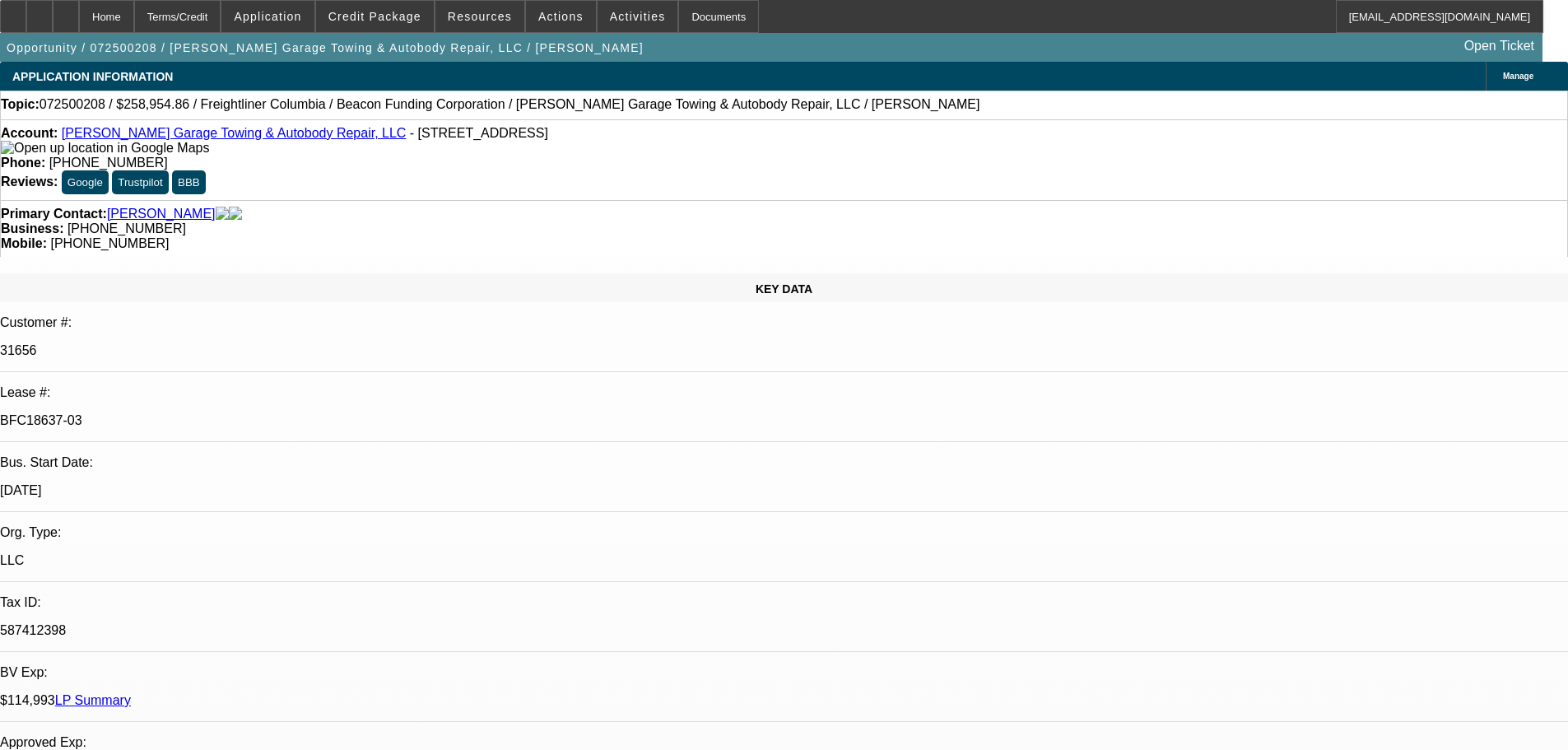
select select "0"
select select "2"
select select "0"
select select "6"
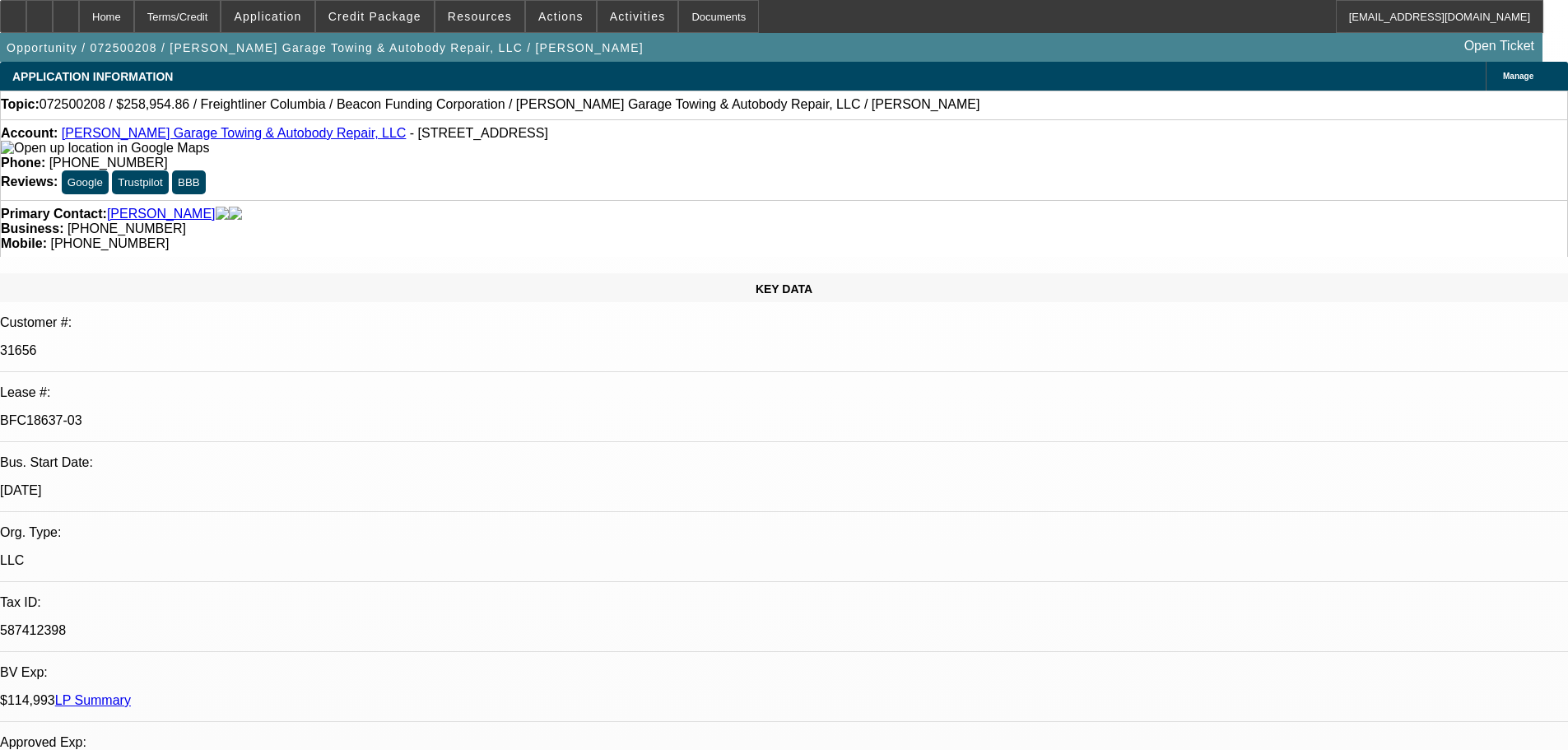
select select "0"
select select "2"
select select "0"
select select "6"
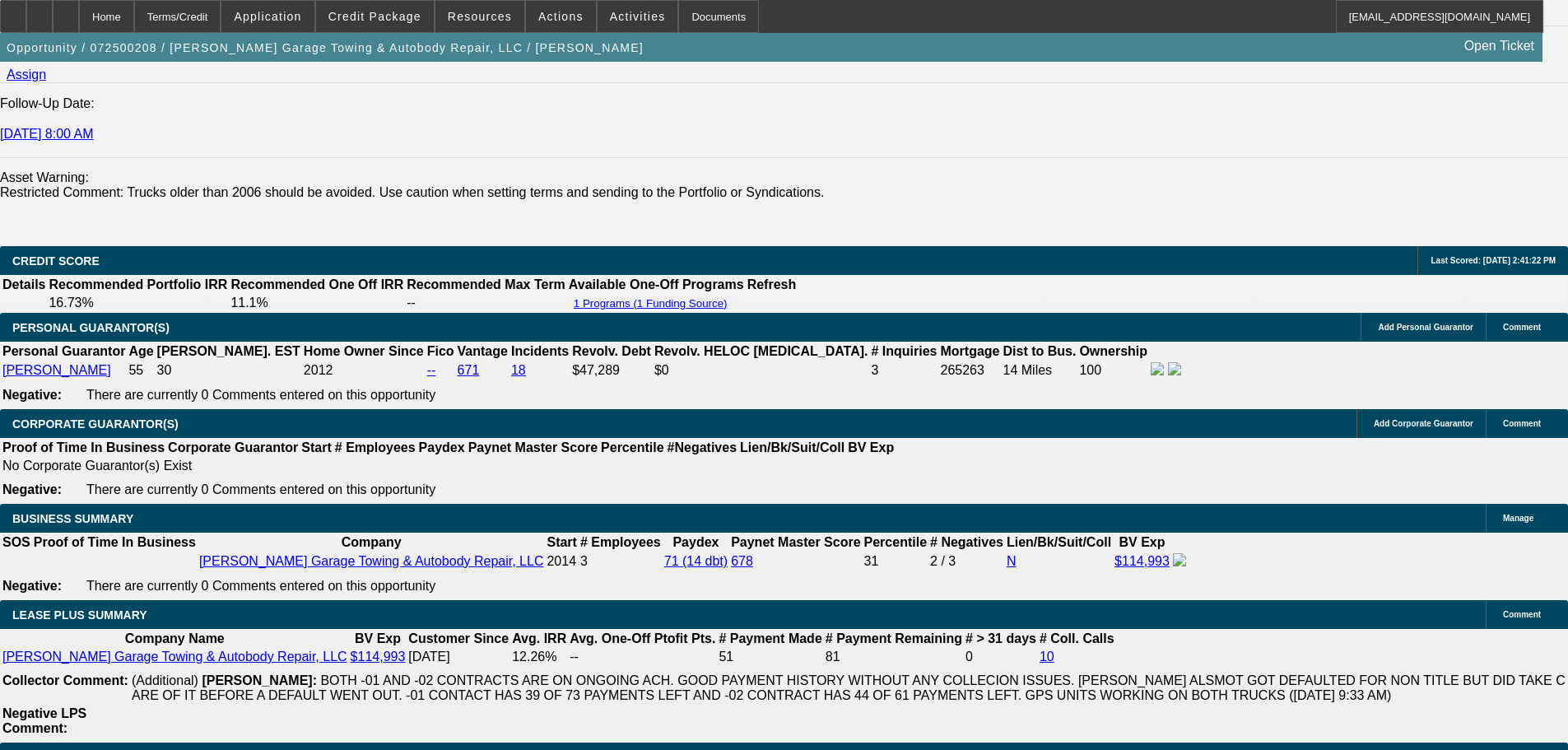
scroll to position [2633, 0]
